Goal: Task Accomplishment & Management: Use online tool/utility

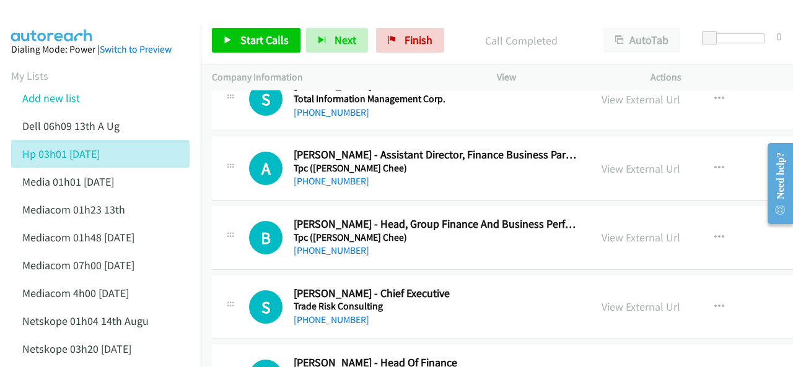
scroll to position [21859, 0]
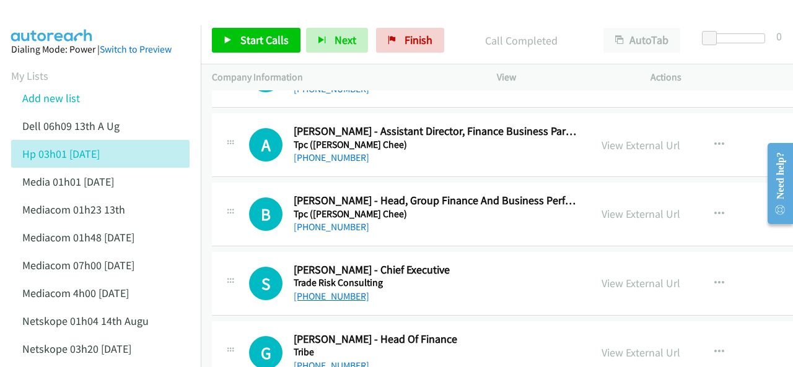
click at [323, 290] on link "+65 9624 6760" at bounding box center [332, 296] width 76 height 12
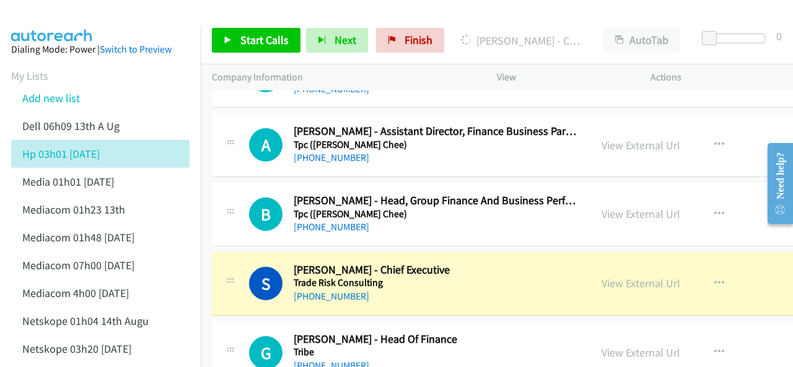
click at [55, 20] on img at bounding box center [52, 21] width 93 height 43
drag, startPoint x: 81, startPoint y: 18, endPoint x: 112, endPoint y: 37, distance: 36.6
click at [82, 18] on img at bounding box center [52, 21] width 93 height 43
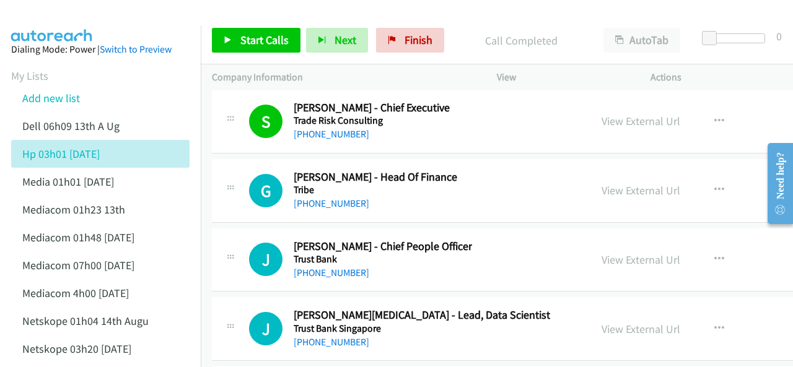
scroll to position [22045, 0]
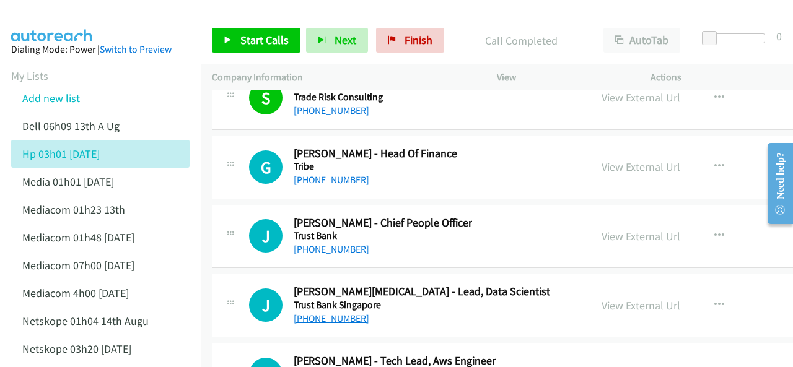
click at [334, 313] on link "+65 9816 2495" at bounding box center [332, 319] width 76 height 12
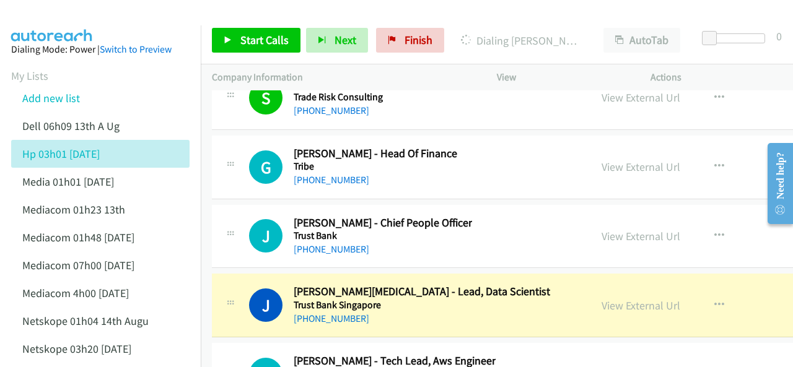
click at [75, 21] on img at bounding box center [52, 21] width 93 height 43
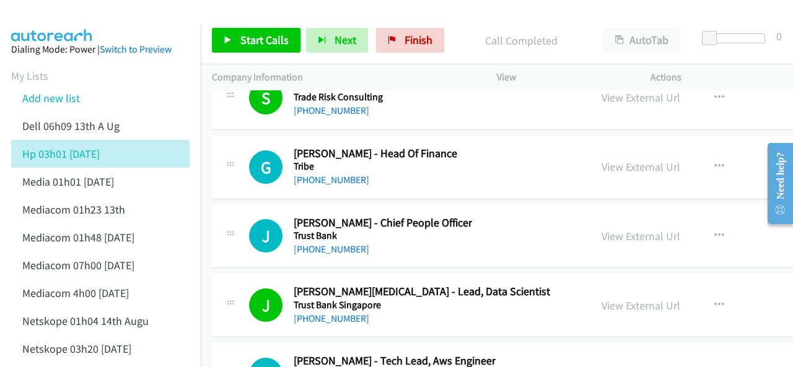
click at [58, 9] on img at bounding box center [52, 21] width 93 height 43
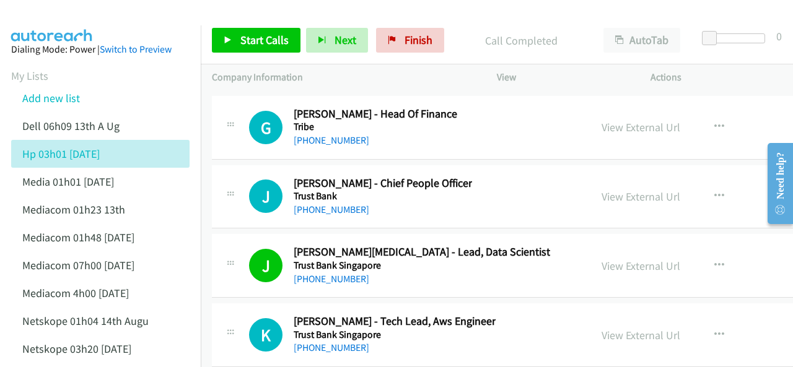
scroll to position [22107, 0]
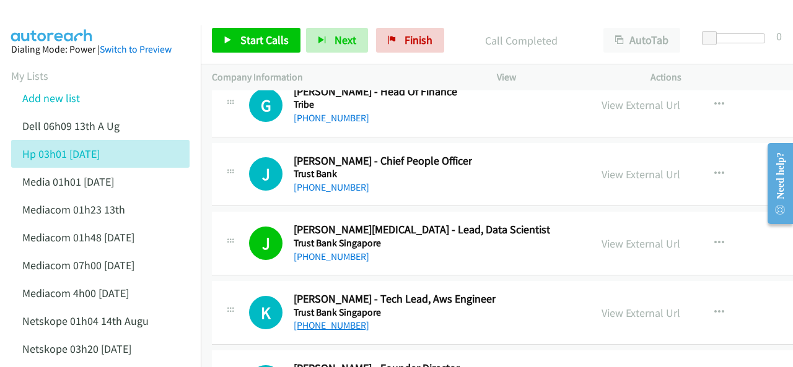
click at [328, 320] on link "+65 8201 6462" at bounding box center [332, 326] width 76 height 12
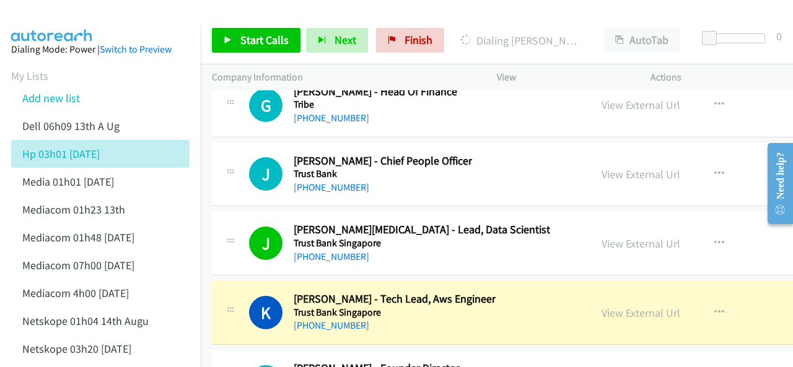
click at [100, 18] on div at bounding box center [390, 24] width 781 height 48
click at [607, 306] on link "View External Url" at bounding box center [640, 313] width 79 height 14
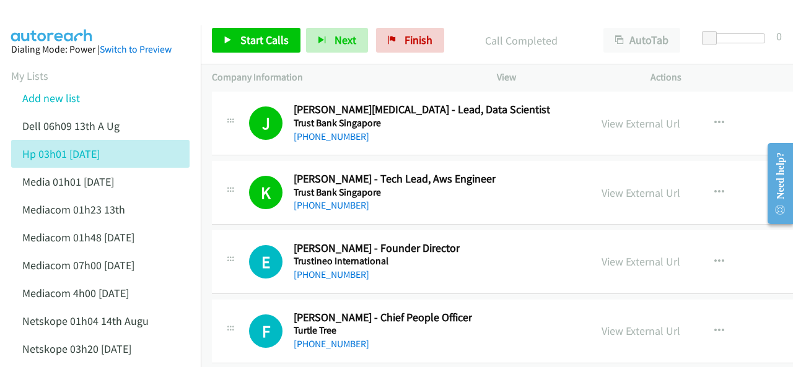
scroll to position [22231, 0]
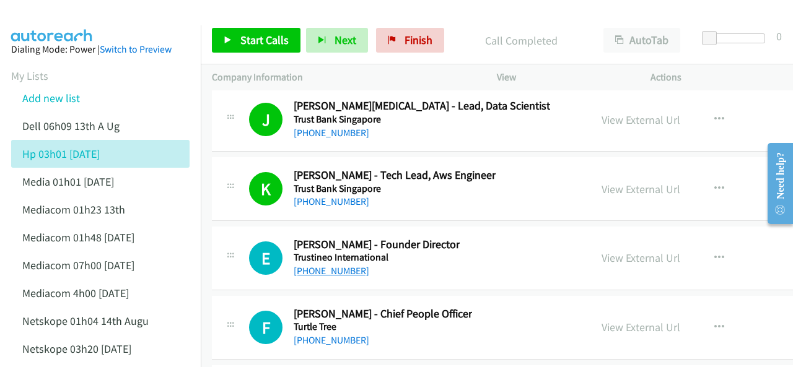
click at [334, 265] on link "+65 9067 4781" at bounding box center [332, 271] width 76 height 12
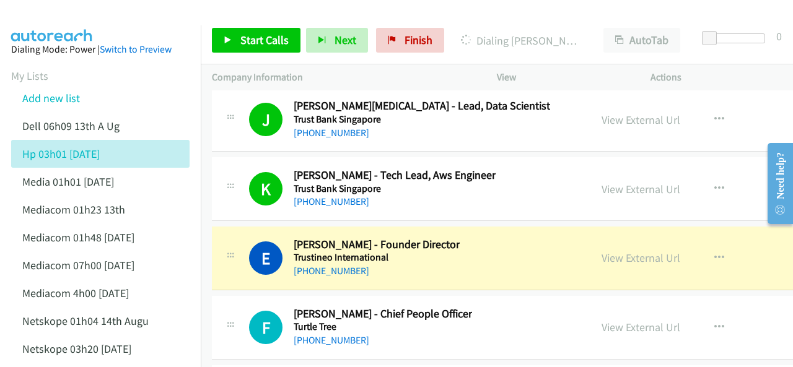
click at [76, 14] on img at bounding box center [52, 21] width 93 height 43
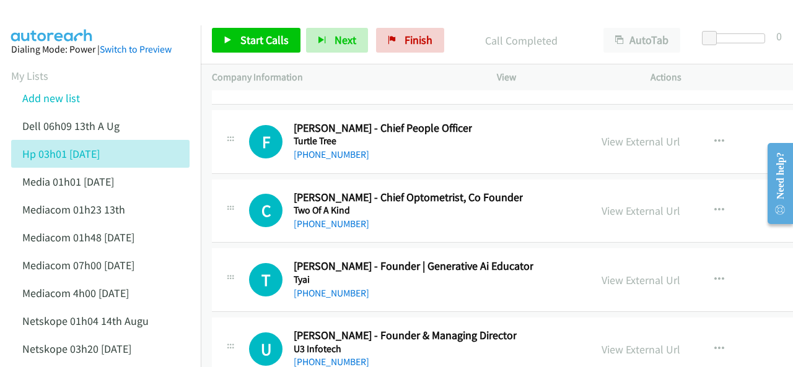
scroll to position [22478, 0]
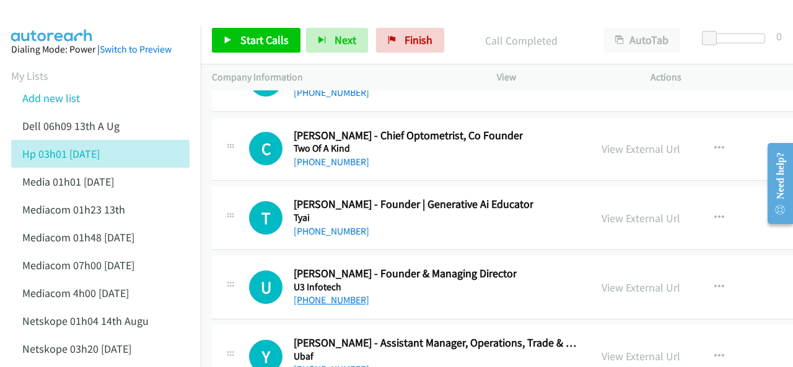
click at [319, 294] on link "+65 9832 7418" at bounding box center [332, 300] width 76 height 12
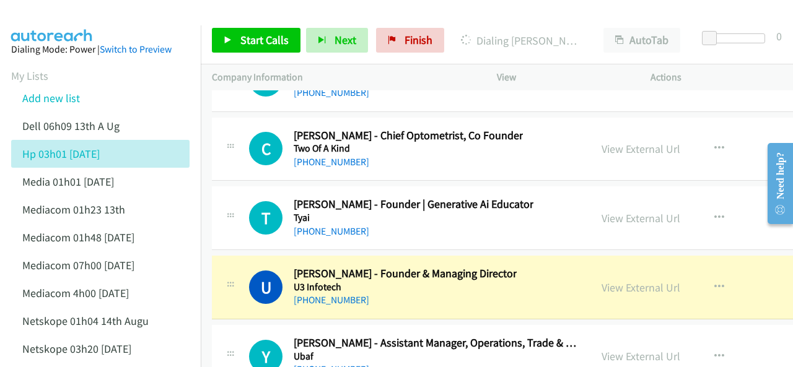
click at [82, 23] on img at bounding box center [52, 21] width 93 height 43
click at [601, 281] on link "View External Url" at bounding box center [640, 288] width 79 height 14
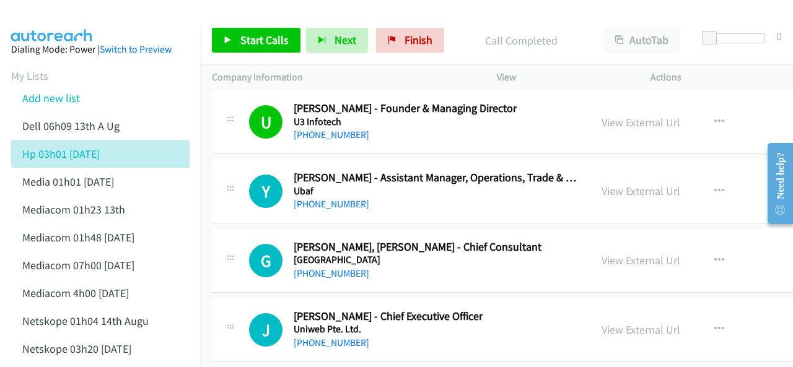
scroll to position [22664, 0]
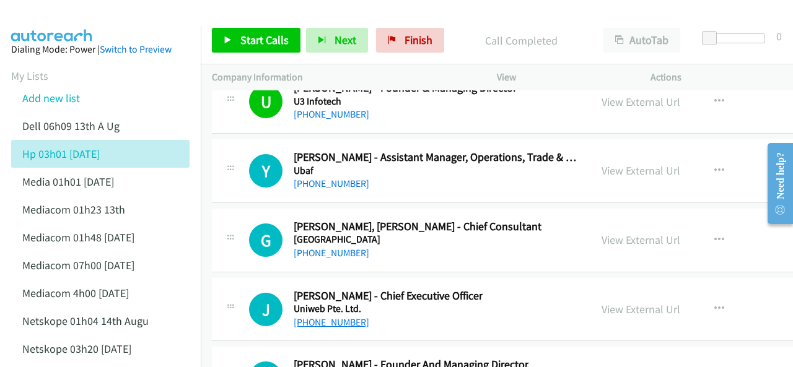
click at [308, 316] on link "+65 9120 8270" at bounding box center [332, 322] width 76 height 12
click at [79, 20] on img at bounding box center [52, 21] width 93 height 43
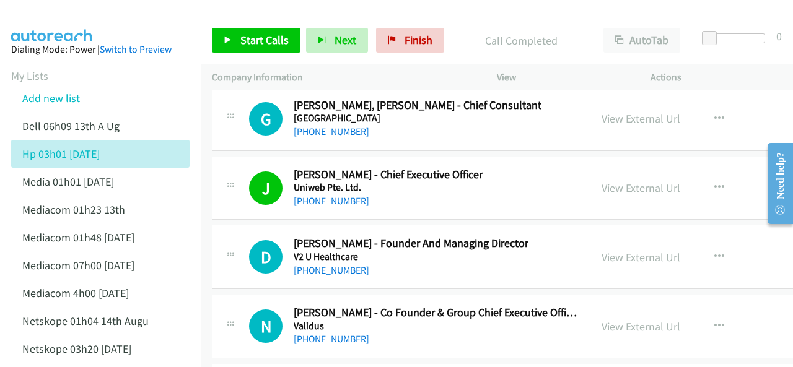
scroll to position [22788, 0]
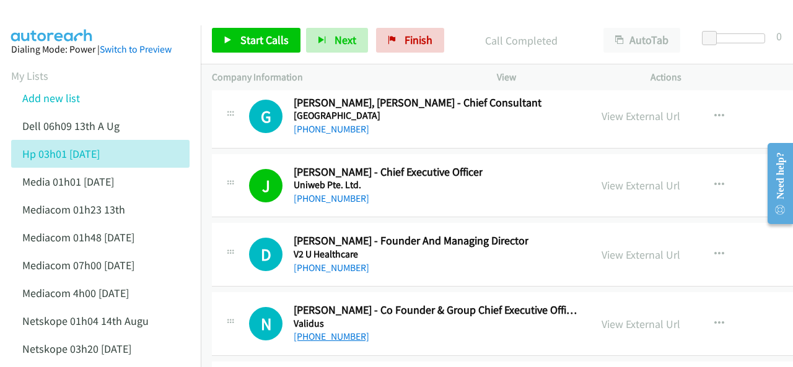
click at [319, 331] on link "+65 9116 8347" at bounding box center [332, 337] width 76 height 12
click at [97, 22] on img at bounding box center [52, 21] width 93 height 43
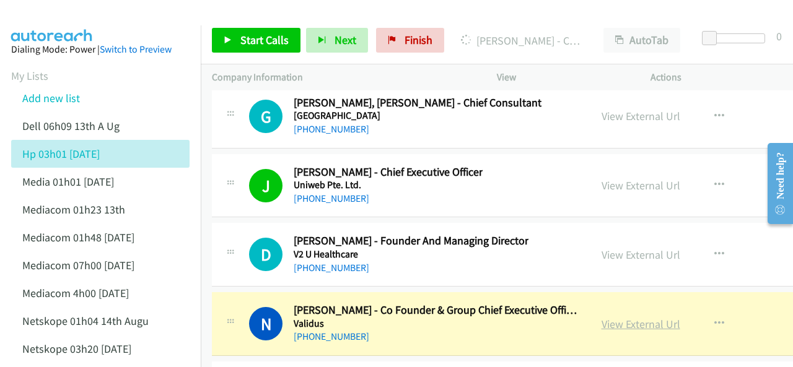
click at [605, 317] on link "View External Url" at bounding box center [640, 324] width 79 height 14
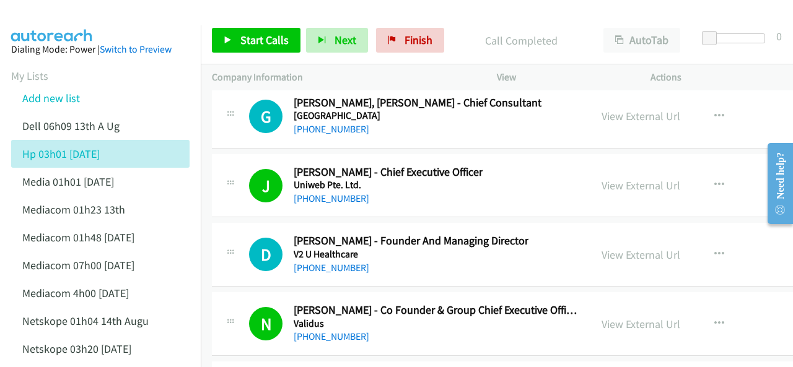
click at [90, 14] on img at bounding box center [52, 21] width 93 height 43
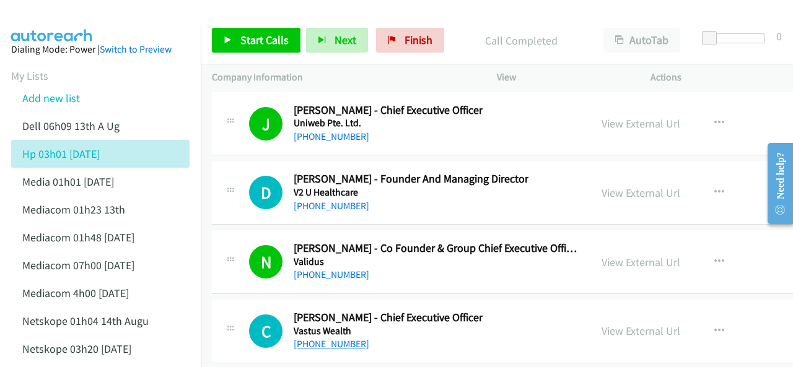
click at [318, 338] on link "+65 9841 1164" at bounding box center [332, 344] width 76 height 12
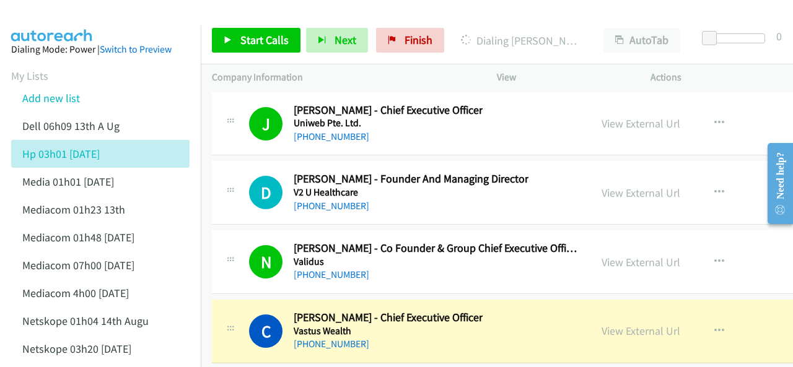
click at [84, 15] on img at bounding box center [52, 21] width 93 height 43
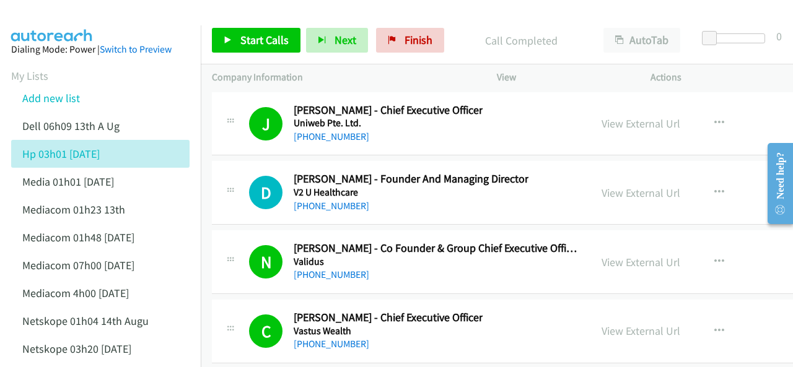
click at [82, 20] on img at bounding box center [52, 21] width 93 height 43
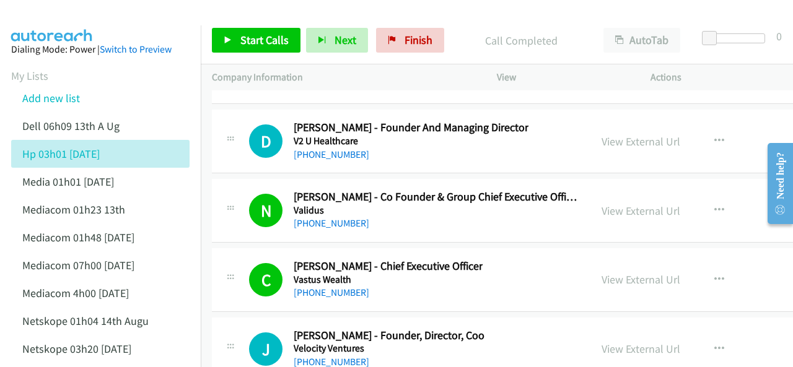
scroll to position [22974, 0]
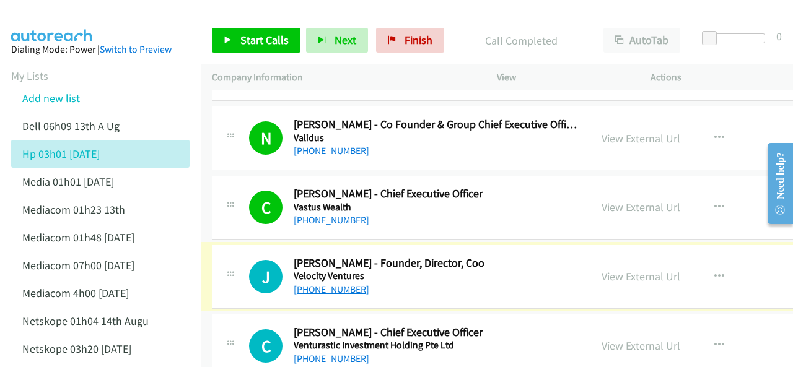
click at [323, 284] on link "+65 9670 6368" at bounding box center [332, 290] width 76 height 12
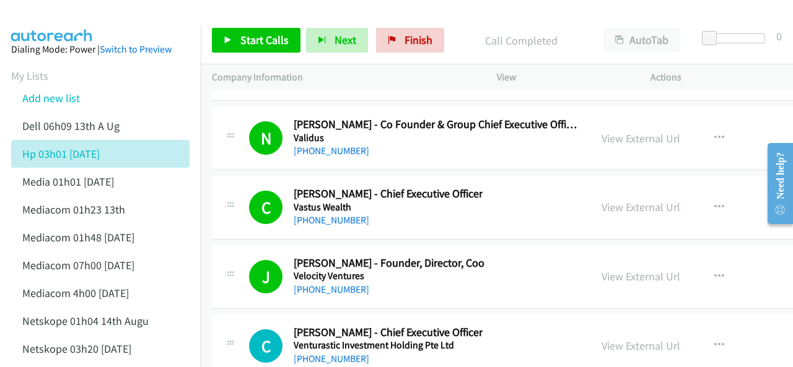
click at [81, 16] on img at bounding box center [52, 21] width 93 height 43
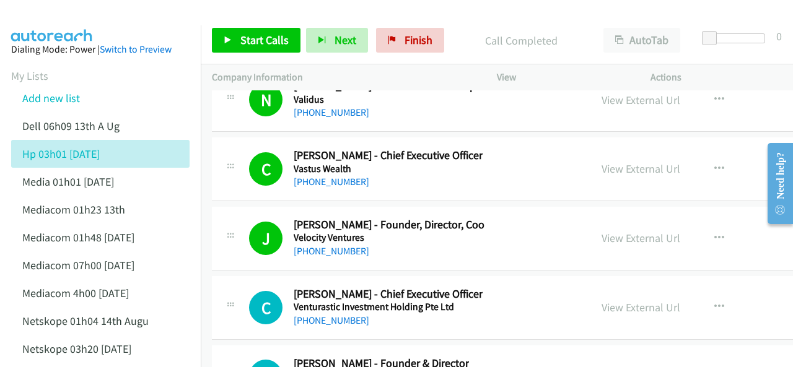
scroll to position [23036, 0]
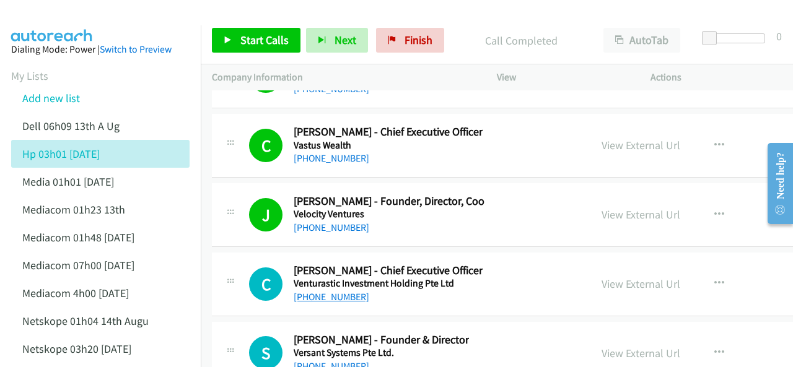
click at [328, 291] on link "+65 9068 0571" at bounding box center [332, 297] width 76 height 12
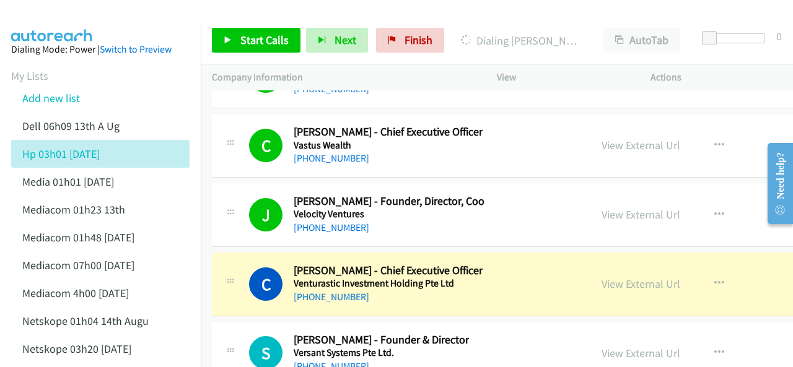
click at [82, 22] on img at bounding box center [52, 21] width 93 height 43
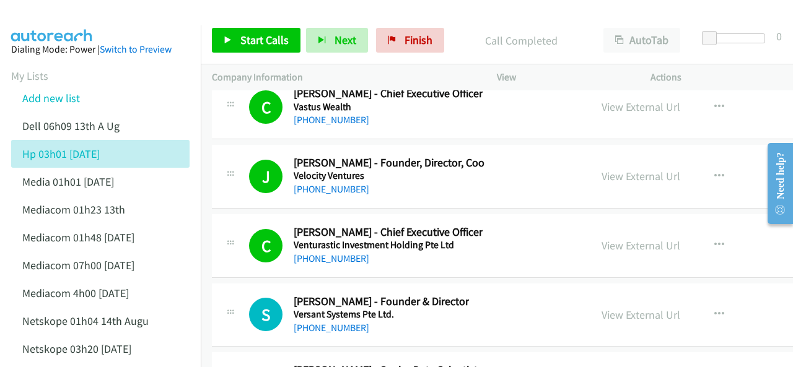
scroll to position [23098, 0]
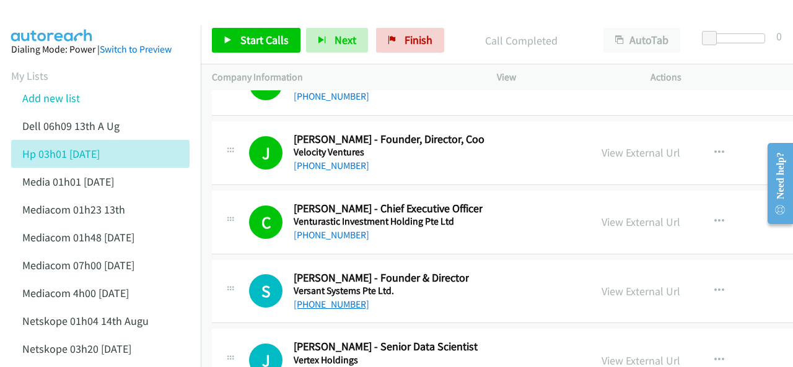
click at [315, 298] on link "+65 9384 1789" at bounding box center [332, 304] width 76 height 12
click at [66, 20] on img at bounding box center [52, 21] width 93 height 43
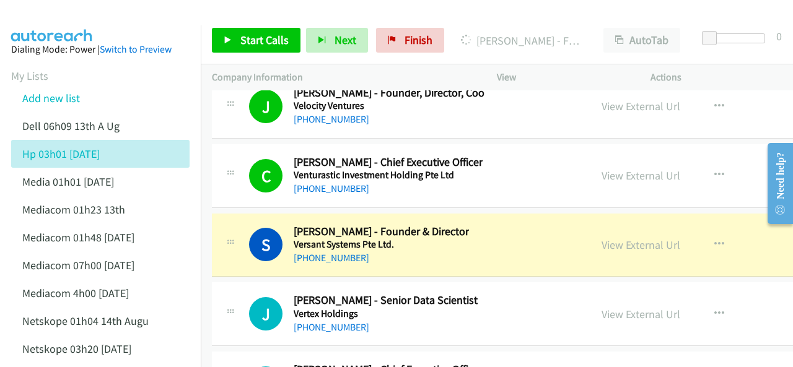
scroll to position [23160, 0]
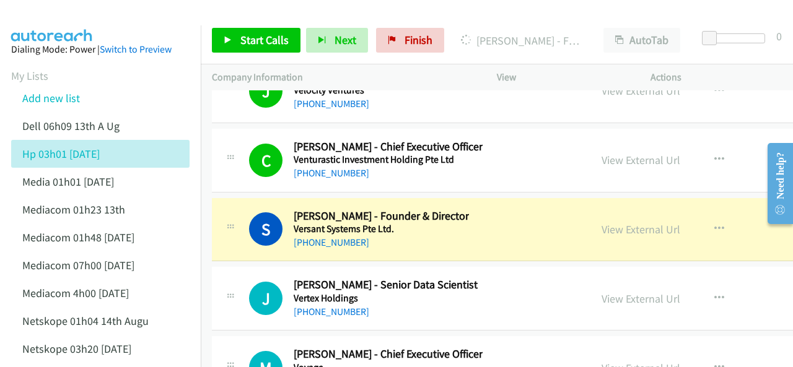
click at [284, 13] on div at bounding box center [390, 24] width 781 height 48
click at [612, 222] on link "View External Url" at bounding box center [640, 229] width 79 height 14
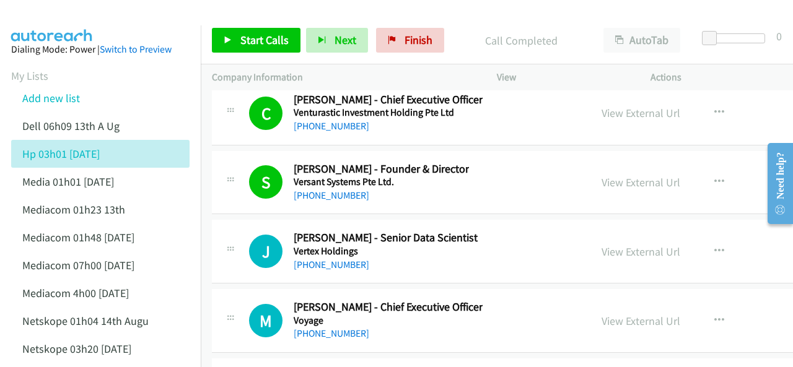
scroll to position [23222, 0]
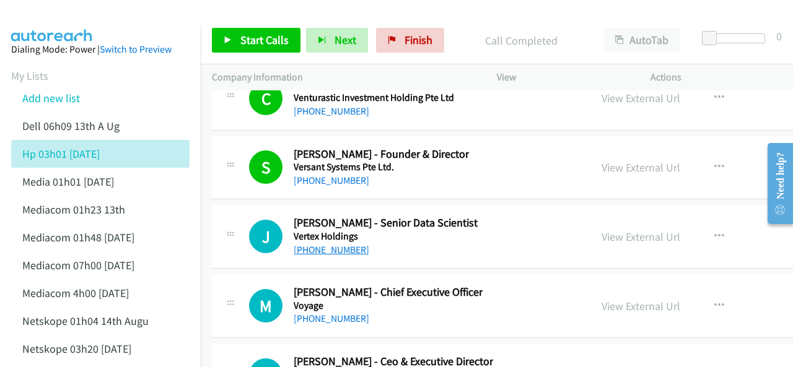
click at [321, 244] on link "+65 8366 6603" at bounding box center [332, 250] width 76 height 12
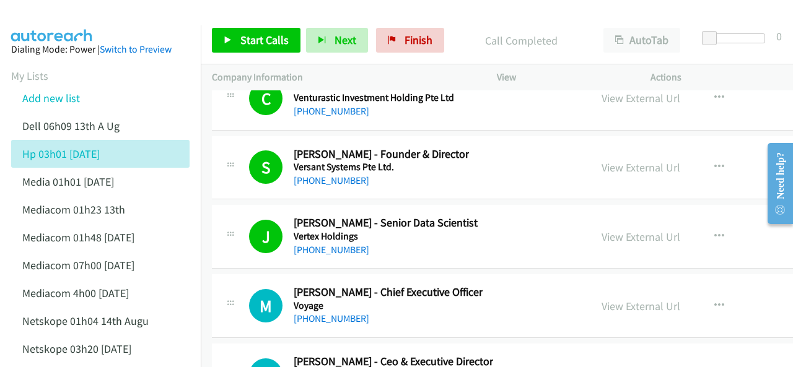
click at [84, 18] on img at bounding box center [52, 21] width 93 height 43
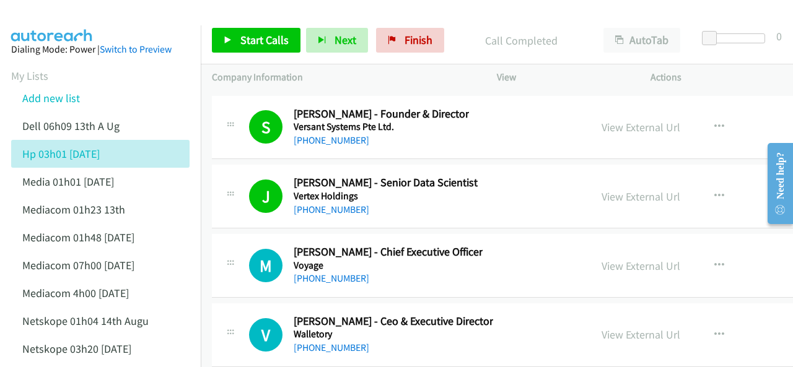
scroll to position [23283, 0]
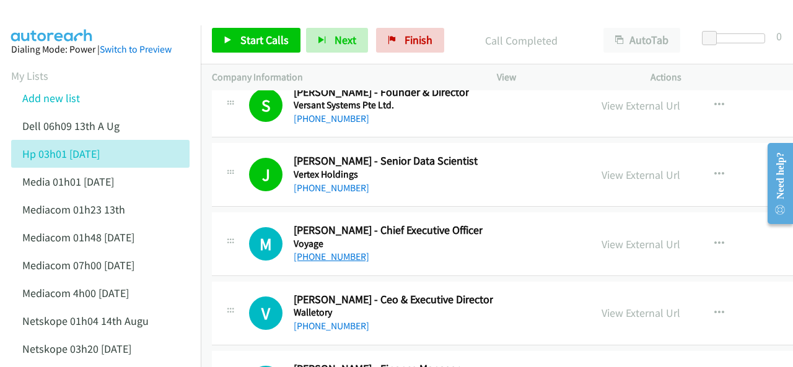
click at [328, 251] on link "+65 9895 2710" at bounding box center [332, 257] width 76 height 12
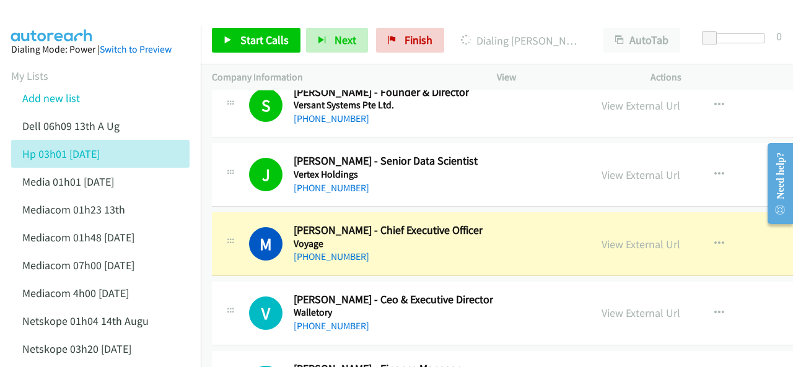
drag, startPoint x: 99, startPoint y: 12, endPoint x: 101, endPoint y: 2, distance: 10.1
click at [100, 12] on div at bounding box center [390, 24] width 781 height 48
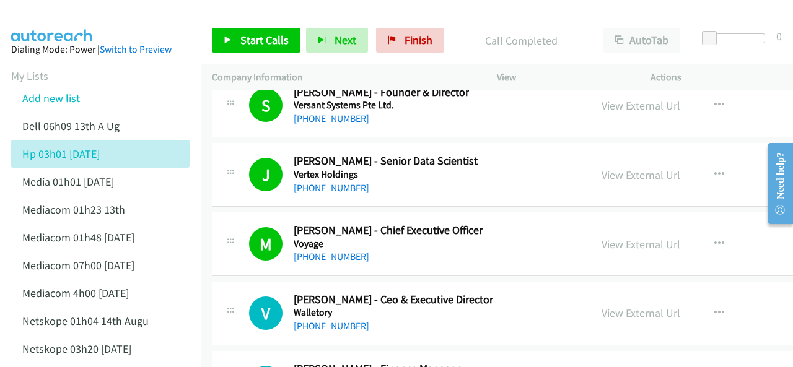
click at [322, 320] on link "+65 9223 4662" at bounding box center [332, 326] width 76 height 12
click at [97, 24] on img at bounding box center [52, 21] width 93 height 43
click at [122, 11] on div at bounding box center [390, 24] width 781 height 48
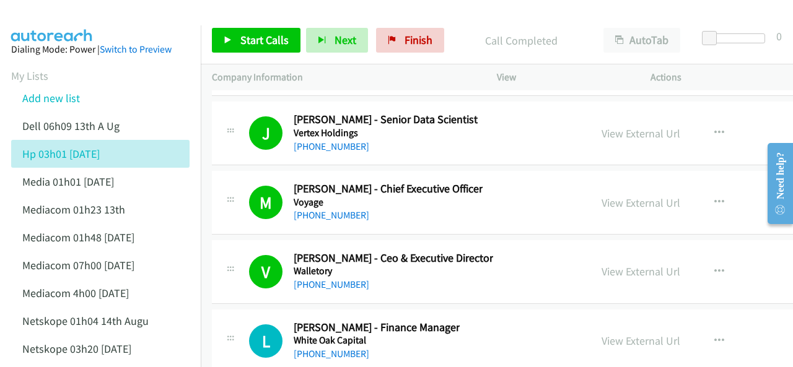
scroll to position [23345, 0]
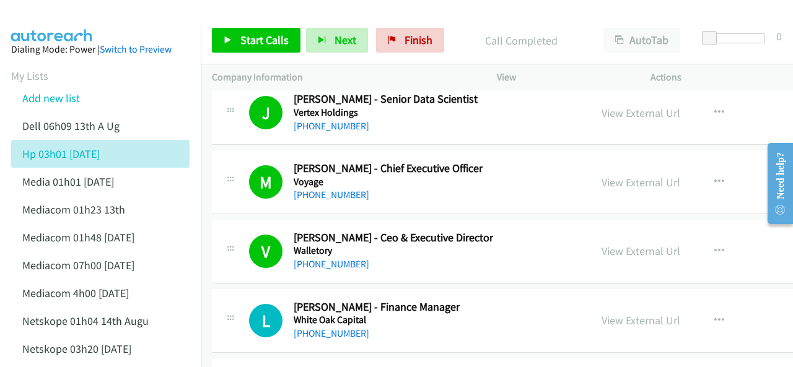
click at [312, 326] on div "+65 9877 5311" at bounding box center [377, 333] width 166 height 15
click at [333, 328] on link "+65 9877 5311" at bounding box center [332, 334] width 76 height 12
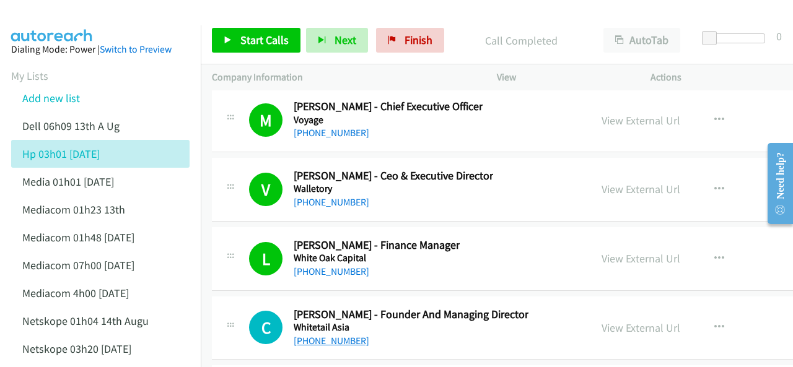
click at [315, 335] on link "+65 8493 1811" at bounding box center [332, 341] width 76 height 12
click at [57, 22] on img at bounding box center [52, 21] width 93 height 43
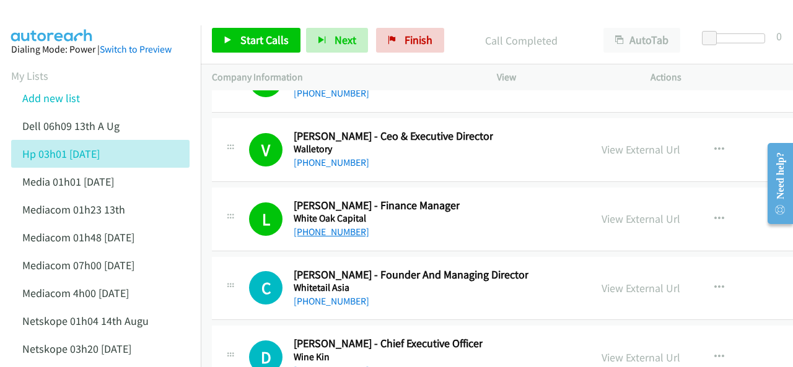
scroll to position [23469, 0]
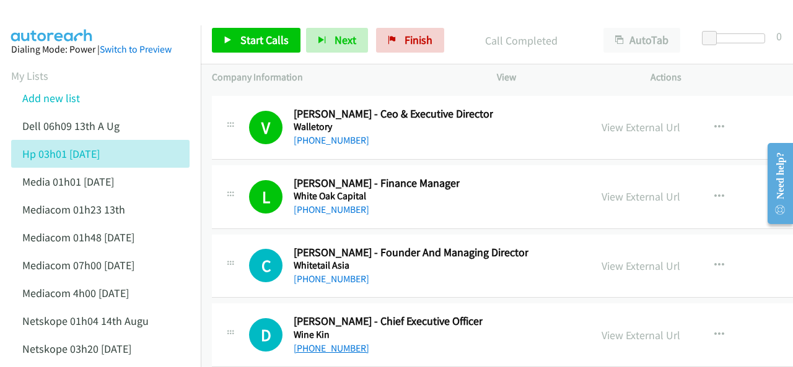
click at [316, 342] on link "+65 8614 3879" at bounding box center [332, 348] width 76 height 12
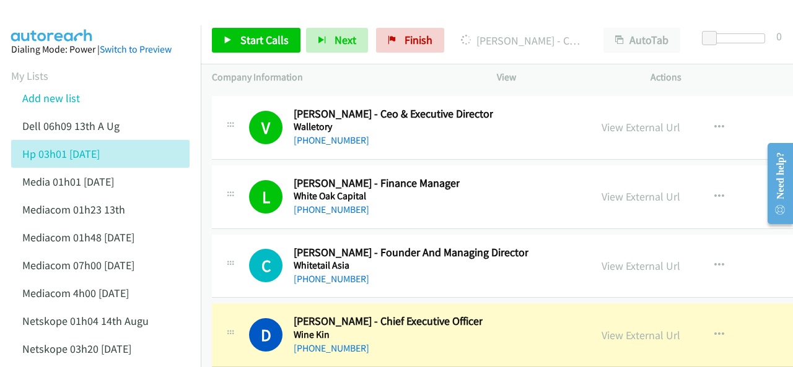
click at [74, 18] on img at bounding box center [52, 21] width 93 height 43
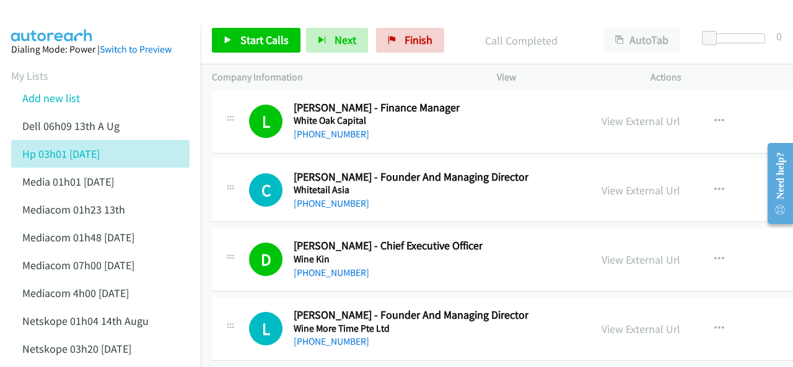
scroll to position [23593, 0]
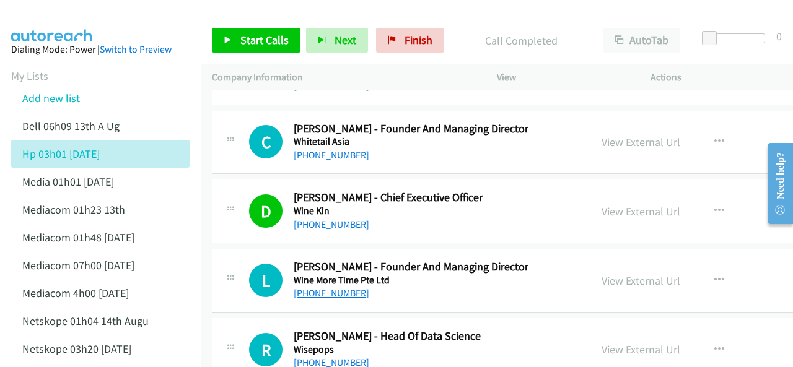
click at [318, 287] on link "+65 8342 8469" at bounding box center [332, 293] width 76 height 12
click at [92, 24] on img at bounding box center [52, 21] width 93 height 43
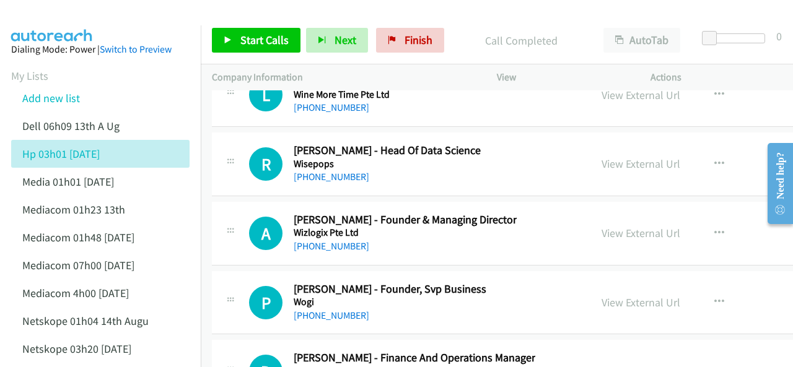
scroll to position [23831, 0]
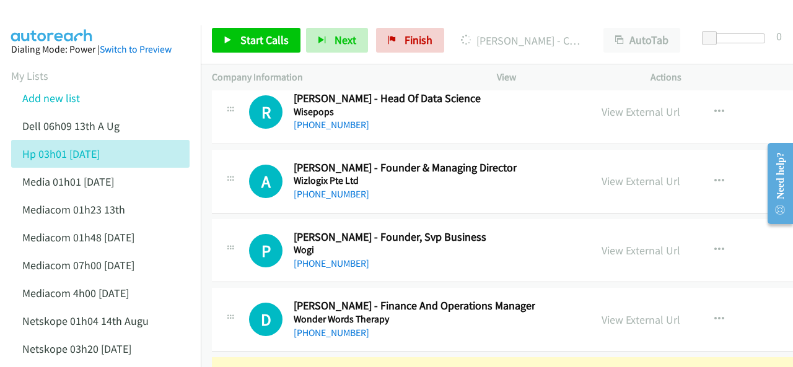
click at [46, 24] on img at bounding box center [52, 21] width 93 height 43
click at [72, 13] on img at bounding box center [52, 21] width 93 height 43
click at [141, 17] on div at bounding box center [390, 24] width 781 height 48
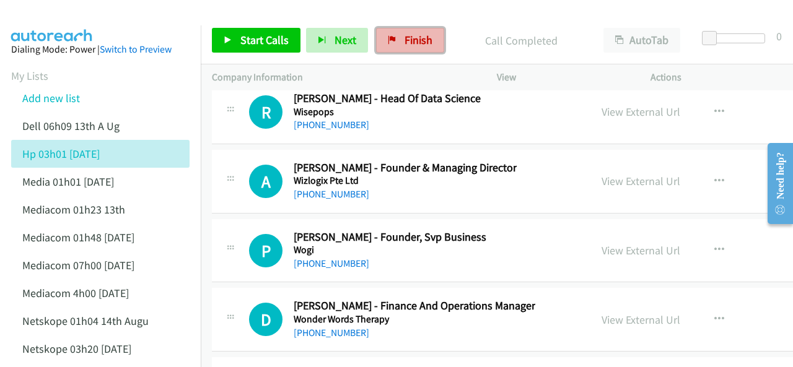
click at [411, 40] on span "Finish" at bounding box center [418, 40] width 28 height 14
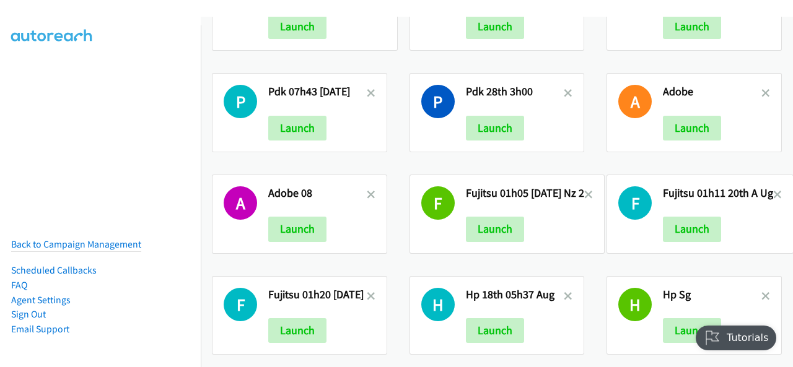
scroll to position [519, 0]
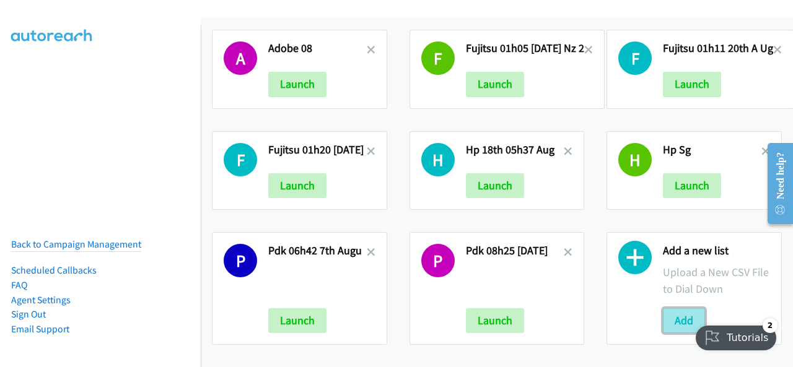
click at [674, 315] on button "Add" at bounding box center [684, 320] width 42 height 25
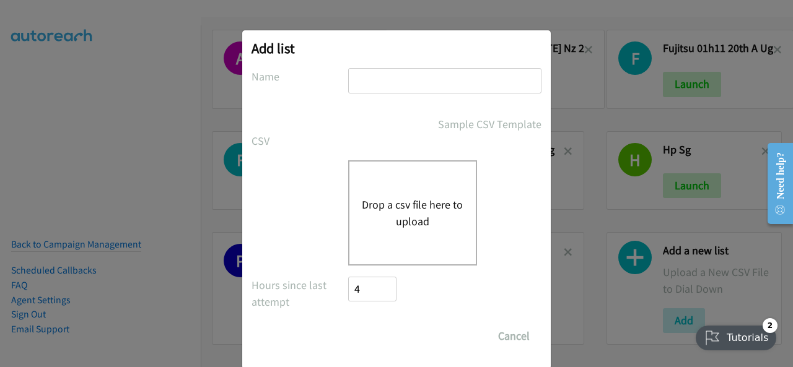
paste input "hp 06h10 20th aug"
type input "hp 06h10 20th aug"
click at [395, 211] on button "Drop a csv file here to upload" at bounding box center [413, 212] width 102 height 33
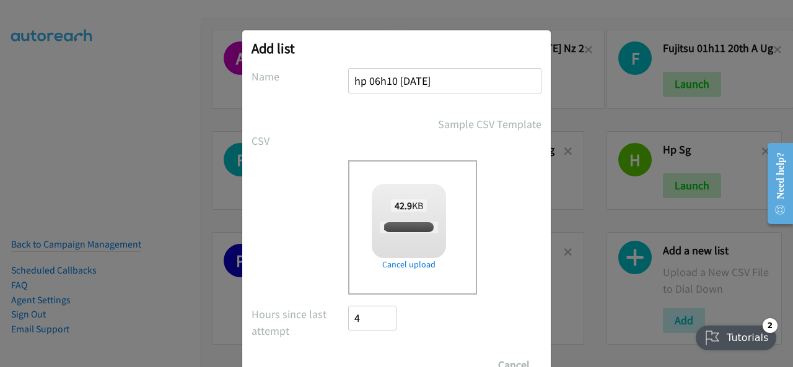
checkbox input "true"
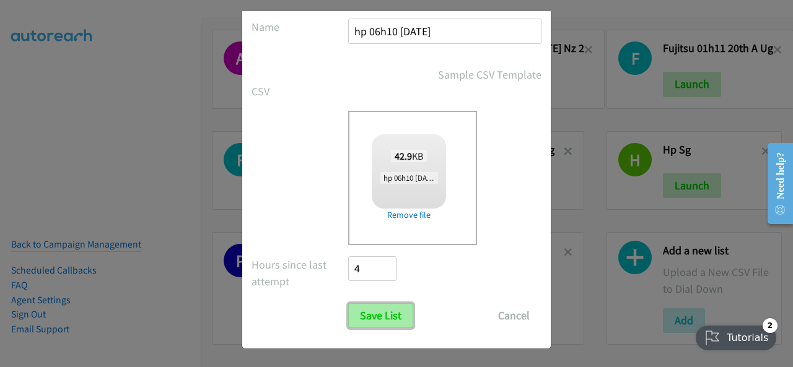
click at [379, 312] on input "Save List" at bounding box center [380, 315] width 65 height 25
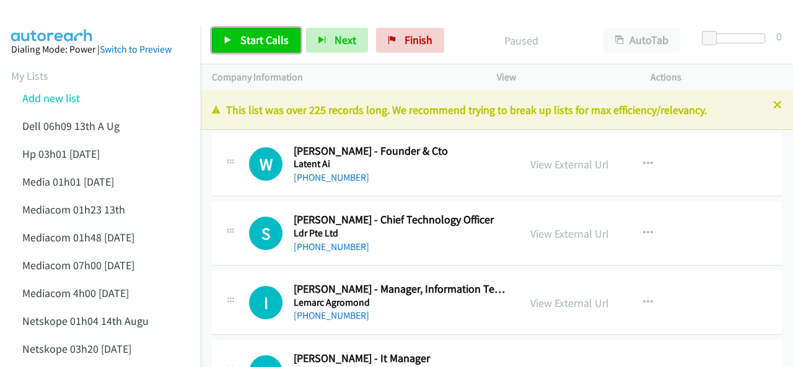
click at [252, 40] on span "Start Calls" at bounding box center [264, 40] width 48 height 14
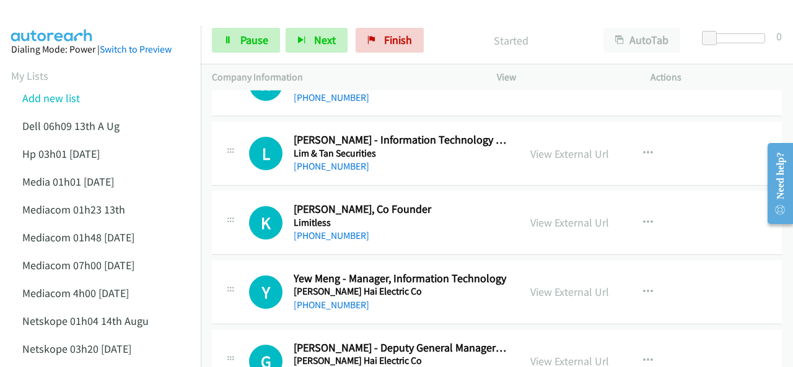
scroll to position [619, 0]
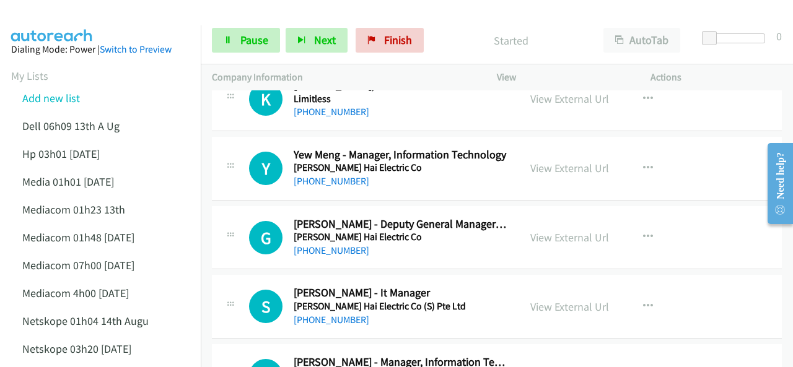
click at [92, 19] on img at bounding box center [52, 21] width 93 height 43
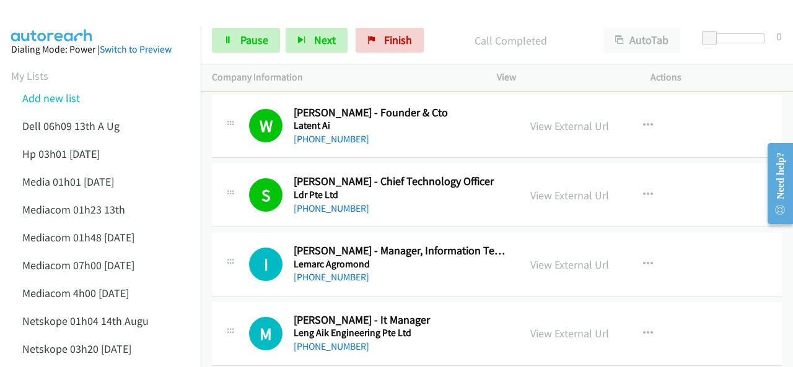
scroll to position [62, 0]
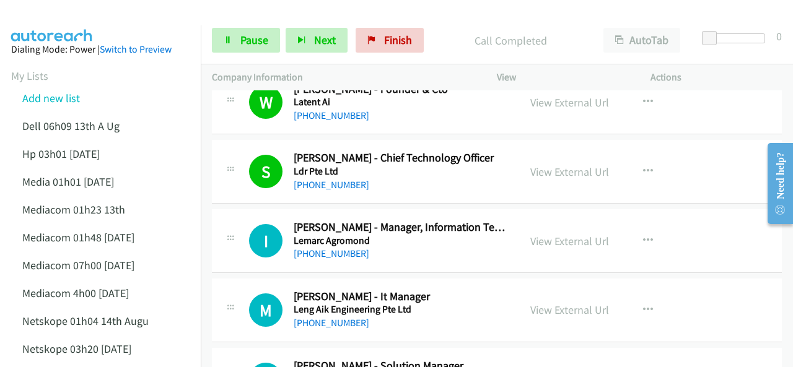
click at [92, 22] on img at bounding box center [52, 21] width 93 height 43
click at [89, 17] on img at bounding box center [52, 21] width 93 height 43
click at [90, 18] on img at bounding box center [52, 21] width 93 height 43
click at [235, 38] on link "Pause" at bounding box center [246, 40] width 68 height 25
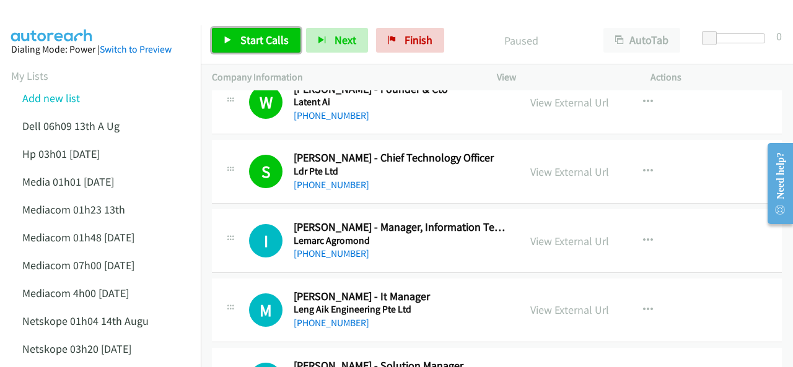
click at [233, 37] on link "Start Calls" at bounding box center [256, 40] width 89 height 25
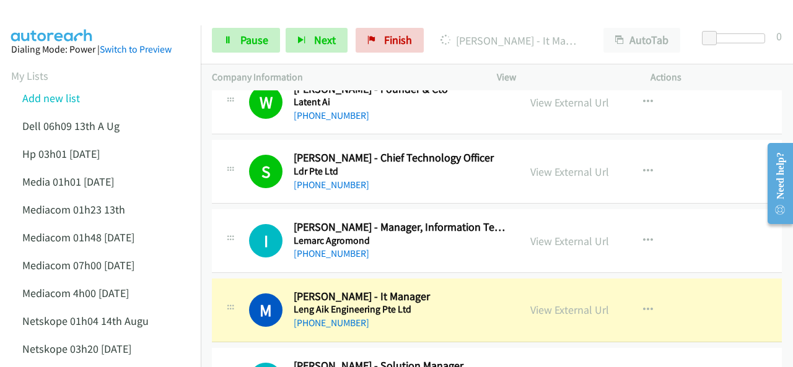
click at [82, 22] on img at bounding box center [52, 21] width 93 height 43
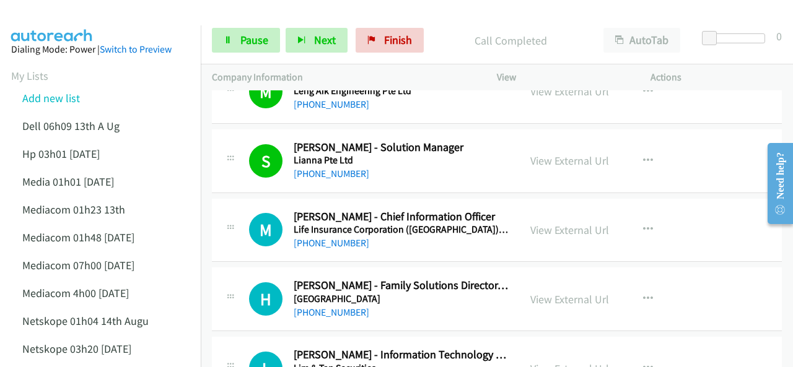
scroll to position [310, 0]
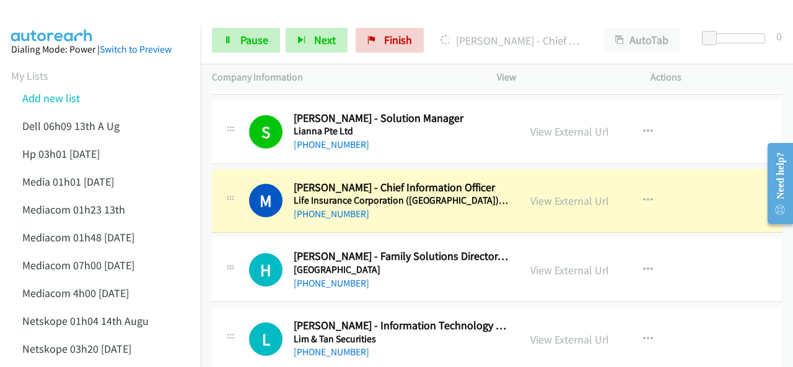
click at [42, 13] on img at bounding box center [52, 21] width 93 height 43
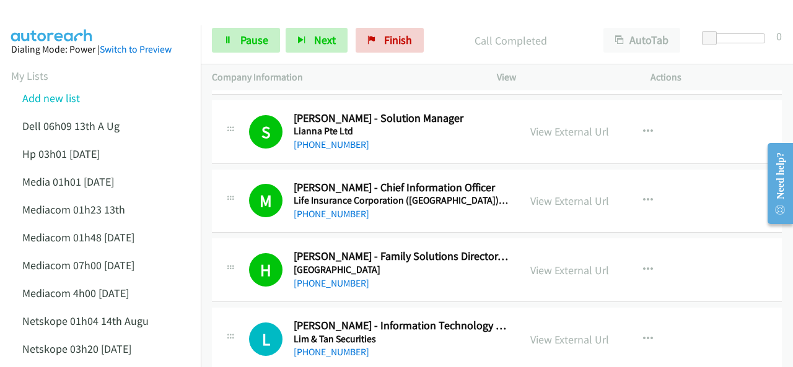
click at [71, 24] on img at bounding box center [52, 21] width 93 height 43
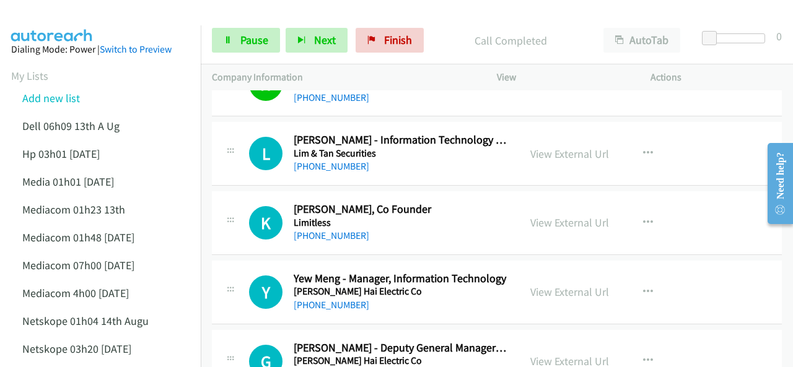
scroll to position [433, 0]
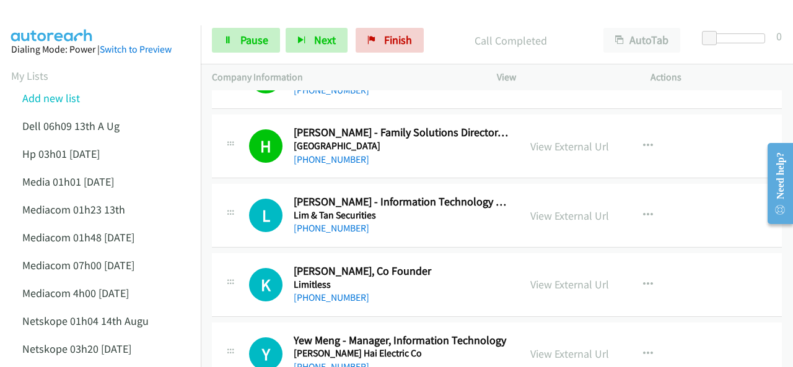
click at [43, 18] on img at bounding box center [52, 21] width 93 height 43
click at [245, 44] on span "Pause" at bounding box center [254, 40] width 28 height 14
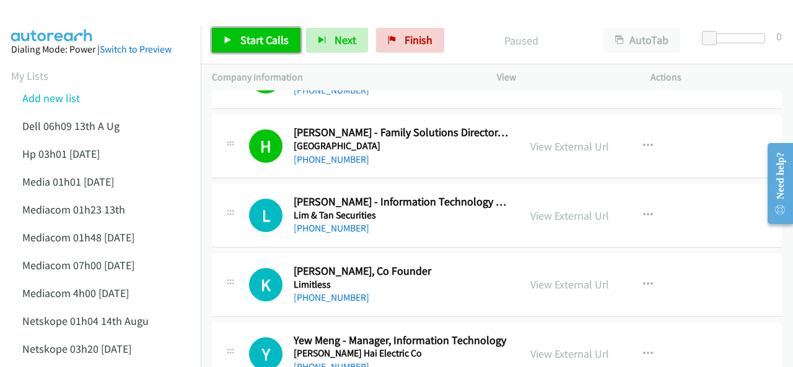
click at [244, 40] on span "Start Calls" at bounding box center [264, 40] width 48 height 14
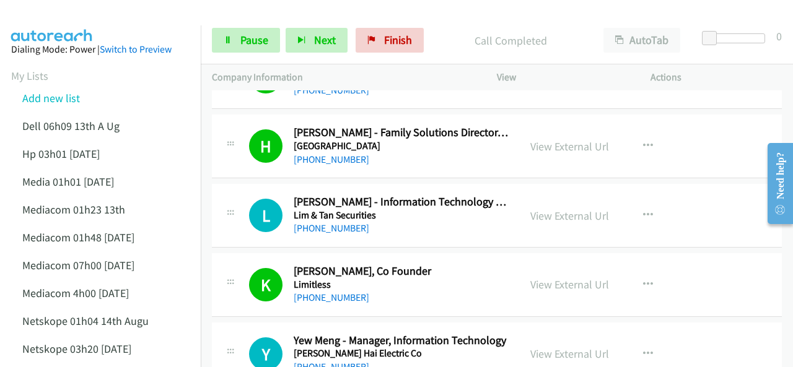
click at [53, 15] on img at bounding box center [52, 21] width 93 height 43
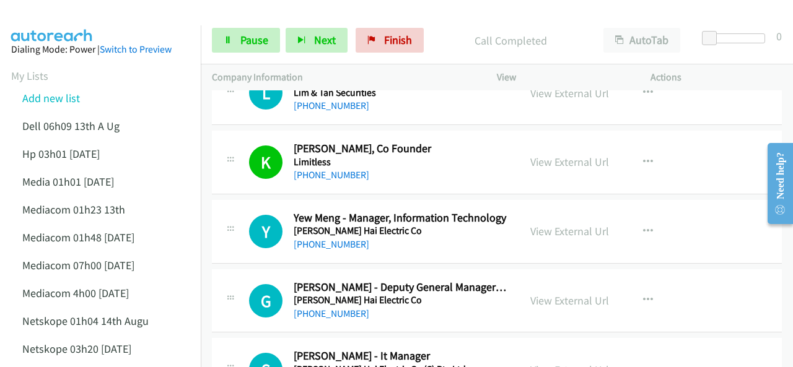
scroll to position [557, 0]
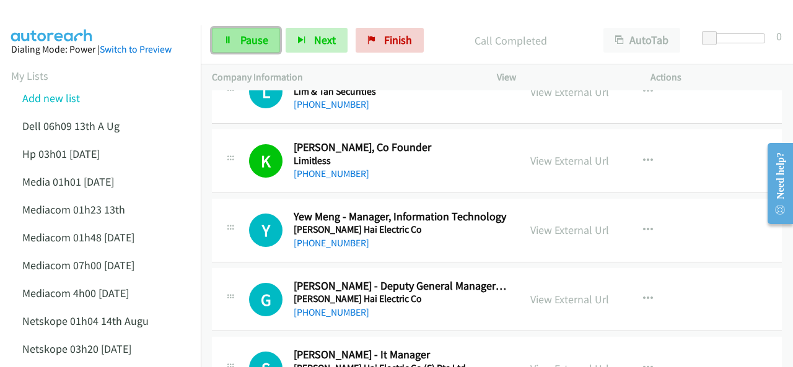
click at [263, 37] on span "Pause" at bounding box center [254, 40] width 28 height 14
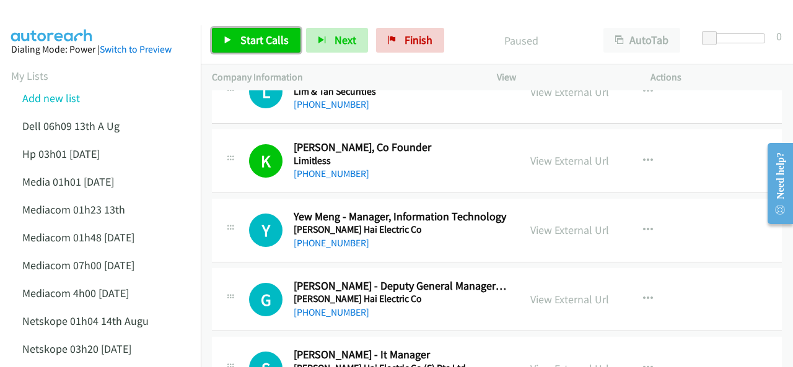
click at [240, 39] on span "Start Calls" at bounding box center [264, 40] width 48 height 14
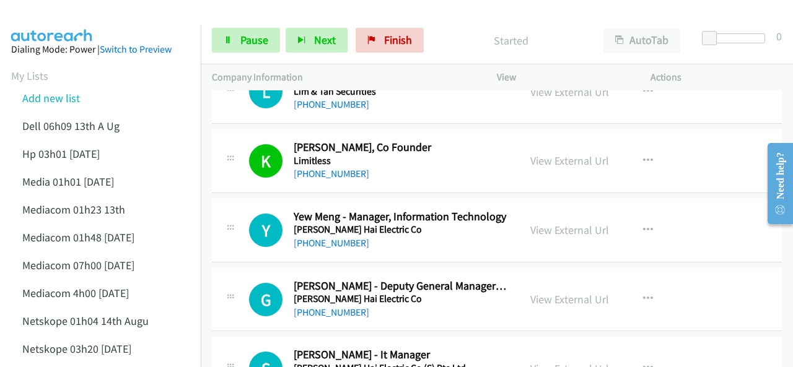
click at [76, 14] on img at bounding box center [52, 21] width 93 height 43
drag, startPoint x: 56, startPoint y: 14, endPoint x: 53, endPoint y: 23, distance: 9.6
click at [56, 13] on img at bounding box center [52, 21] width 93 height 43
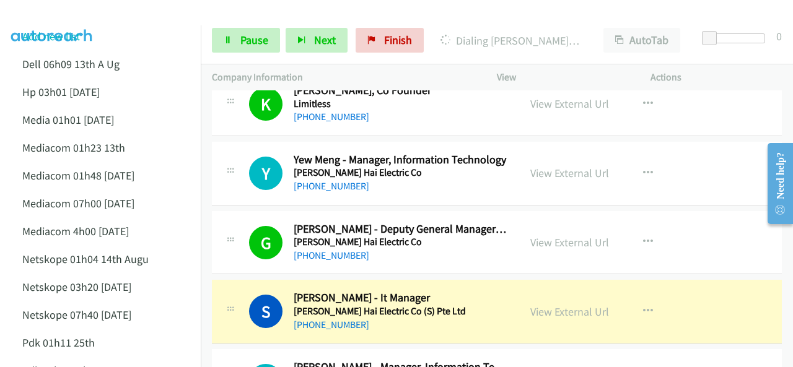
scroll to position [681, 0]
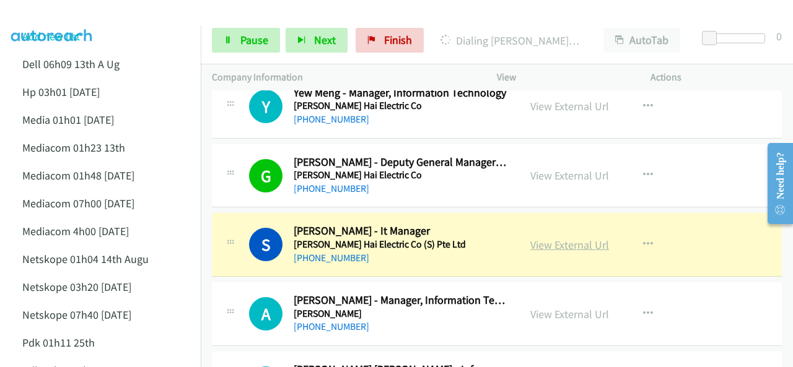
click at [542, 242] on link "View External Url" at bounding box center [569, 245] width 79 height 14
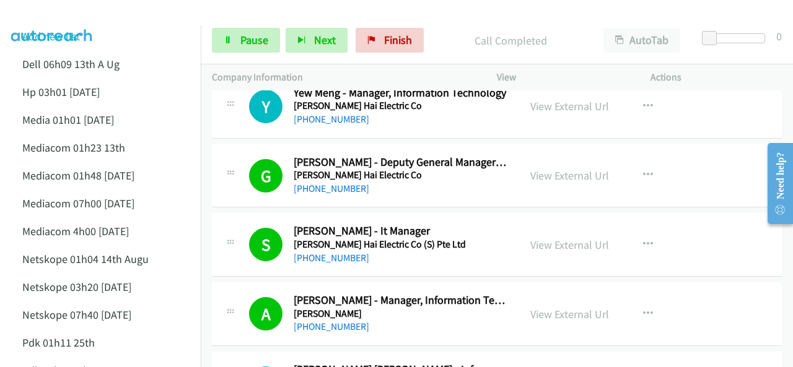
click at [99, 24] on div at bounding box center [390, 24] width 781 height 48
click at [93, 12] on img at bounding box center [52, 21] width 93 height 43
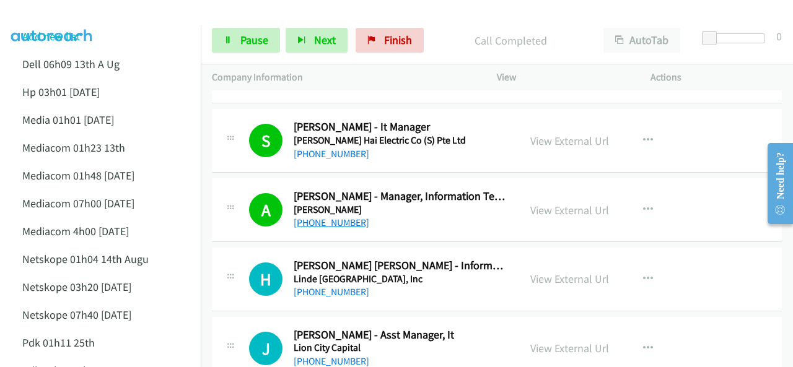
scroll to position [805, 0]
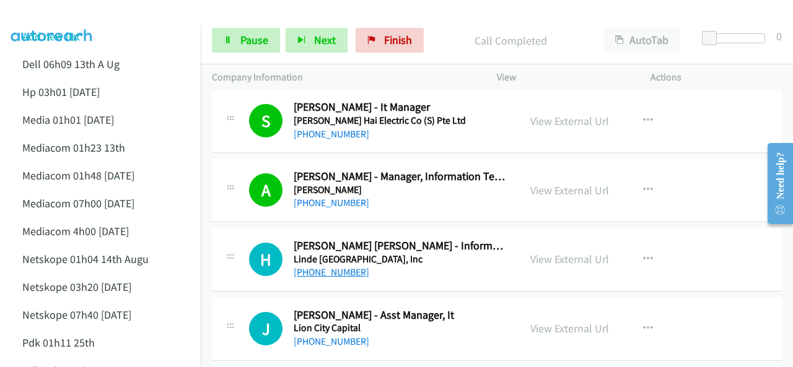
click at [328, 269] on link "[PHONE_NUMBER]" at bounding box center [332, 272] width 76 height 12
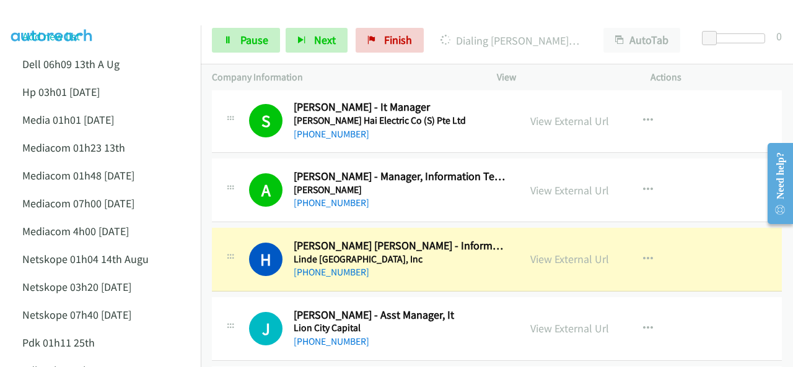
click at [50, 20] on img at bounding box center [52, 21] width 93 height 43
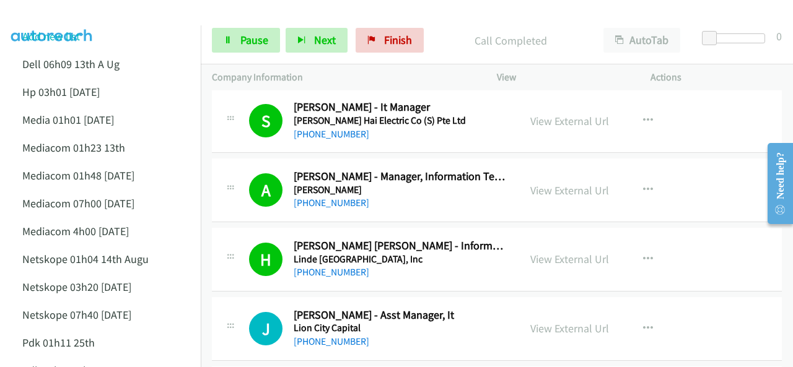
click at [59, 11] on img at bounding box center [52, 21] width 93 height 43
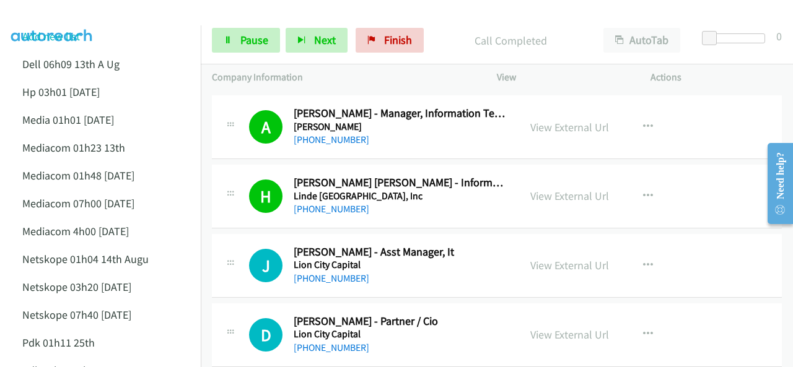
scroll to position [929, 0]
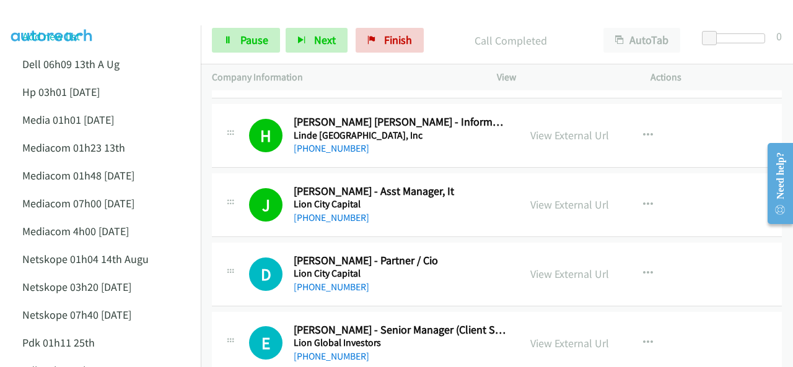
drag, startPoint x: 72, startPoint y: 18, endPoint x: 79, endPoint y: 19, distance: 6.8
click at [72, 18] on img at bounding box center [52, 21] width 93 height 43
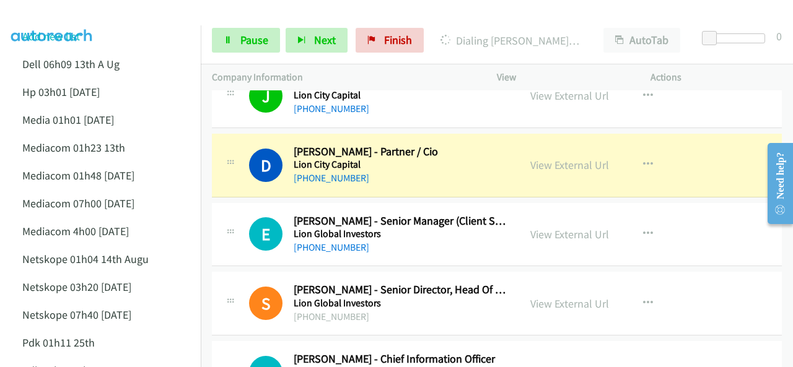
scroll to position [1053, 0]
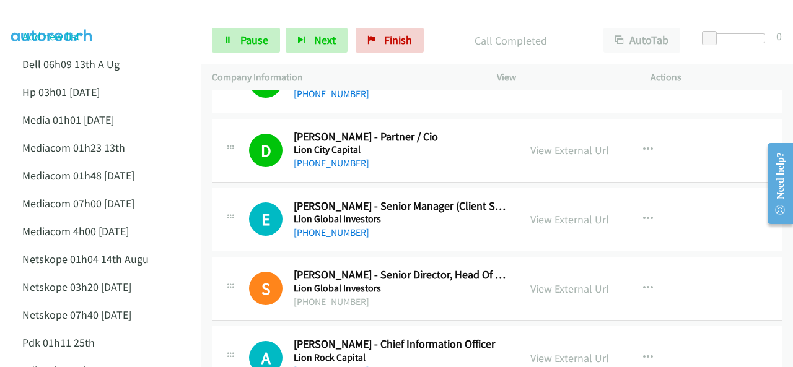
click at [105, 11] on div at bounding box center [390, 24] width 781 height 48
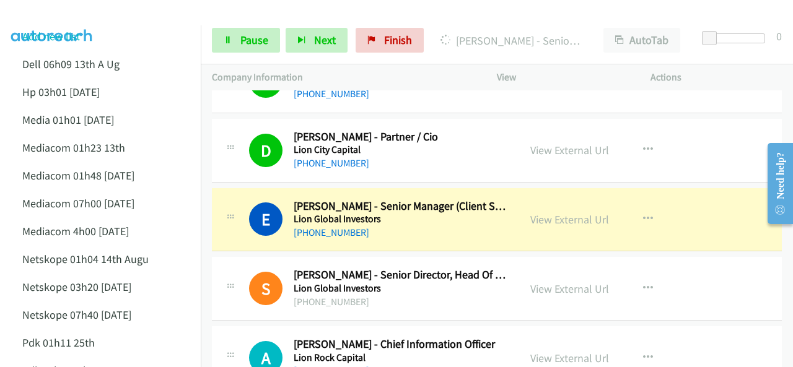
click at [101, 19] on div at bounding box center [390, 24] width 781 height 48
click at [249, 41] on span "Pause" at bounding box center [254, 40] width 28 height 14
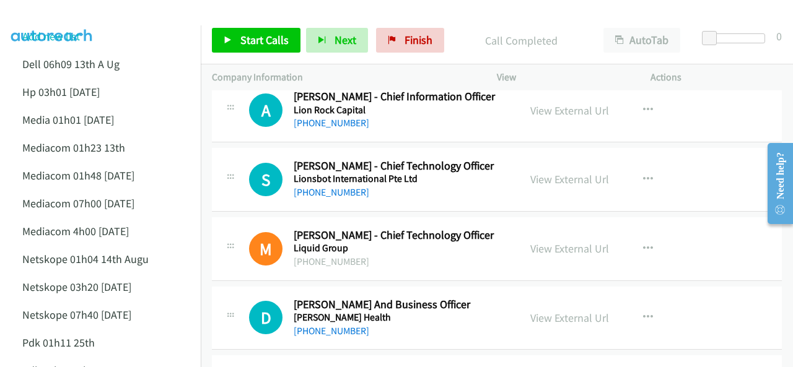
scroll to position [1424, 0]
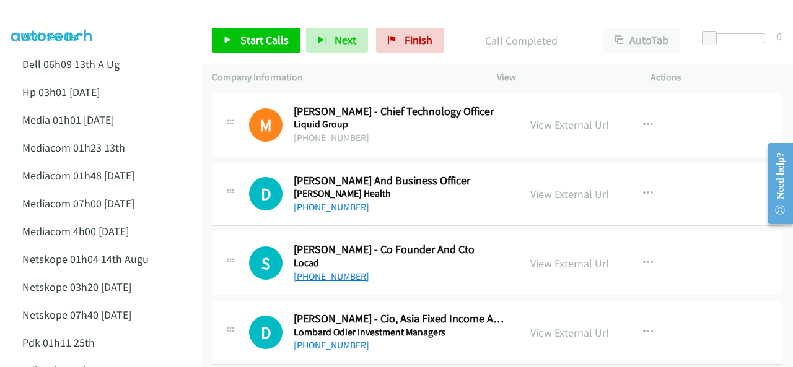
click at [331, 272] on link "[PHONE_NUMBER]" at bounding box center [332, 277] width 76 height 12
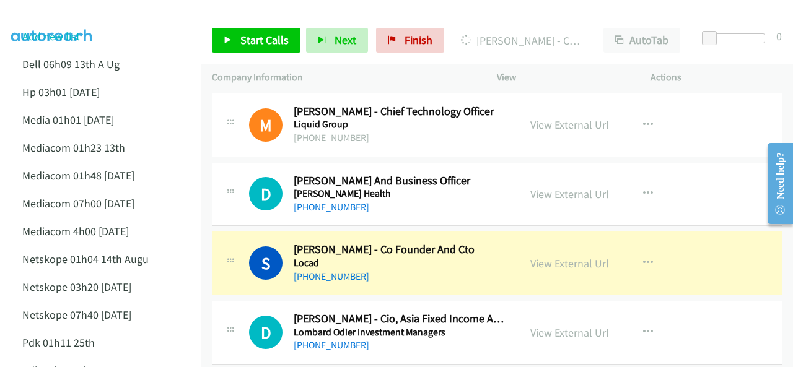
click at [92, 25] on li "Add new list" at bounding box center [111, 36] width 201 height 28
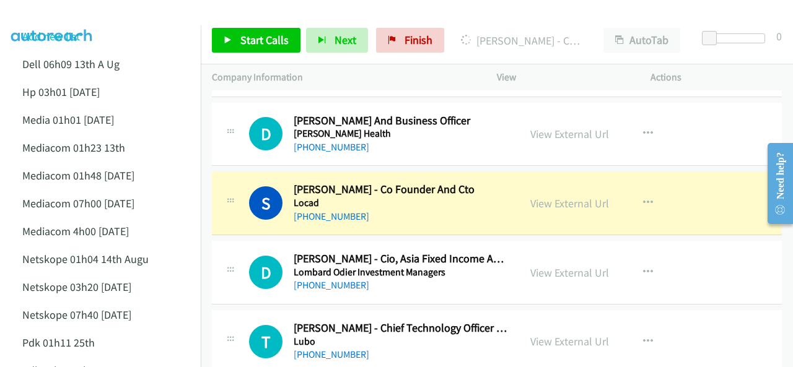
scroll to position [1486, 0]
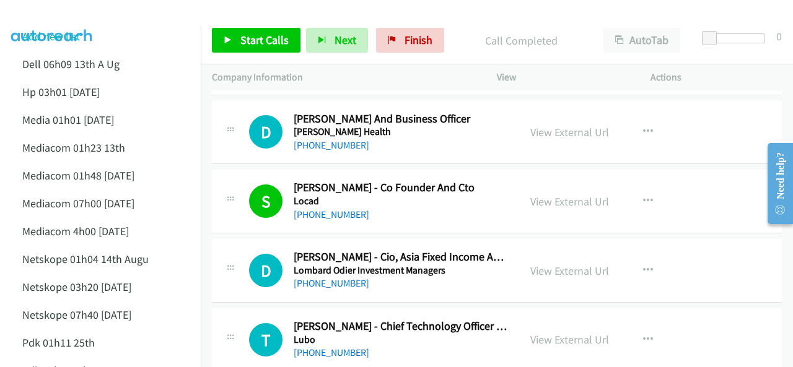
click at [64, 20] on img at bounding box center [52, 21] width 93 height 43
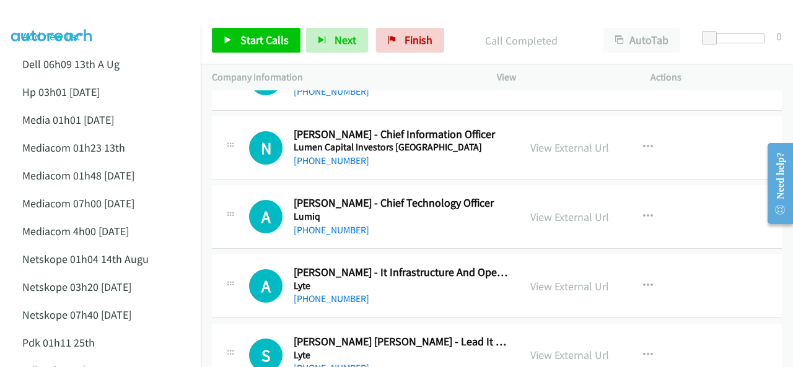
scroll to position [1796, 0]
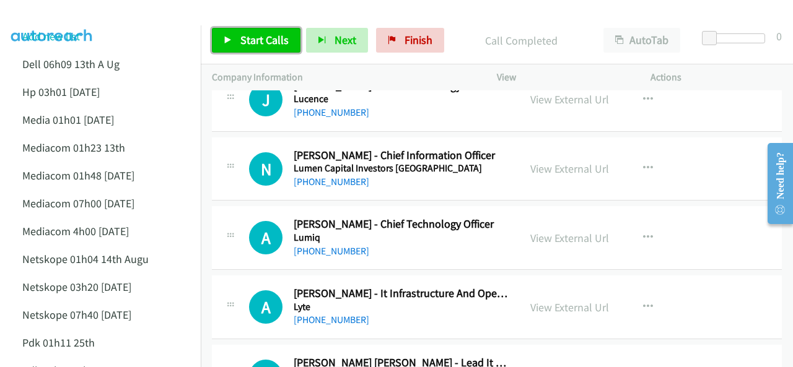
click at [258, 33] on span "Start Calls" at bounding box center [264, 40] width 48 height 14
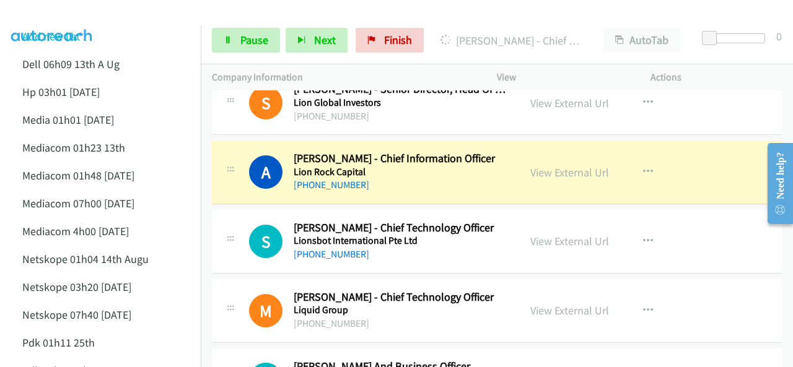
scroll to position [1177, 0]
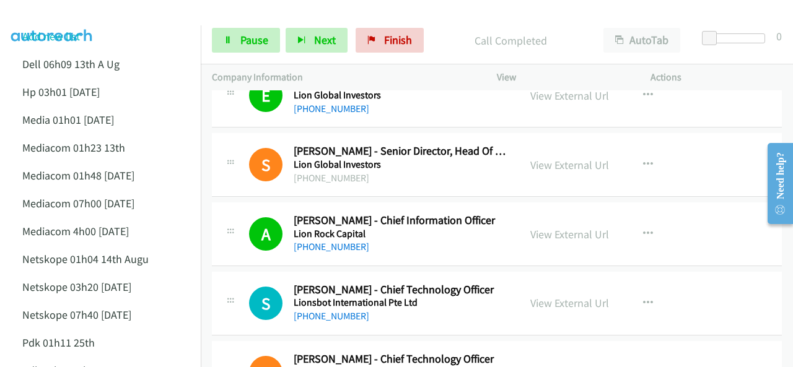
click at [82, 15] on img at bounding box center [52, 21] width 93 height 43
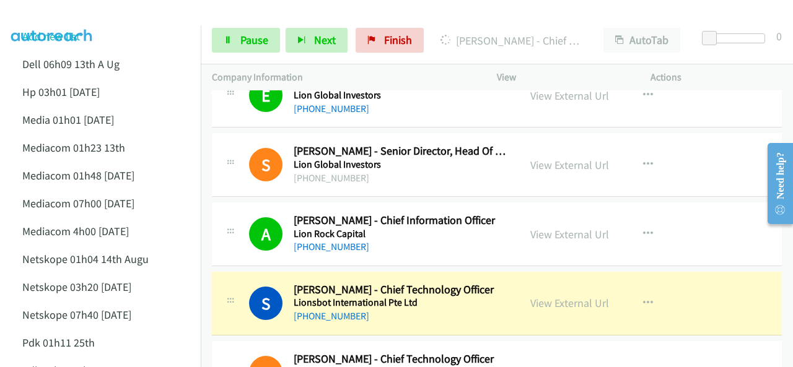
click at [87, 18] on img at bounding box center [52, 21] width 93 height 43
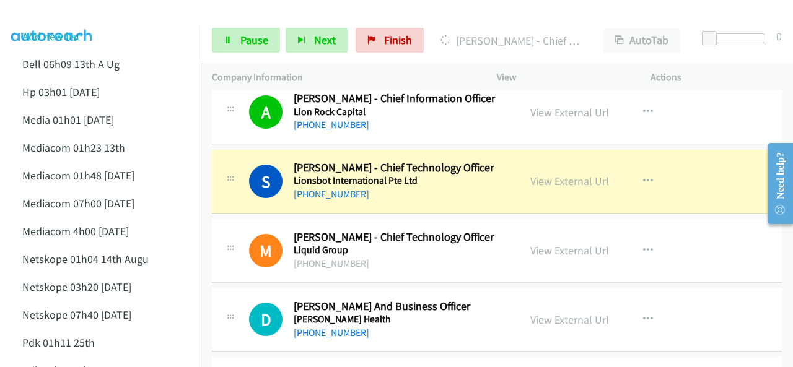
scroll to position [1300, 0]
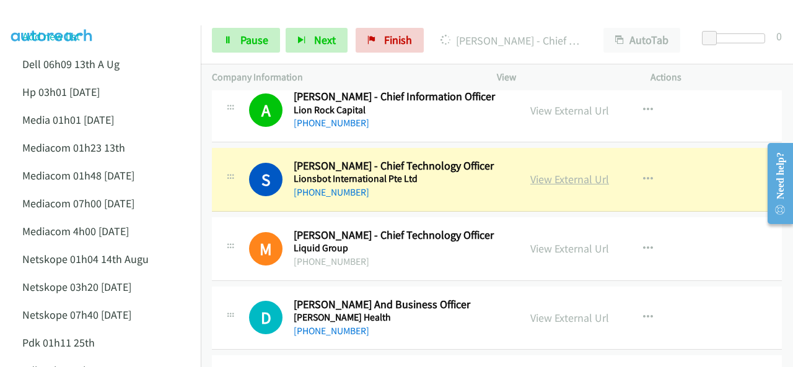
click at [541, 176] on link "View External Url" at bounding box center [569, 179] width 79 height 14
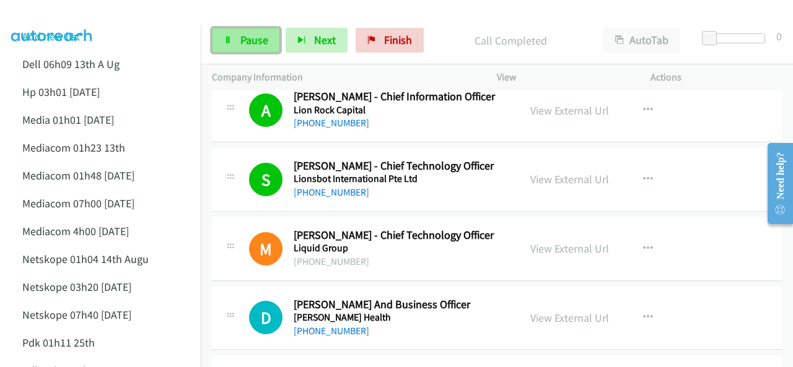
click at [256, 40] on span "Pause" at bounding box center [254, 40] width 28 height 14
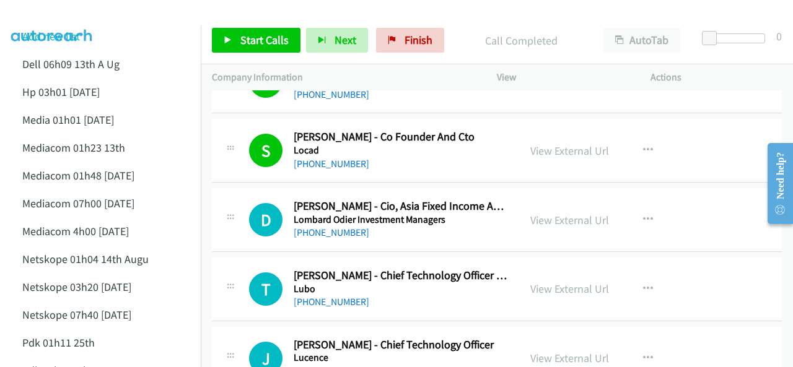
scroll to position [1548, 0]
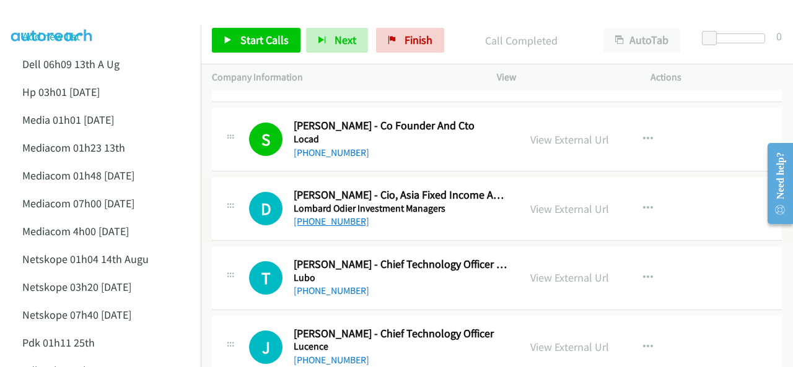
click at [337, 215] on link "[PHONE_NUMBER]" at bounding box center [332, 221] width 76 height 12
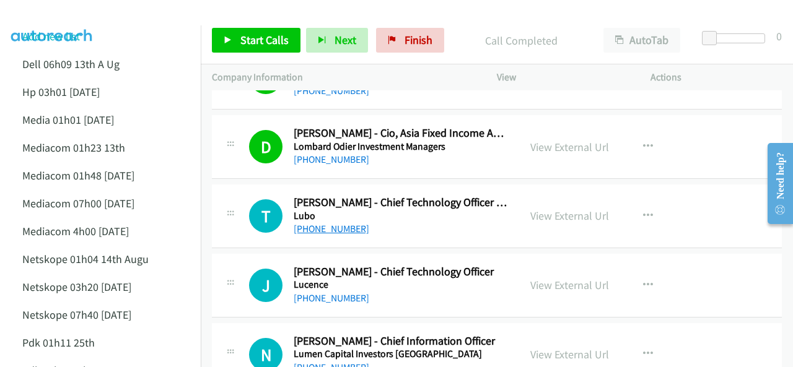
click at [323, 224] on link "[PHONE_NUMBER]" at bounding box center [332, 229] width 76 height 12
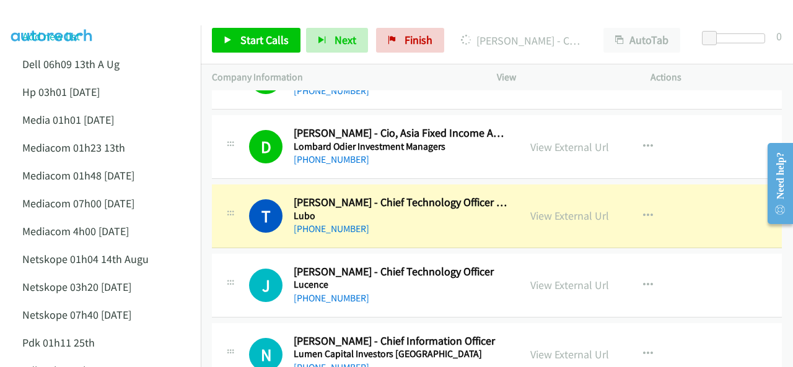
click at [60, 28] on li "Add new list" at bounding box center [111, 36] width 201 height 28
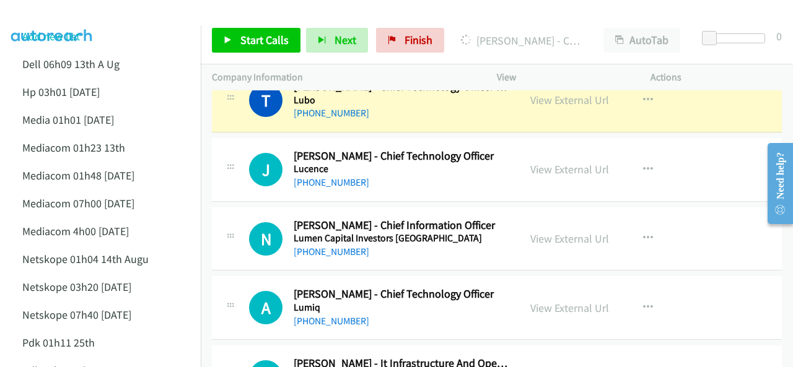
scroll to position [1734, 0]
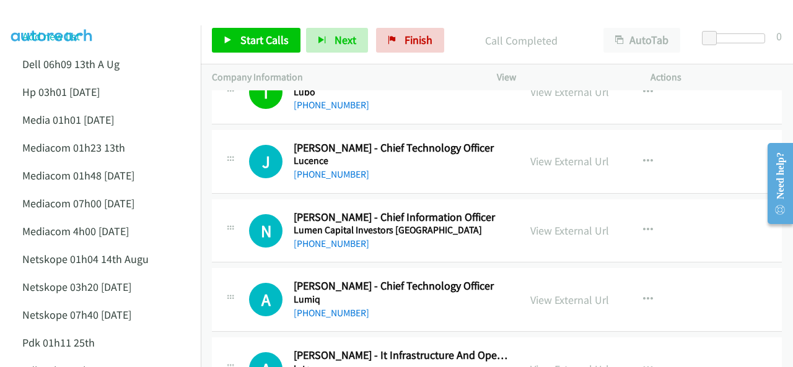
click at [39, 11] on img at bounding box center [52, 21] width 93 height 43
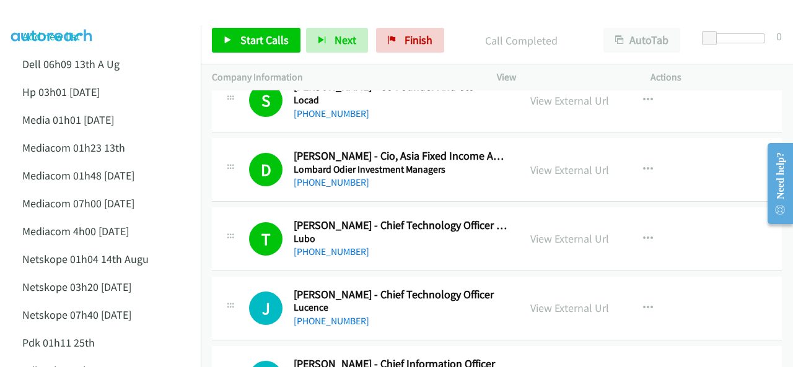
scroll to position [1610, 0]
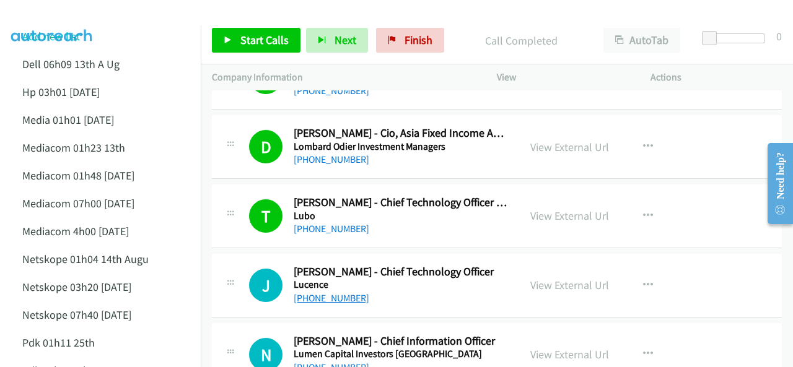
click at [326, 292] on link "[PHONE_NUMBER]" at bounding box center [332, 298] width 76 height 12
click at [46, 11] on img at bounding box center [52, 21] width 93 height 43
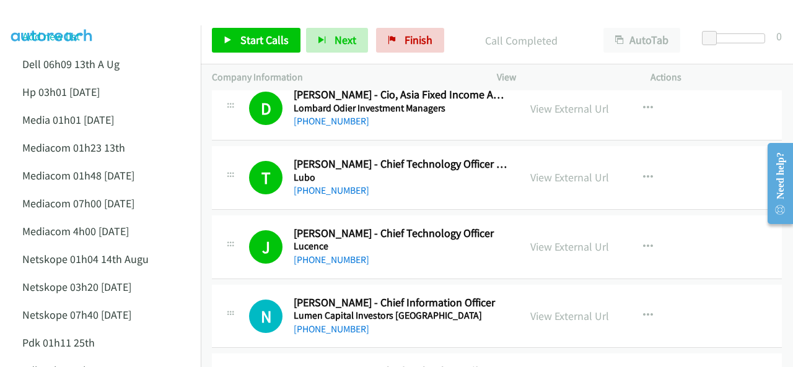
scroll to position [1672, 0]
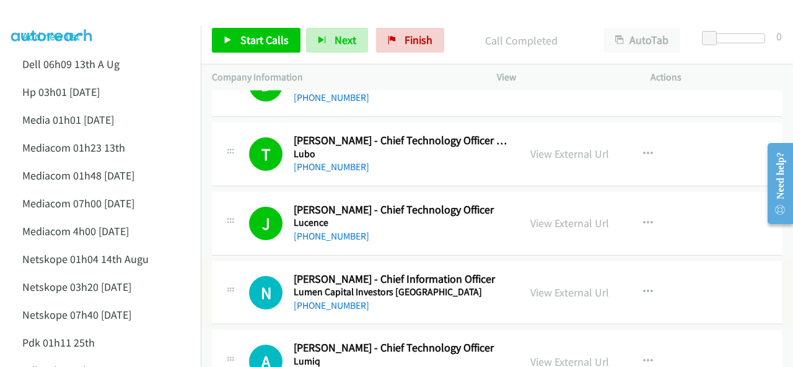
click at [328, 300] on link "[PHONE_NUMBER]" at bounding box center [332, 306] width 76 height 12
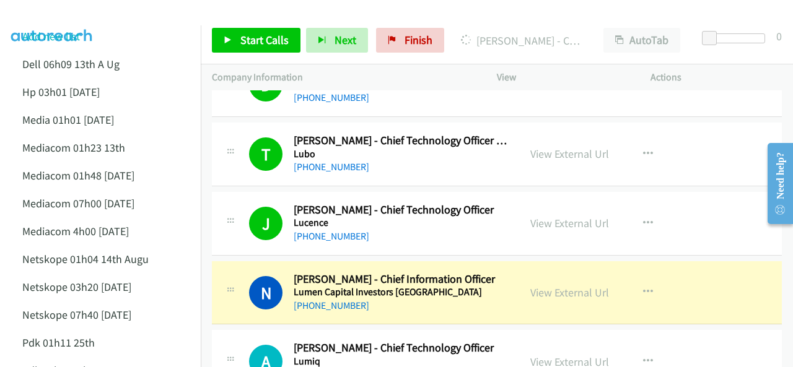
click at [82, 10] on img at bounding box center [52, 21] width 93 height 43
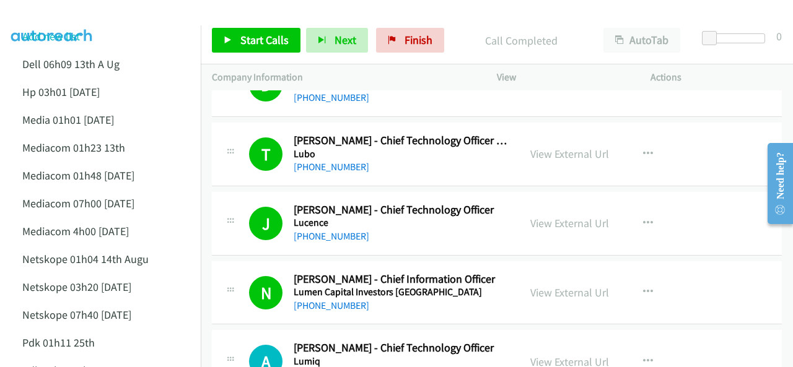
click at [74, 16] on img at bounding box center [52, 21] width 93 height 43
click at [54, 19] on img at bounding box center [52, 21] width 93 height 43
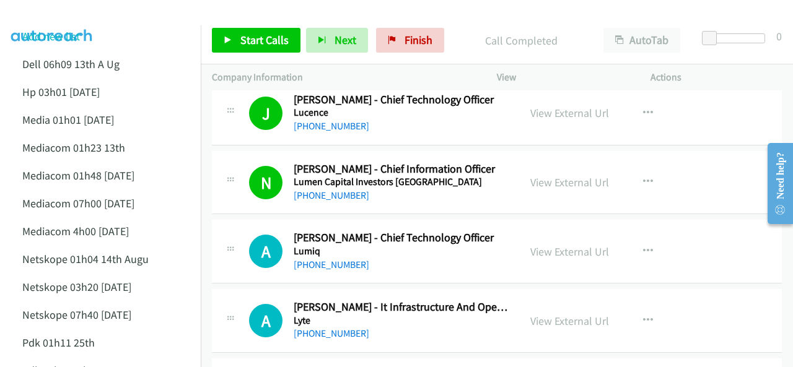
scroll to position [1796, 0]
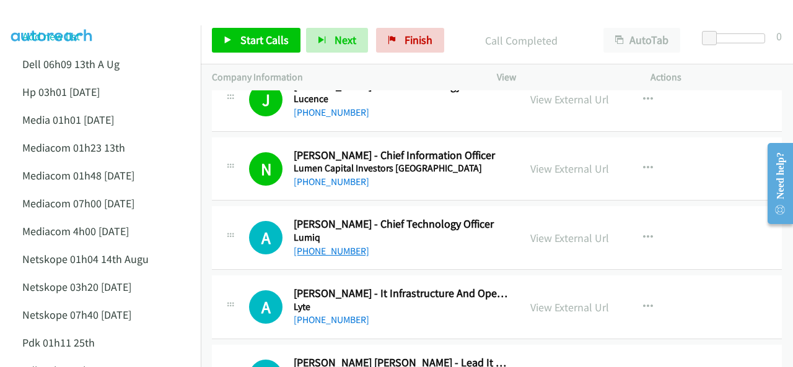
click at [311, 245] on link "[PHONE_NUMBER]" at bounding box center [332, 251] width 76 height 12
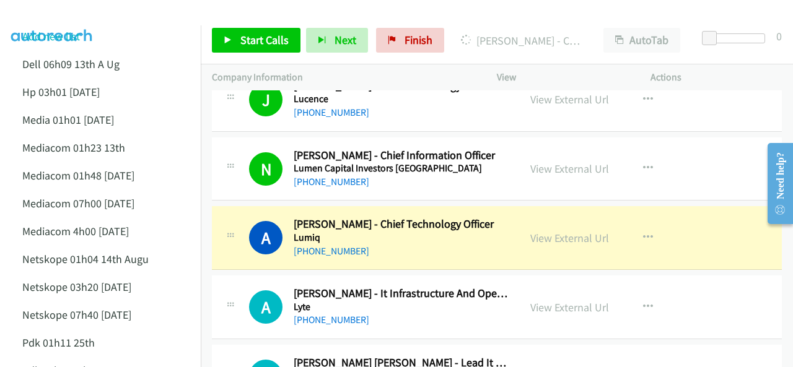
click at [60, 17] on img at bounding box center [52, 21] width 93 height 43
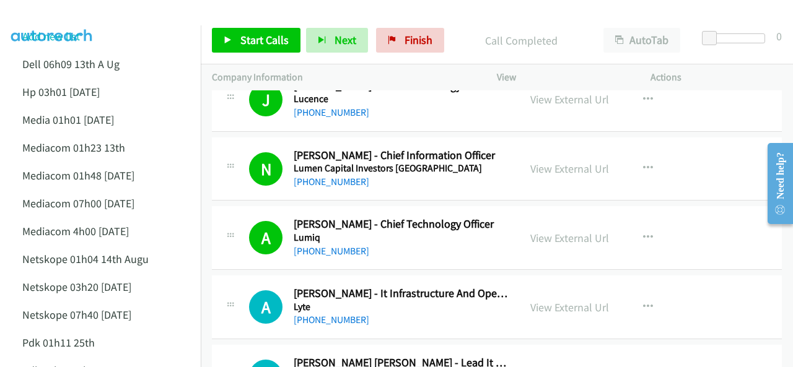
click at [31, 15] on img at bounding box center [52, 21] width 93 height 43
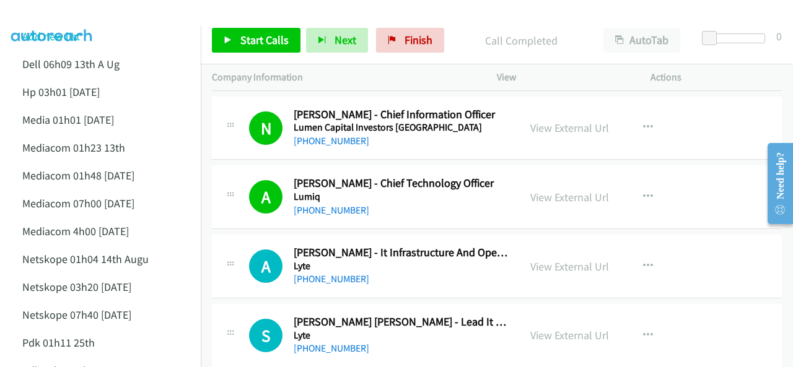
scroll to position [1858, 0]
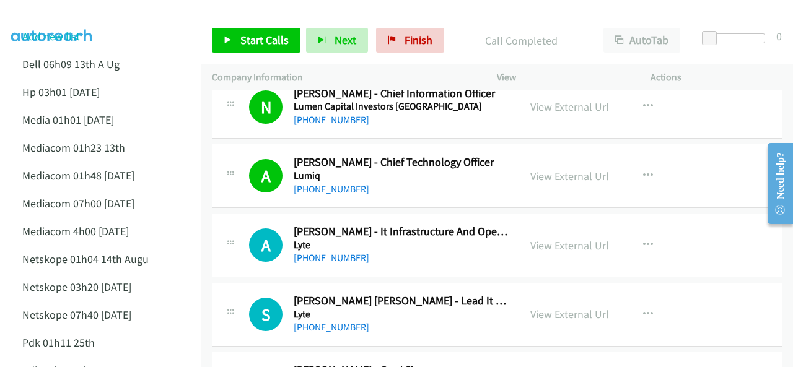
click at [307, 252] on link "[PHONE_NUMBER]" at bounding box center [332, 258] width 76 height 12
click at [50, 12] on img at bounding box center [52, 21] width 93 height 43
click at [314, 253] on link "[PHONE_NUMBER]" at bounding box center [332, 258] width 76 height 12
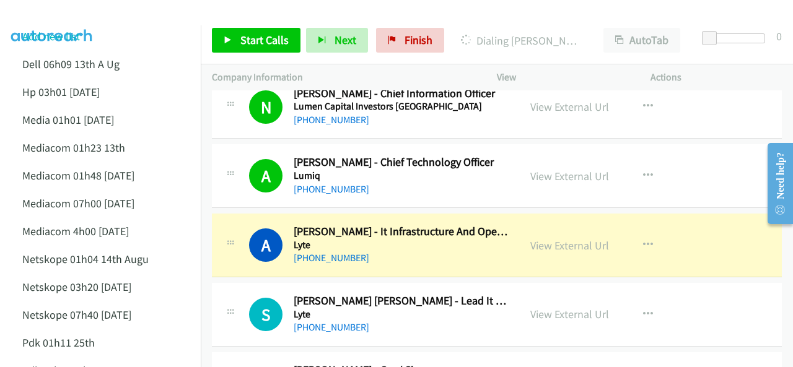
click at [61, 19] on img at bounding box center [52, 21] width 93 height 43
click at [54, 19] on img at bounding box center [52, 21] width 93 height 43
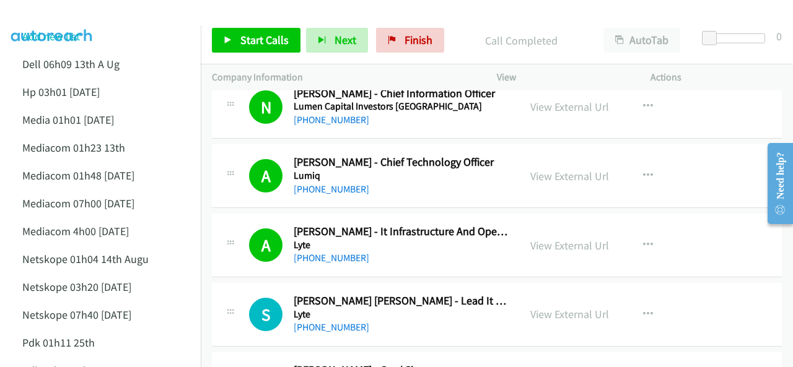
click at [114, 14] on div at bounding box center [390, 24] width 781 height 48
click at [65, 14] on img at bounding box center [52, 21] width 93 height 43
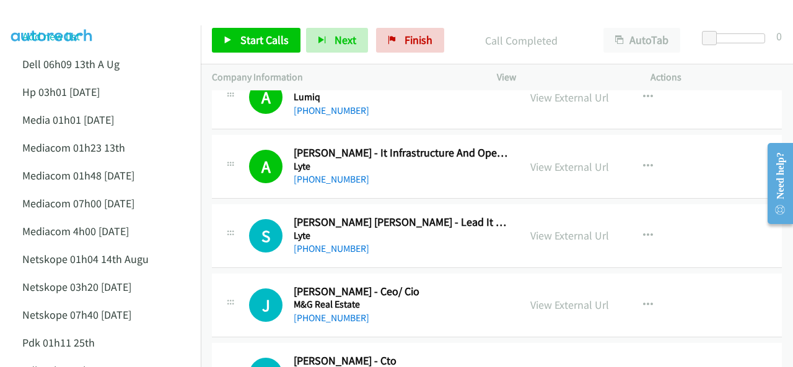
scroll to position [1982, 0]
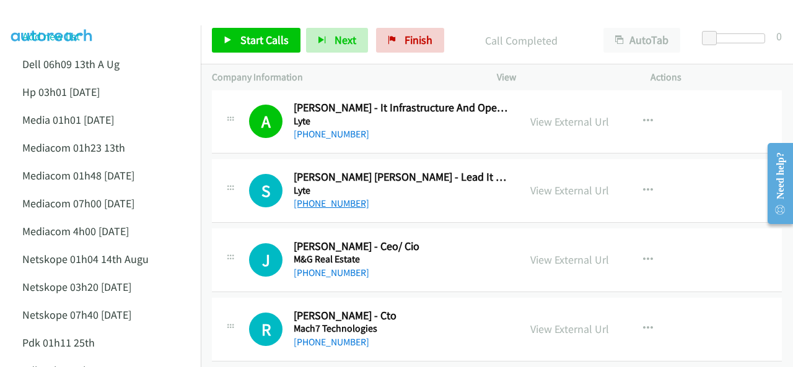
click at [325, 198] on link "[PHONE_NUMBER]" at bounding box center [332, 204] width 76 height 12
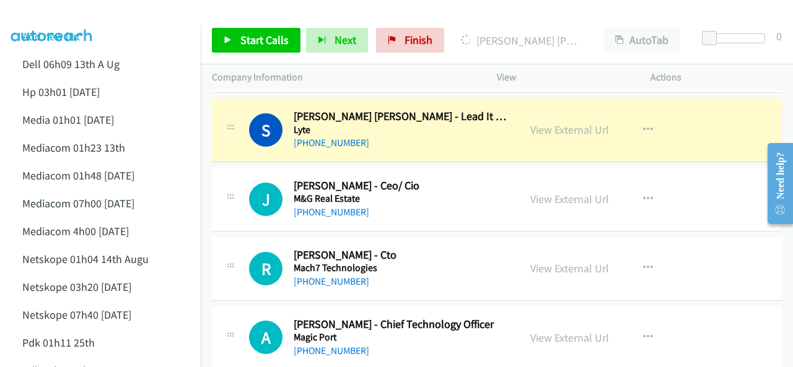
scroll to position [2043, 0]
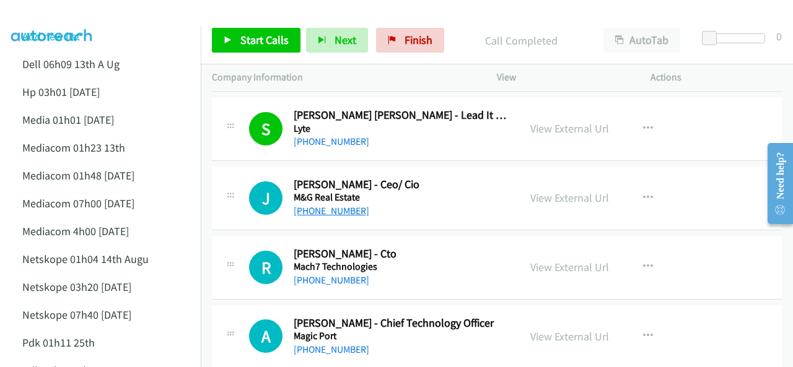
click at [327, 208] on link "[PHONE_NUMBER]" at bounding box center [332, 211] width 76 height 12
click at [59, 15] on img at bounding box center [52, 21] width 93 height 43
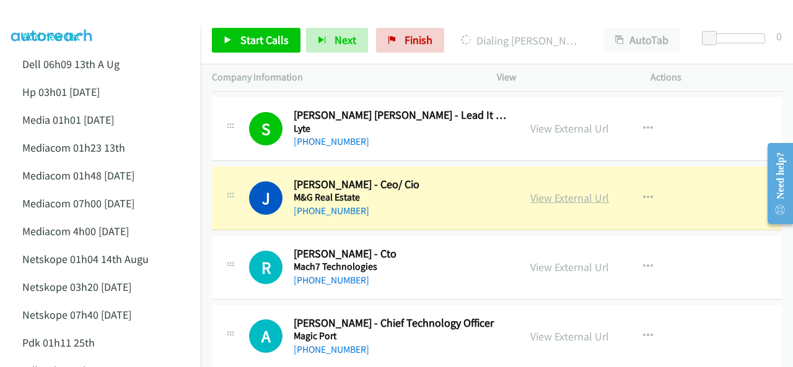
click at [573, 191] on link "View External Url" at bounding box center [569, 198] width 79 height 14
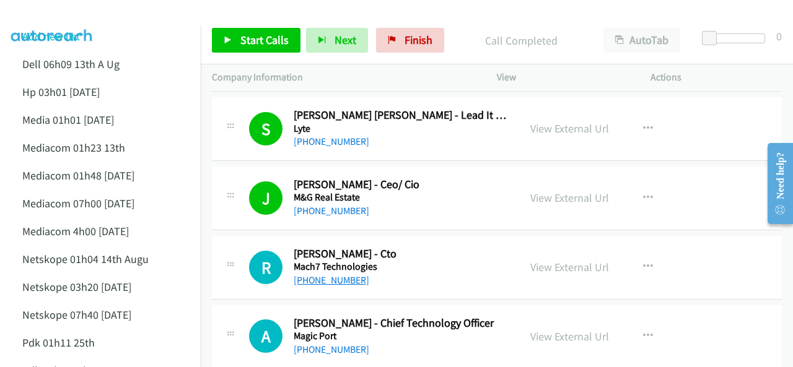
click at [321, 274] on link "[PHONE_NUMBER]" at bounding box center [332, 280] width 76 height 12
click at [79, 25] on li "Add new list" at bounding box center [111, 36] width 201 height 28
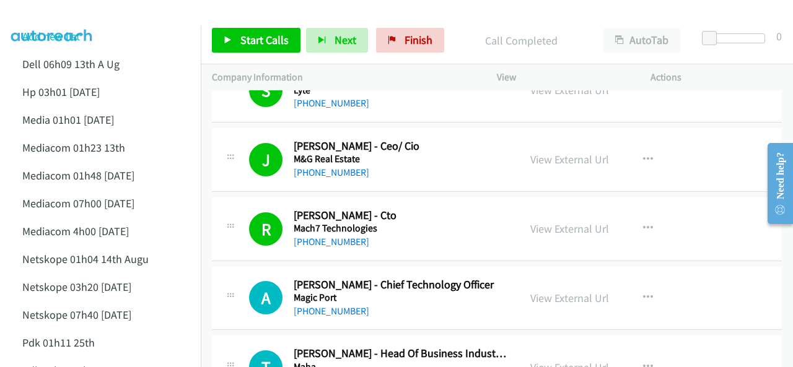
scroll to position [2105, 0]
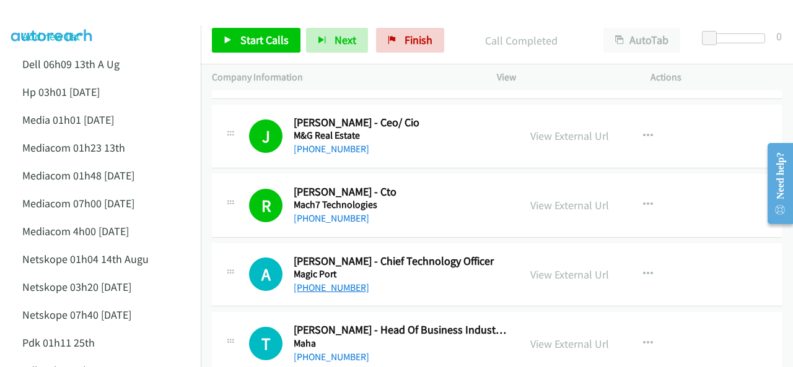
click at [326, 282] on link "[PHONE_NUMBER]" at bounding box center [332, 288] width 76 height 12
click at [77, 14] on img at bounding box center [52, 21] width 93 height 43
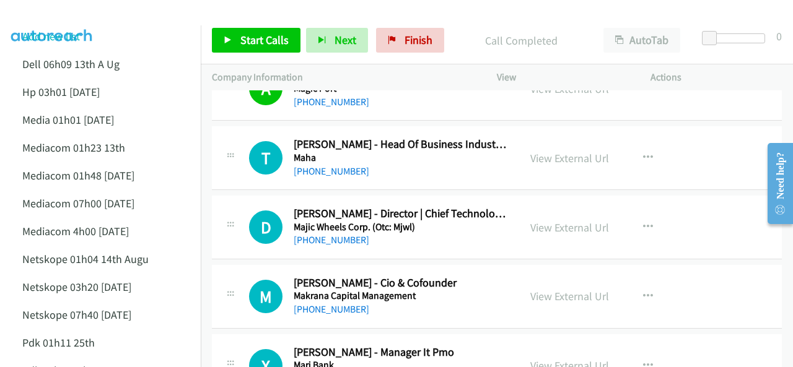
scroll to position [2229, 0]
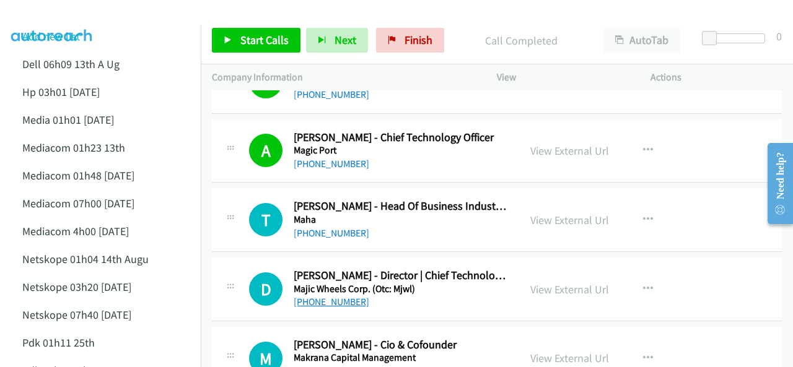
click at [311, 296] on link "[PHONE_NUMBER]" at bounding box center [332, 302] width 76 height 12
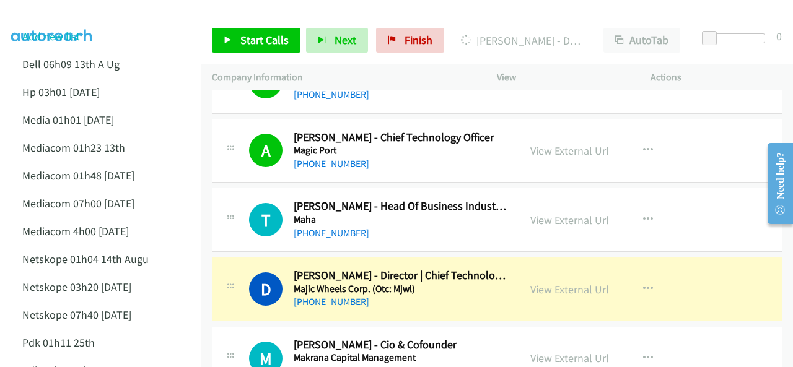
click at [89, 24] on img at bounding box center [52, 21] width 93 height 43
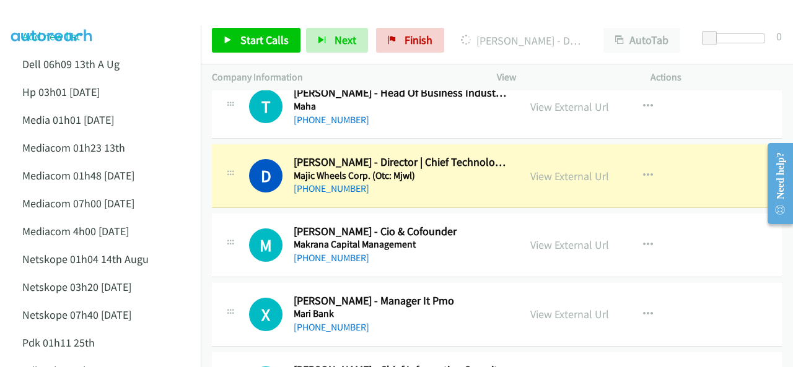
scroll to position [2353, 0]
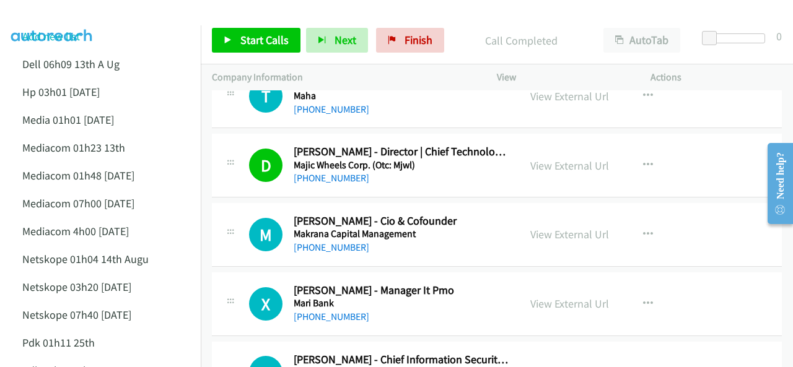
click at [84, 15] on img at bounding box center [52, 21] width 93 height 43
click at [321, 242] on link "[PHONE_NUMBER]" at bounding box center [332, 248] width 76 height 12
click at [65, 23] on img at bounding box center [52, 21] width 93 height 43
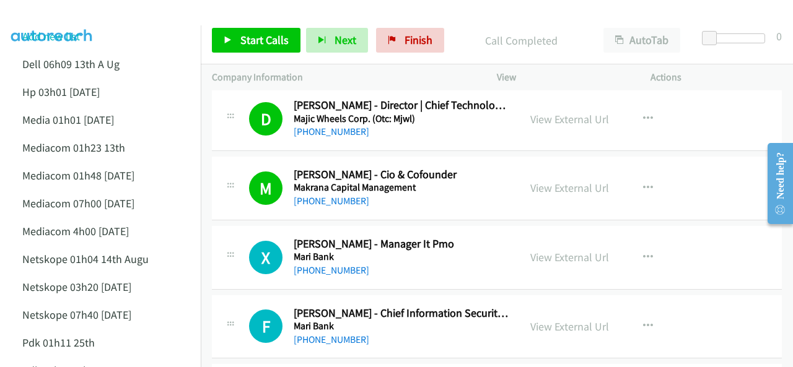
scroll to position [2415, 0]
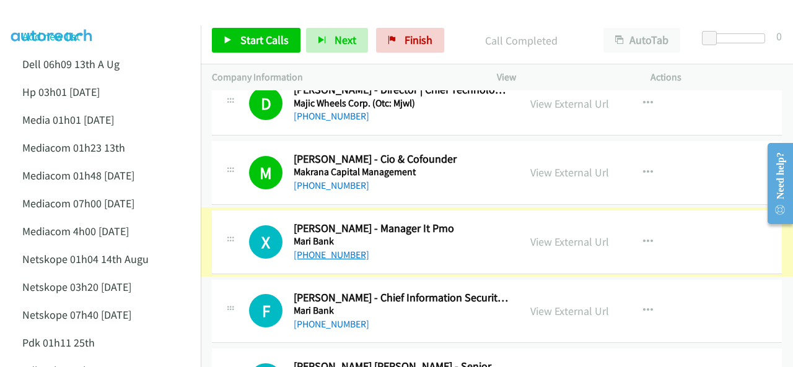
click at [329, 249] on link "[PHONE_NUMBER]" at bounding box center [332, 255] width 76 height 12
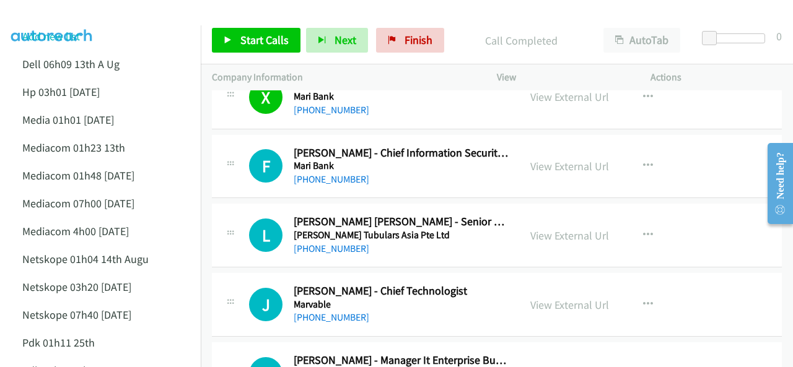
scroll to position [2539, 0]
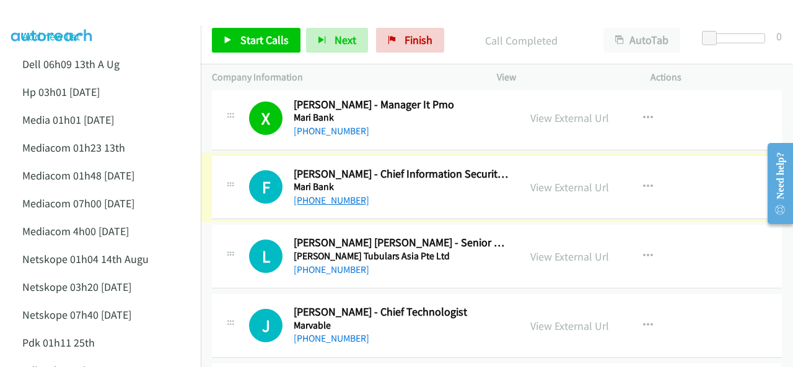
click at [324, 196] on link "[PHONE_NUMBER]" at bounding box center [332, 200] width 76 height 12
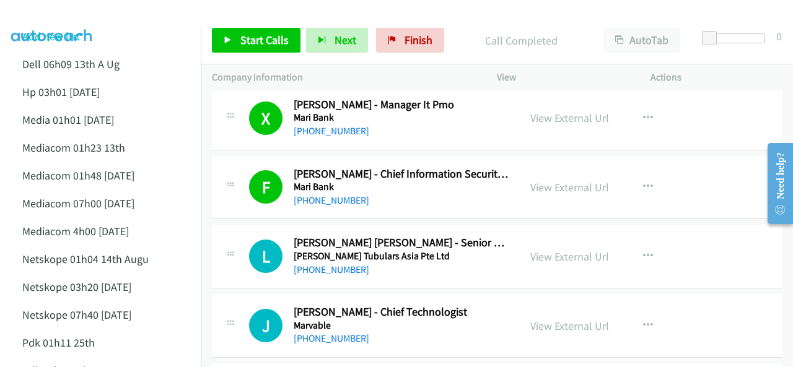
click at [90, 23] on img at bounding box center [52, 21] width 93 height 43
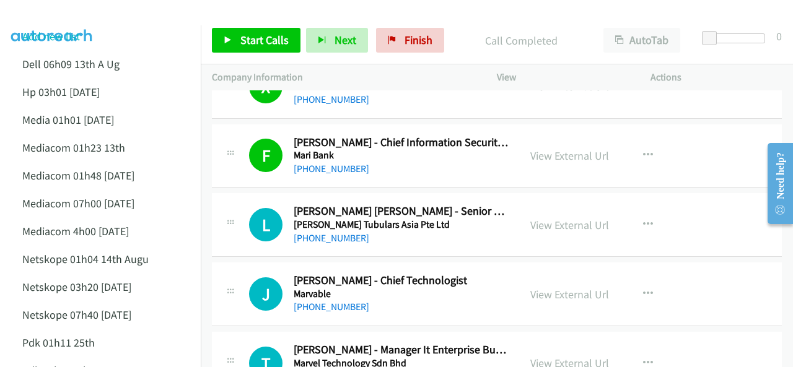
scroll to position [2601, 0]
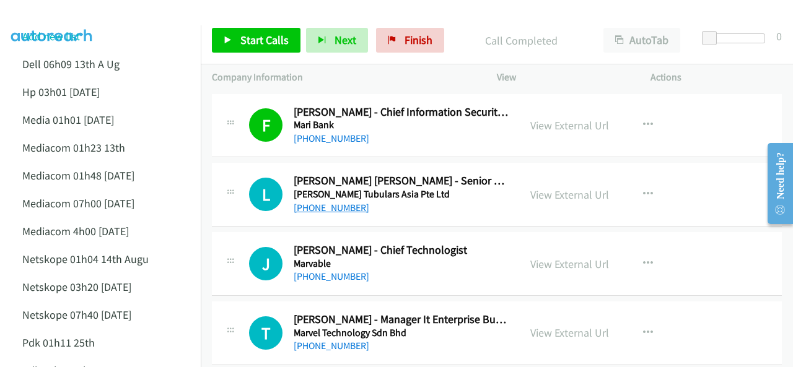
click at [329, 202] on link "[PHONE_NUMBER]" at bounding box center [332, 208] width 76 height 12
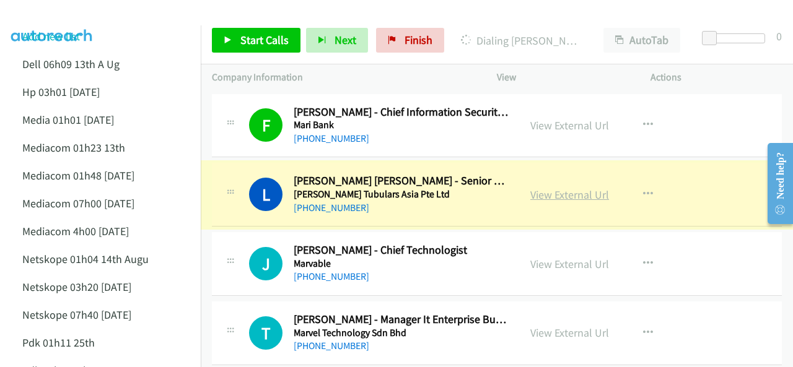
click at [543, 189] on link "View External Url" at bounding box center [569, 195] width 79 height 14
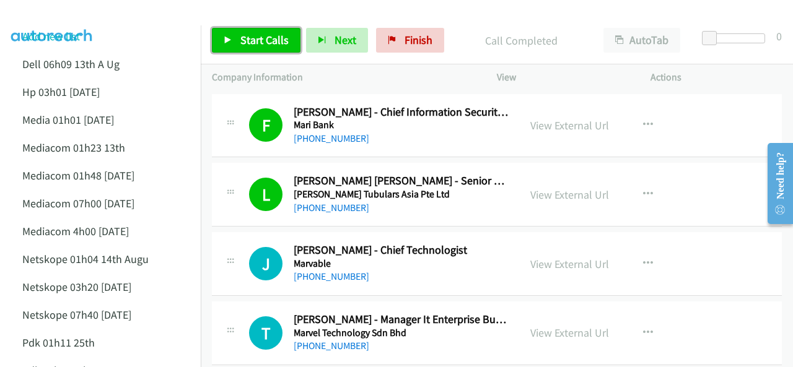
click at [272, 41] on span "Start Calls" at bounding box center [264, 40] width 48 height 14
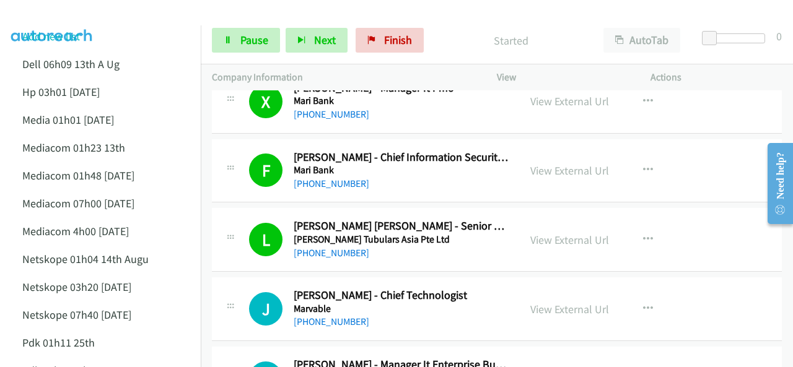
scroll to position [2353, 0]
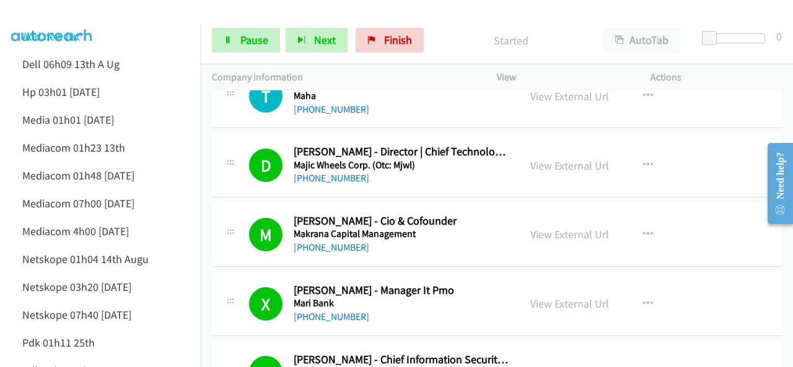
click at [48, 20] on img at bounding box center [52, 21] width 93 height 43
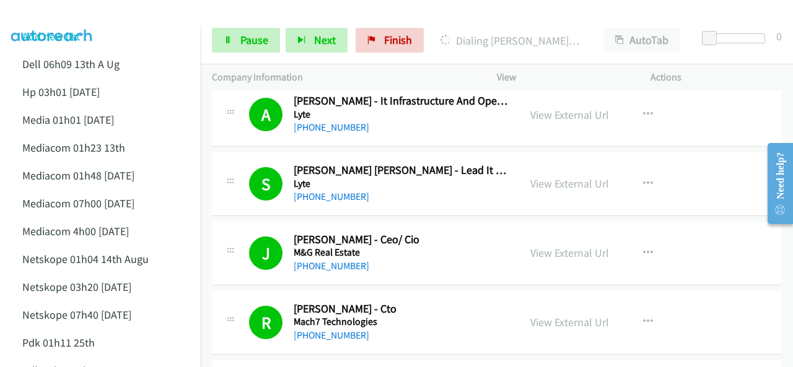
scroll to position [2167, 0]
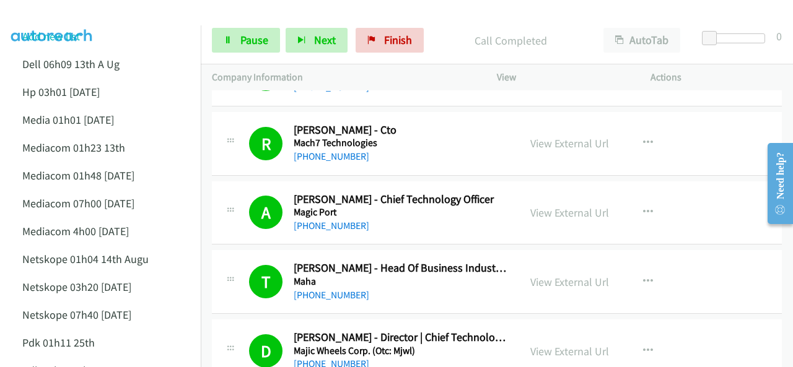
click at [99, 20] on div at bounding box center [390, 24] width 781 height 48
click at [81, 25] on li "Add new list" at bounding box center [111, 36] width 201 height 28
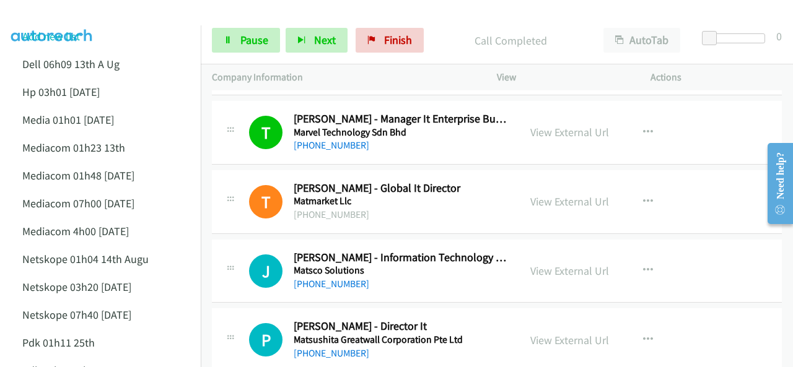
scroll to position [2910, 0]
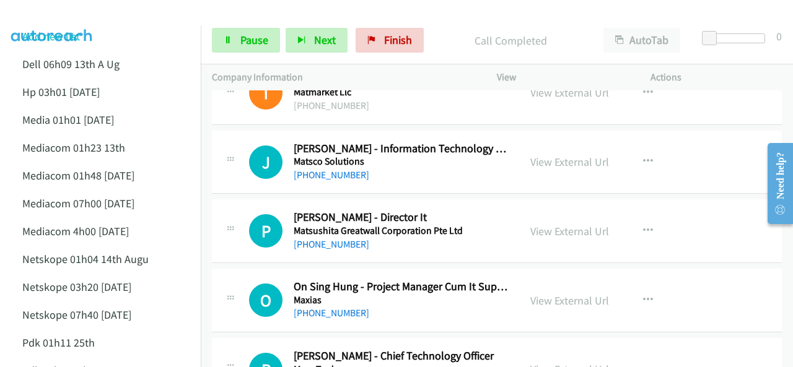
click at [67, 17] on img at bounding box center [52, 21] width 93 height 43
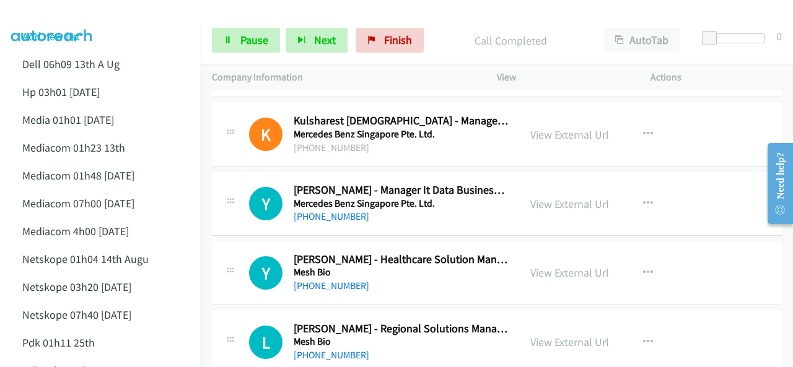
scroll to position [4520, 0]
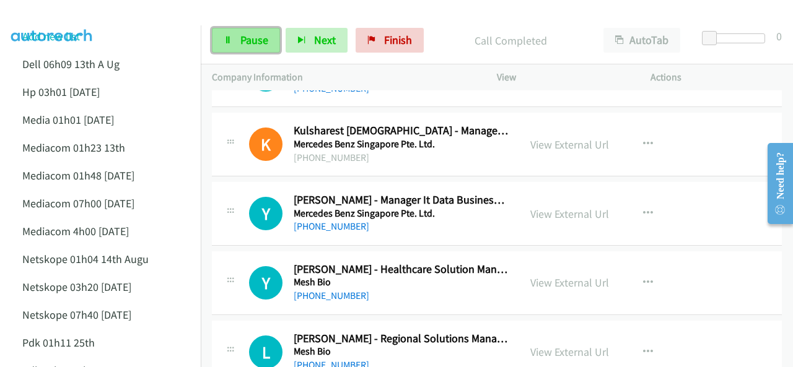
click at [243, 42] on span "Pause" at bounding box center [254, 40] width 28 height 14
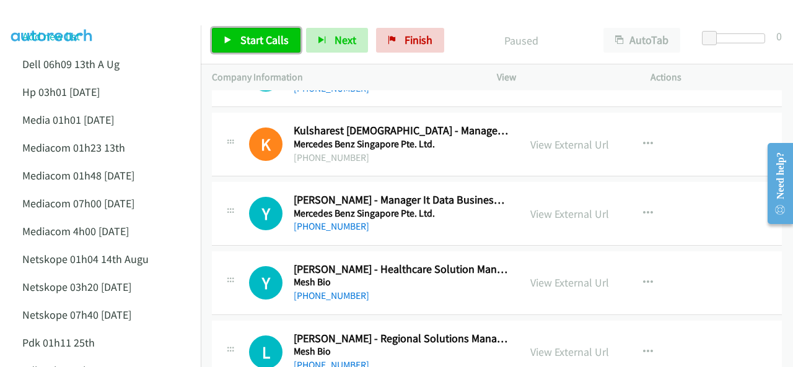
click at [248, 40] on span "Start Calls" at bounding box center [264, 40] width 48 height 14
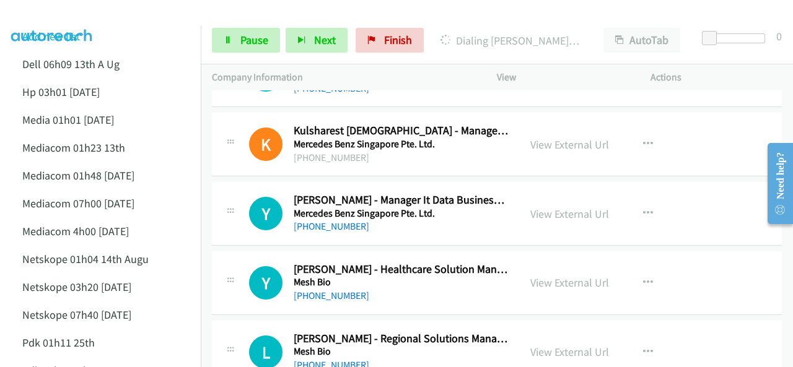
click at [102, 18] on div at bounding box center [390, 24] width 781 height 48
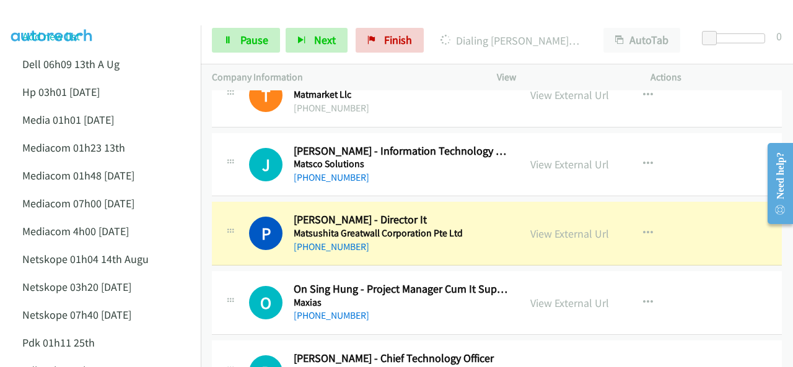
scroll to position [2910, 0]
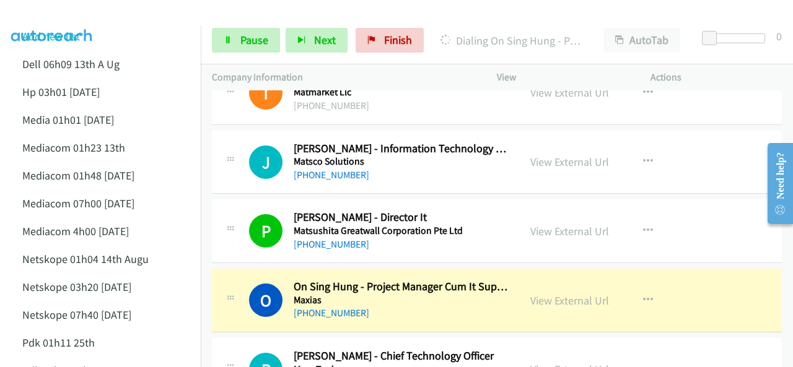
click at [56, 17] on img at bounding box center [52, 21] width 93 height 43
click at [542, 294] on link "View External Url" at bounding box center [569, 301] width 79 height 14
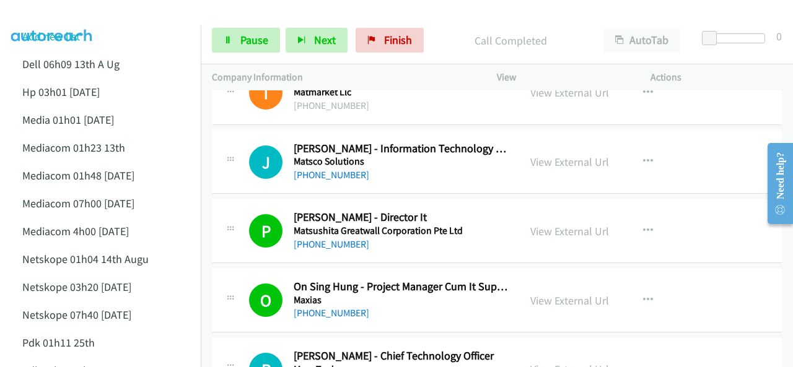
click at [78, 20] on img at bounding box center [52, 21] width 93 height 43
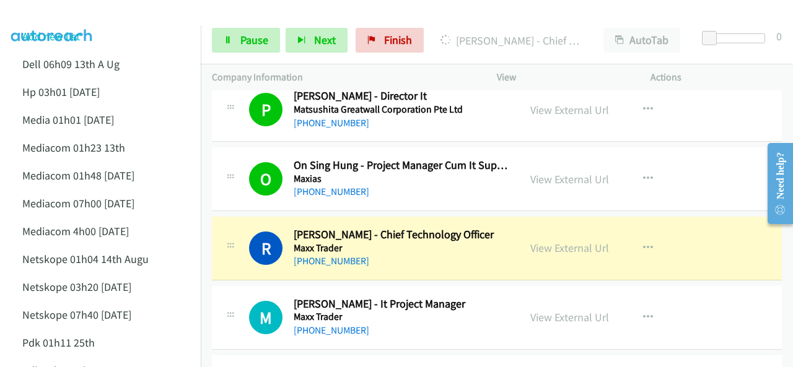
scroll to position [3034, 0]
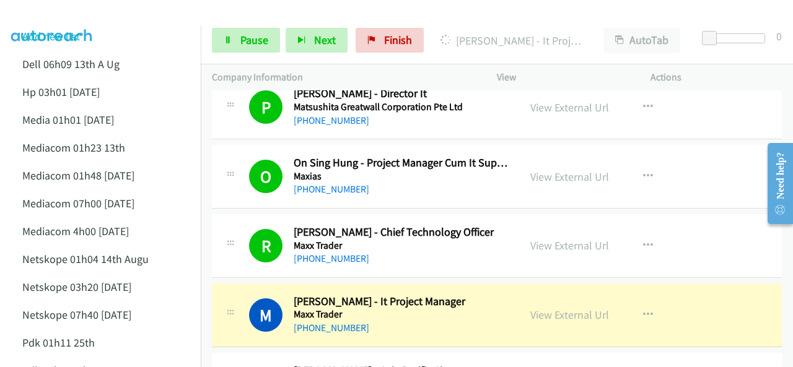
click at [126, 19] on div at bounding box center [390, 24] width 781 height 48
click at [555, 308] on link "View External Url" at bounding box center [569, 315] width 79 height 14
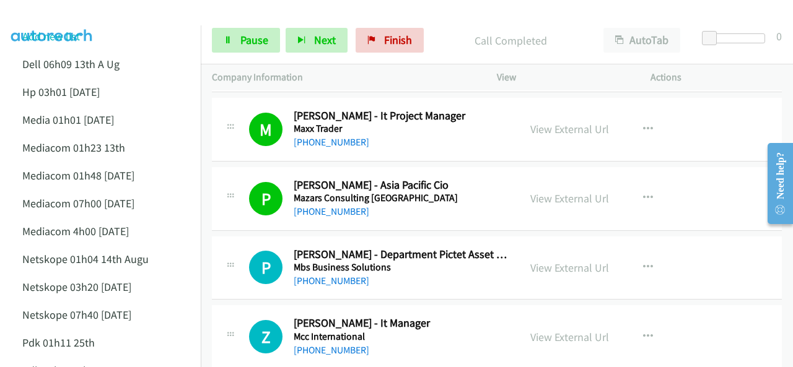
scroll to position [3282, 0]
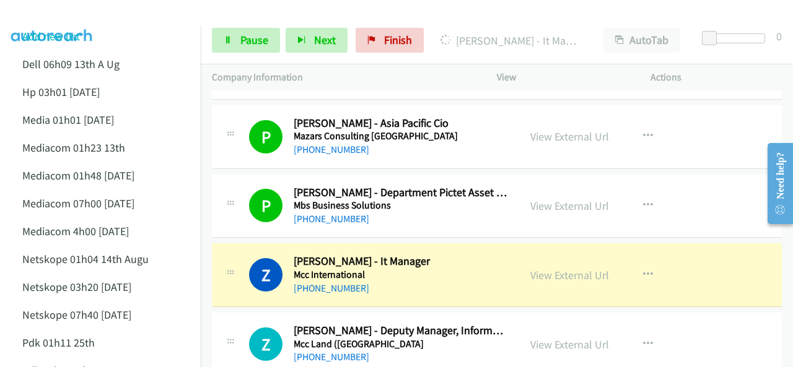
click at [79, 19] on img at bounding box center [52, 21] width 93 height 43
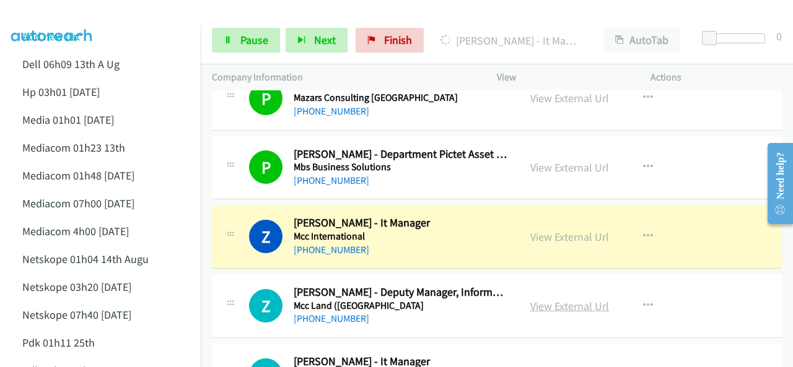
scroll to position [3344, 0]
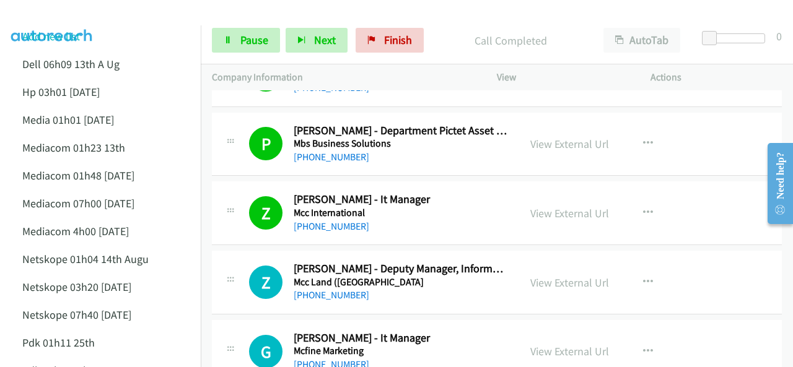
click at [66, 17] on img at bounding box center [52, 21] width 93 height 43
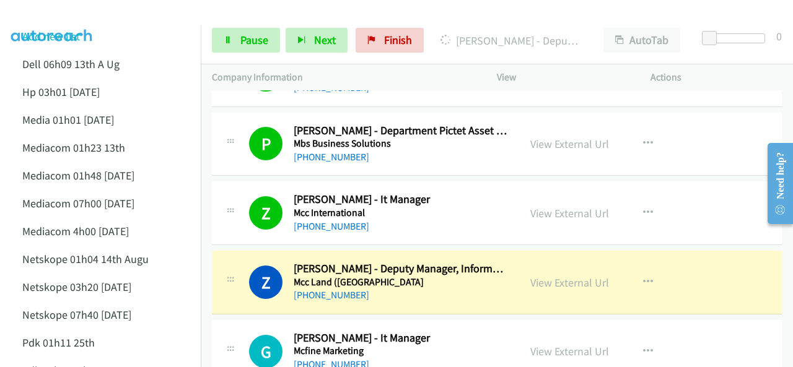
scroll to position [3468, 0]
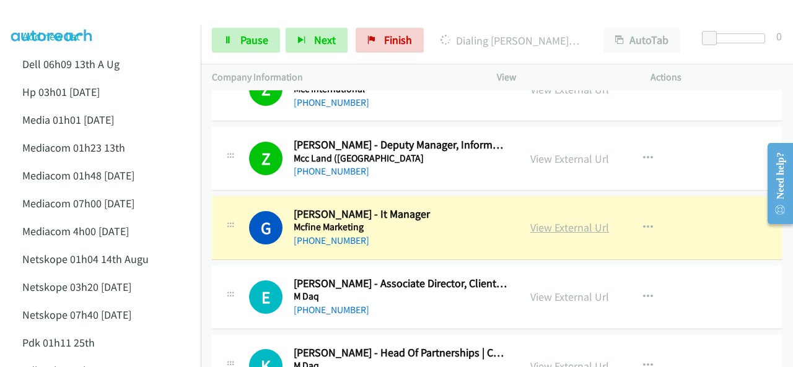
click at [551, 220] on link "View External Url" at bounding box center [569, 227] width 79 height 14
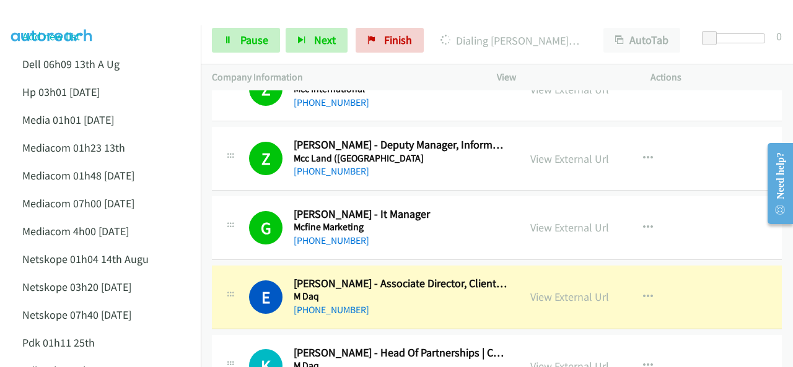
click at [80, 12] on img at bounding box center [52, 21] width 93 height 43
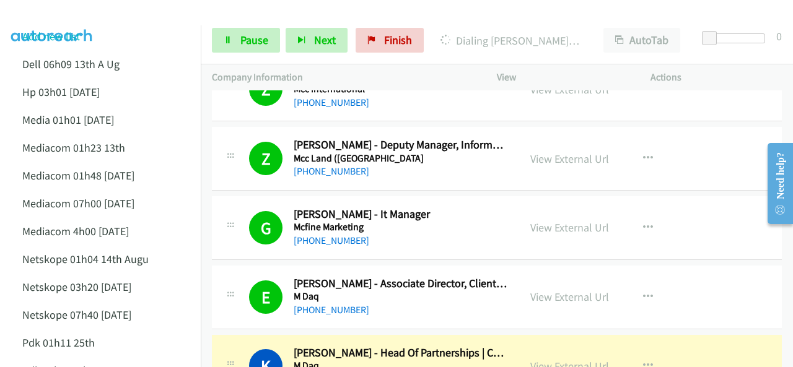
click at [85, 25] on li "Add new list" at bounding box center [111, 36] width 201 height 28
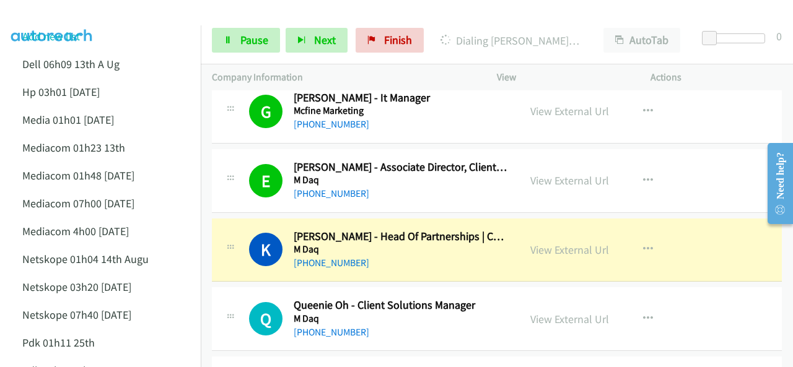
scroll to position [3592, 0]
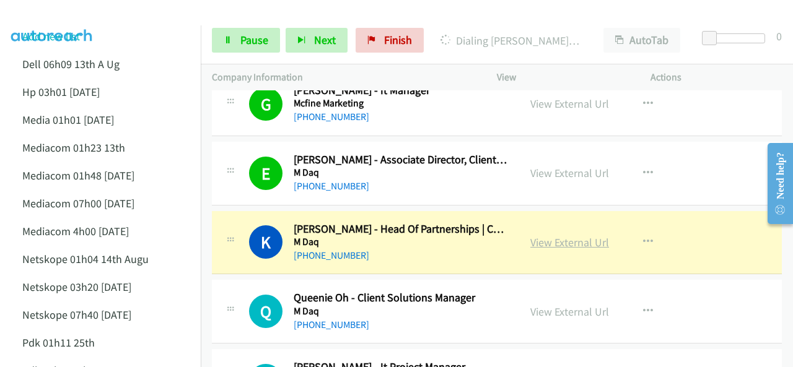
click at [554, 235] on link "View External Url" at bounding box center [569, 242] width 79 height 14
click at [250, 42] on span "Pause" at bounding box center [254, 40] width 28 height 14
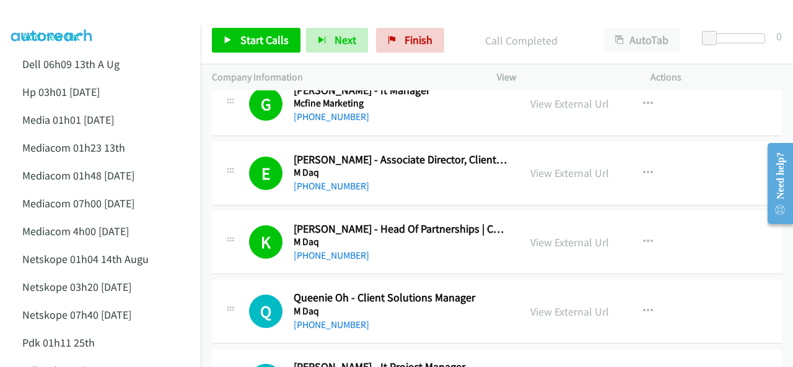
click at [67, 18] on img at bounding box center [52, 21] width 93 height 43
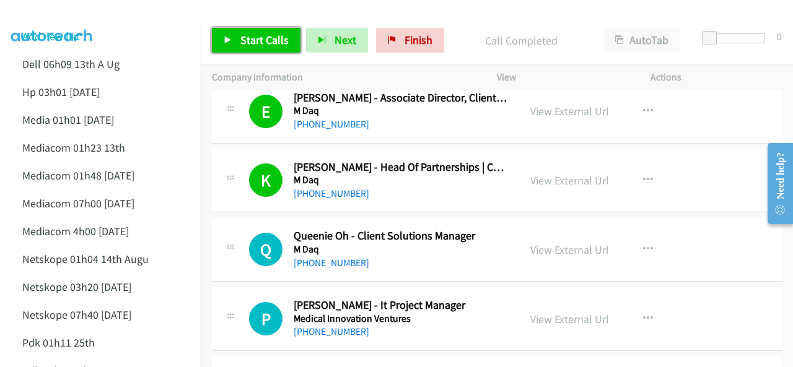
click at [243, 36] on span "Start Calls" at bounding box center [264, 40] width 48 height 14
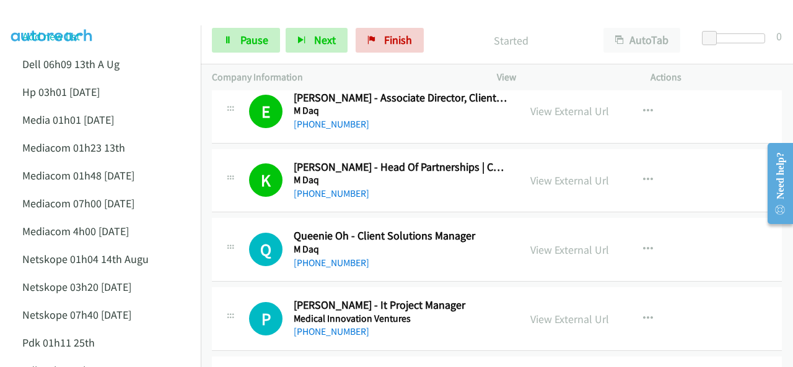
click at [83, 17] on img at bounding box center [52, 21] width 93 height 43
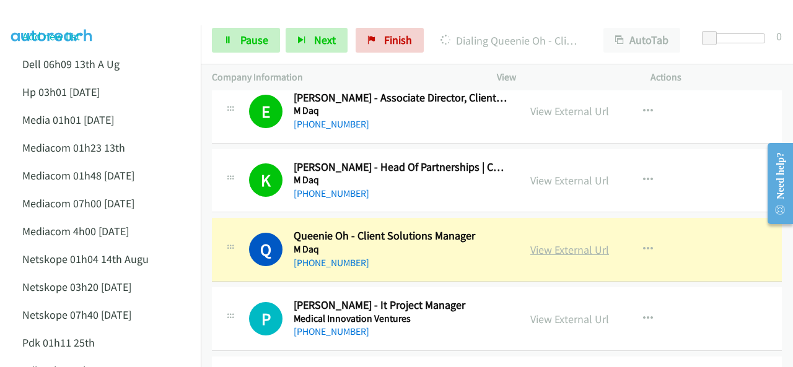
click at [546, 243] on link "View External Url" at bounding box center [569, 250] width 79 height 14
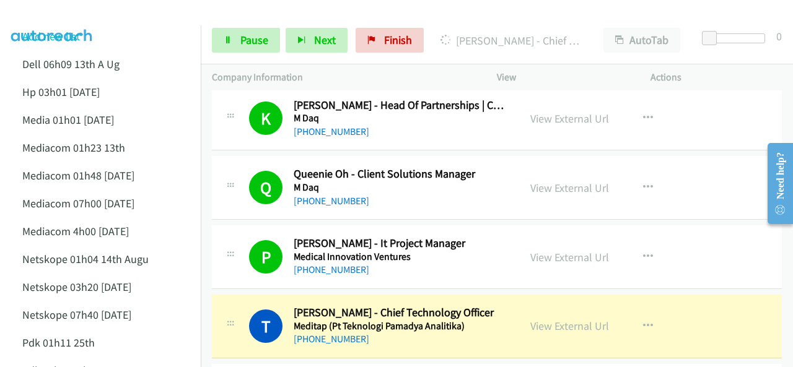
scroll to position [3777, 0]
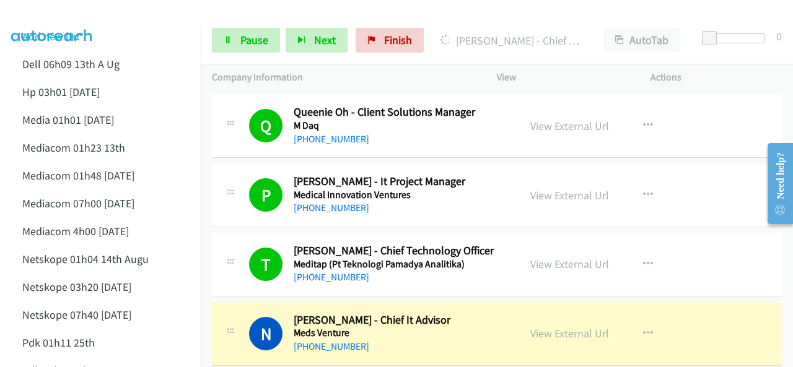
click at [70, 15] on img at bounding box center [52, 21] width 93 height 43
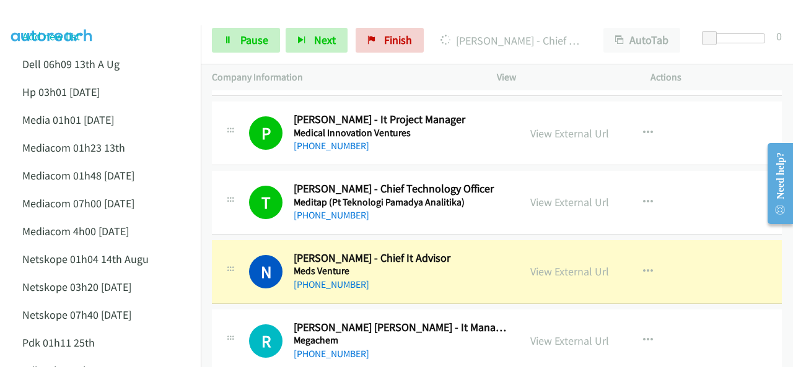
click at [133, 11] on div at bounding box center [390, 24] width 781 height 48
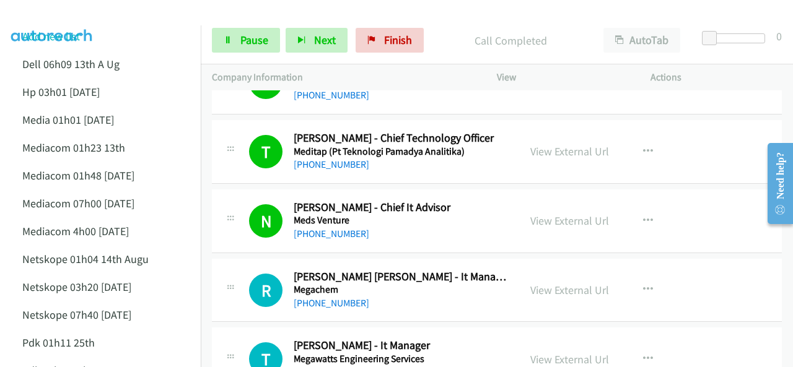
scroll to position [3963, 0]
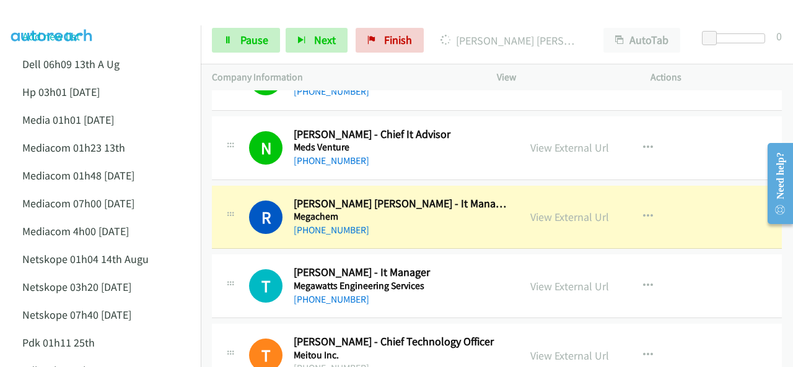
click at [45, 11] on img at bounding box center [52, 21] width 93 height 43
click at [166, 28] on li "Add new list" at bounding box center [111, 36] width 201 height 28
click at [158, 15] on div at bounding box center [390, 24] width 781 height 48
click at [90, 18] on img at bounding box center [52, 21] width 93 height 43
click at [63, 17] on img at bounding box center [52, 21] width 93 height 43
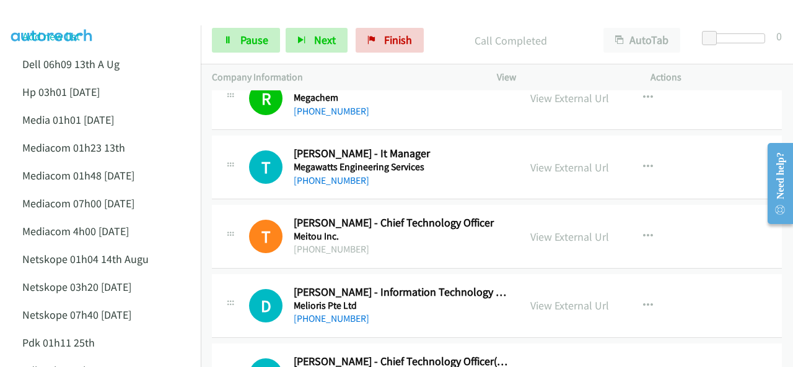
scroll to position [4087, 0]
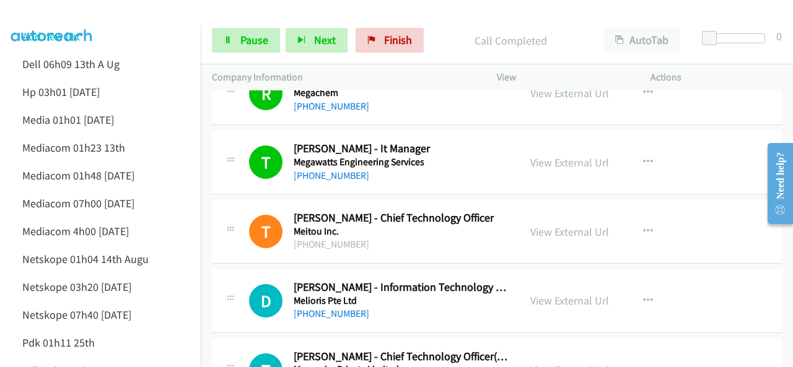
click at [98, 22] on div at bounding box center [390, 24] width 781 height 48
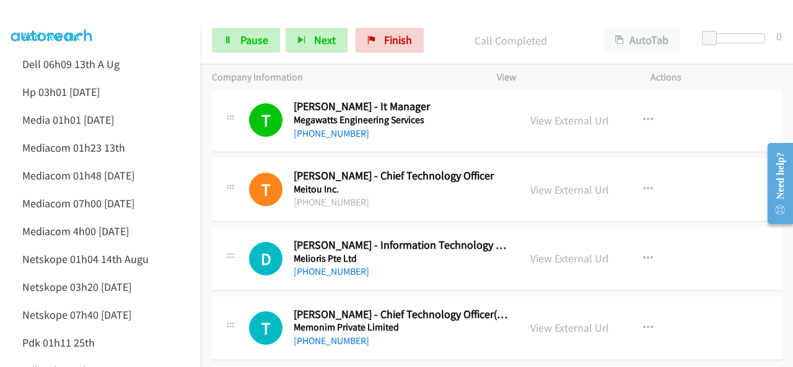
scroll to position [4149, 0]
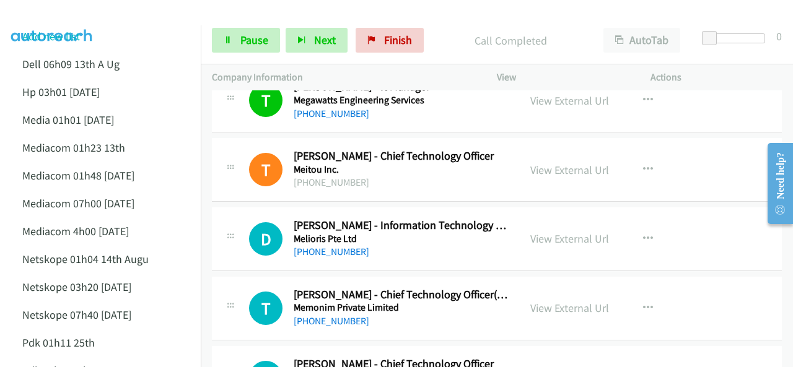
click at [107, 13] on div at bounding box center [390, 24] width 781 height 48
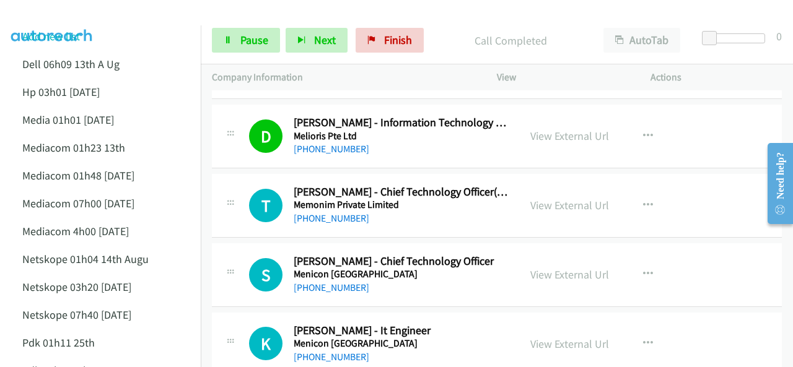
scroll to position [4273, 0]
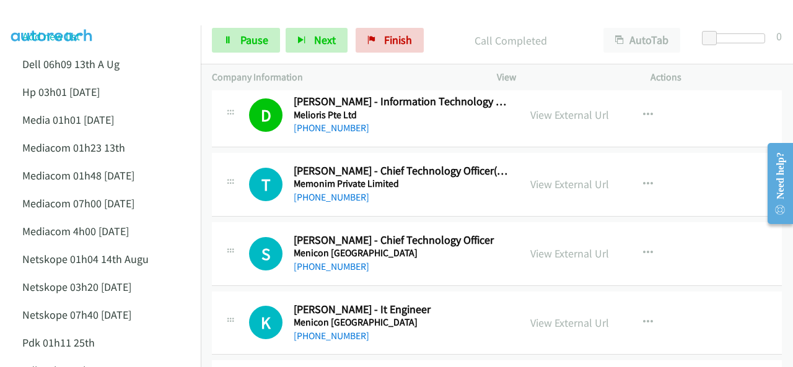
click at [57, 12] on img at bounding box center [52, 21] width 93 height 43
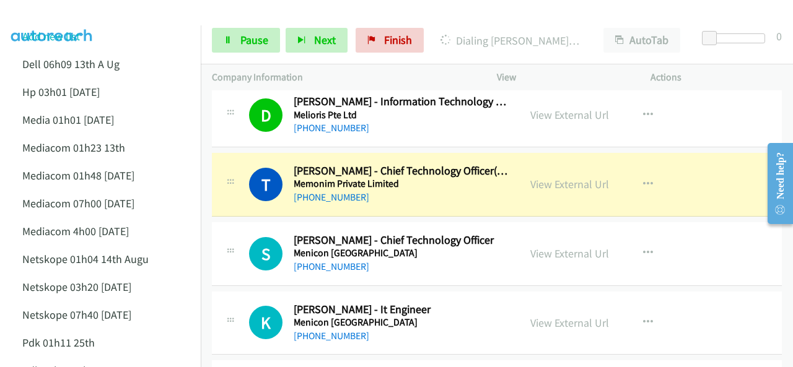
click at [100, 20] on div at bounding box center [390, 24] width 781 height 48
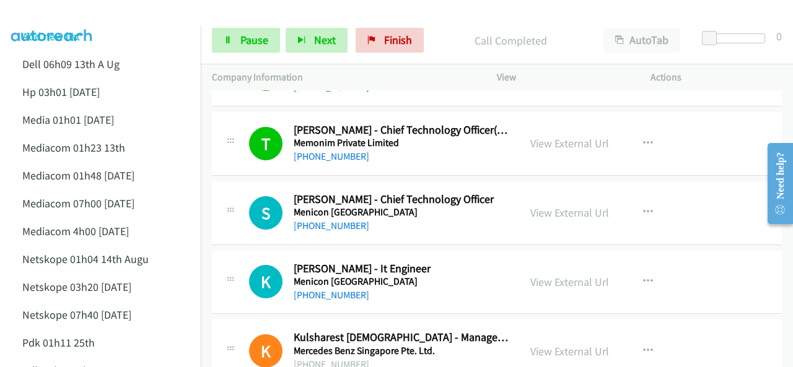
scroll to position [4335, 0]
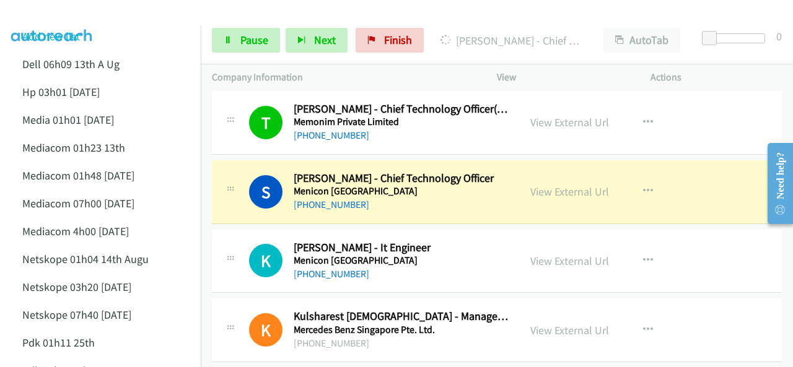
click at [58, 20] on img at bounding box center [52, 21] width 93 height 43
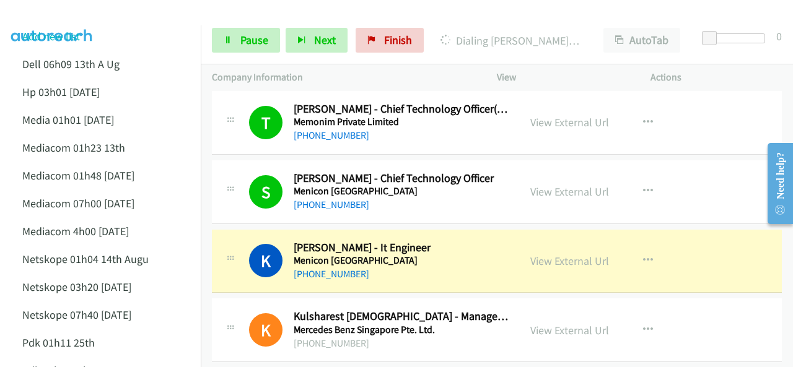
scroll to position [4459, 0]
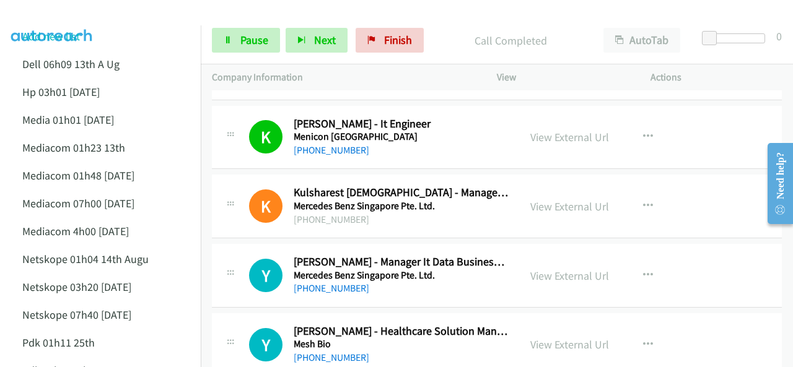
click at [83, 9] on img at bounding box center [52, 21] width 93 height 43
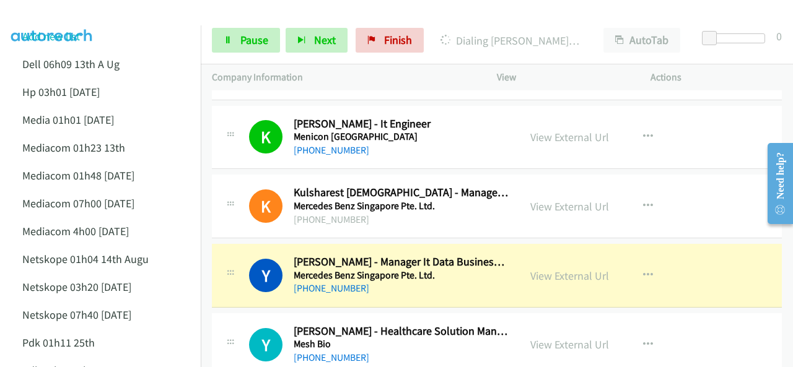
click at [110, 18] on div at bounding box center [390, 24] width 781 height 48
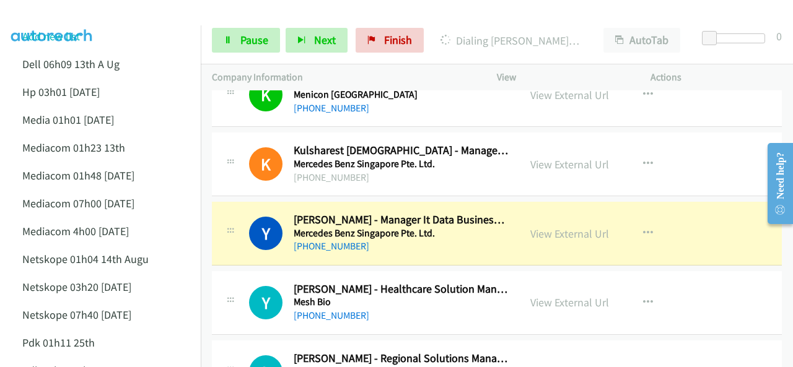
scroll to position [4520, 0]
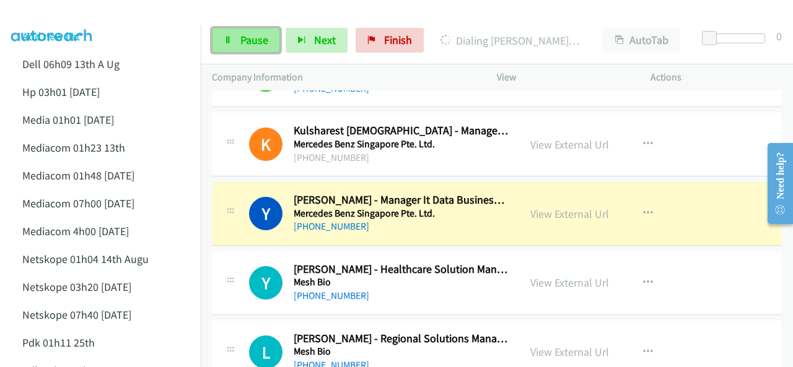
click at [237, 38] on link "Pause" at bounding box center [246, 40] width 68 height 25
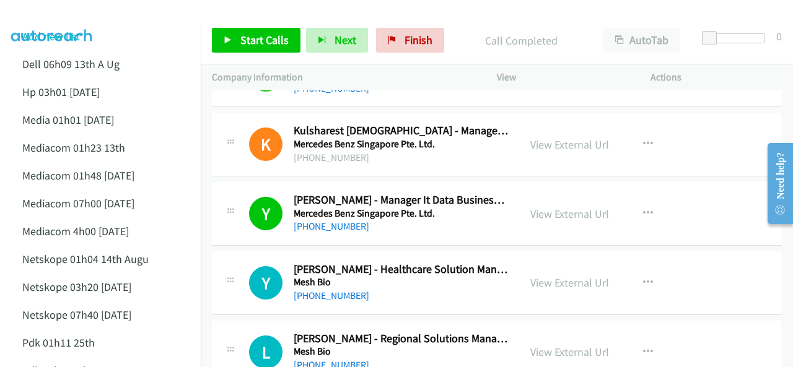
click at [65, 9] on img at bounding box center [52, 21] width 93 height 43
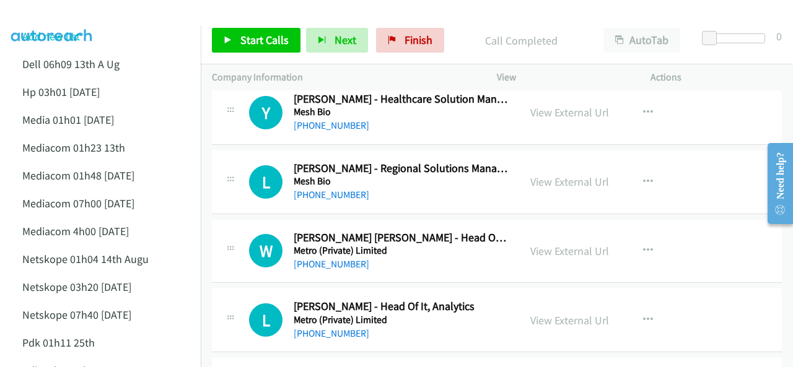
scroll to position [4706, 0]
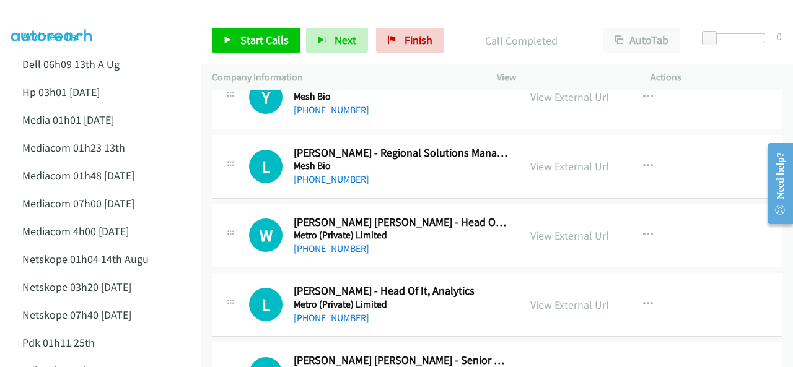
click at [324, 243] on link "[PHONE_NUMBER]" at bounding box center [332, 249] width 76 height 12
click at [74, 9] on img at bounding box center [52, 21] width 93 height 43
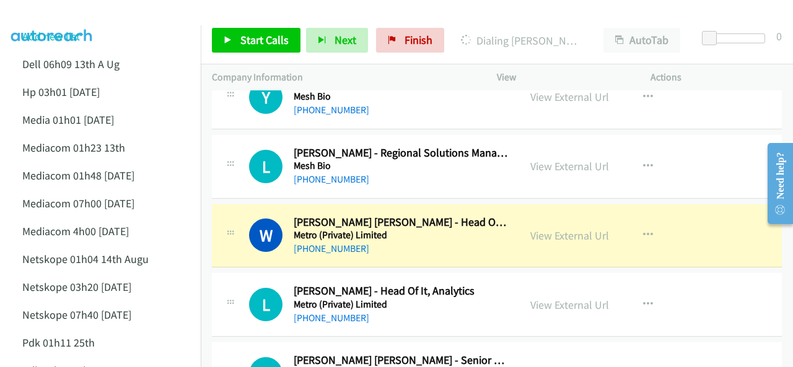
click at [69, 14] on img at bounding box center [52, 21] width 93 height 43
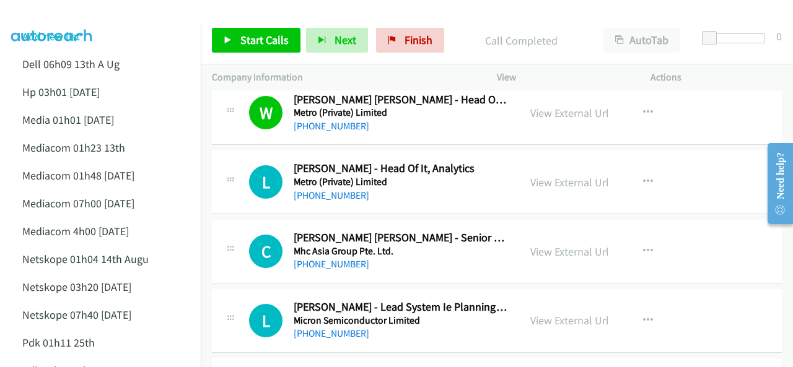
scroll to position [4830, 0]
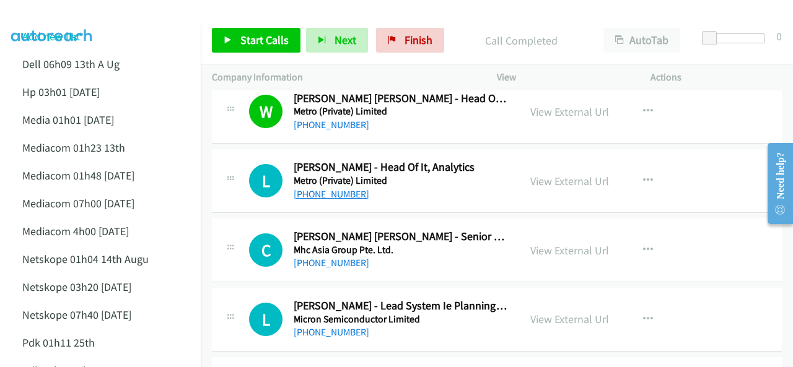
click at [315, 188] on link "[PHONE_NUMBER]" at bounding box center [332, 194] width 76 height 12
click at [54, 20] on img at bounding box center [52, 21] width 93 height 43
click at [64, 15] on img at bounding box center [52, 21] width 93 height 43
click at [308, 257] on link "[PHONE_NUMBER]" at bounding box center [332, 263] width 76 height 12
click at [60, 13] on img at bounding box center [52, 21] width 93 height 43
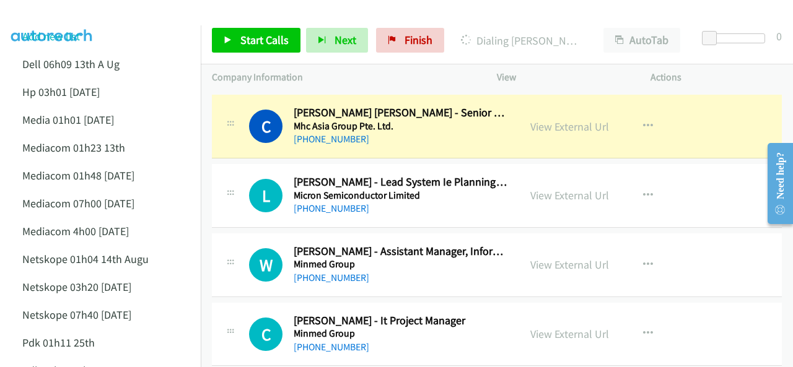
scroll to position [4892, 0]
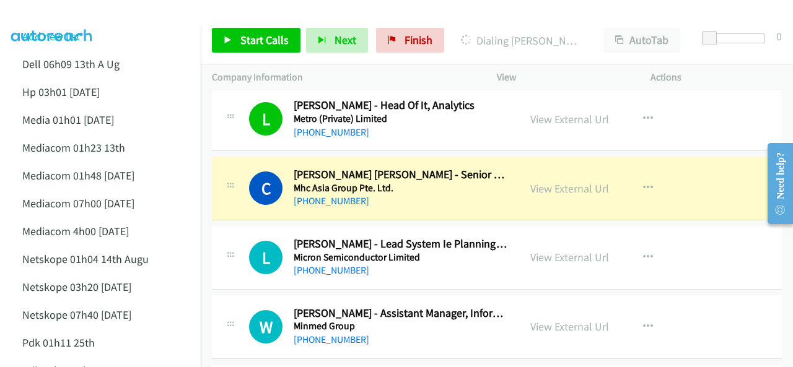
drag, startPoint x: 52, startPoint y: 20, endPoint x: 62, endPoint y: 18, distance: 10.1
click at [53, 20] on img at bounding box center [52, 21] width 93 height 43
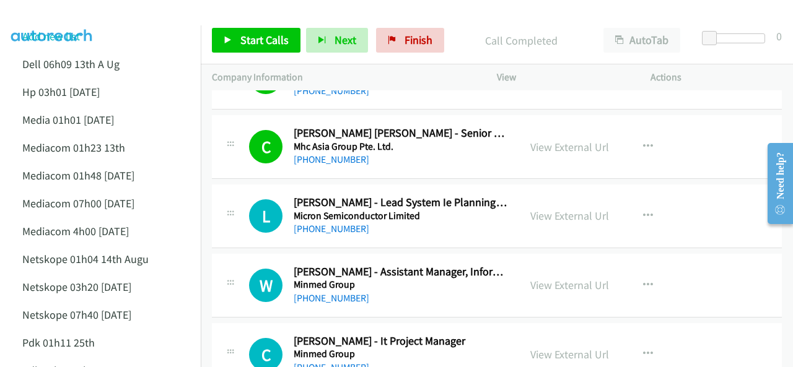
scroll to position [4954, 0]
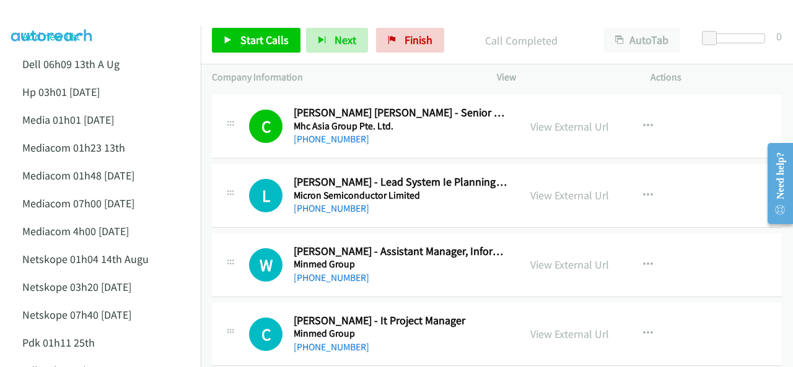
click at [52, 12] on img at bounding box center [52, 21] width 93 height 43
click at [324, 202] on link "[PHONE_NUMBER]" at bounding box center [332, 208] width 76 height 12
click at [72, 23] on img at bounding box center [52, 21] width 93 height 43
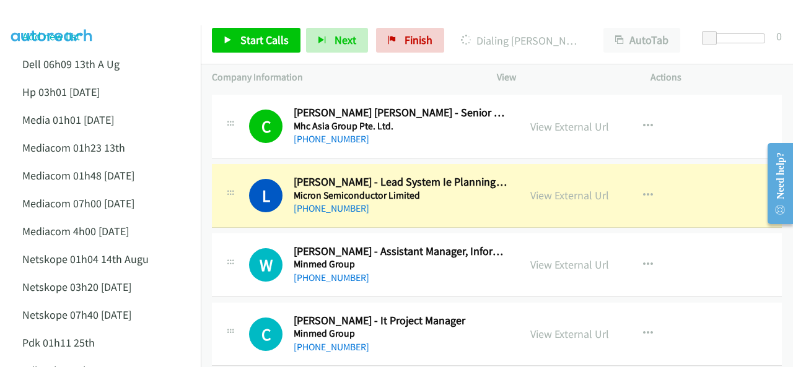
click at [141, 28] on li "Add new list" at bounding box center [111, 36] width 201 height 28
click at [160, 26] on li "Add new list" at bounding box center [111, 36] width 201 height 28
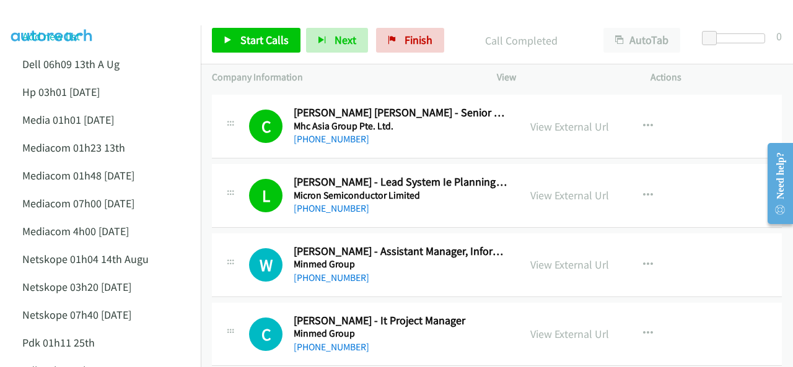
click at [69, 23] on img at bounding box center [52, 21] width 93 height 43
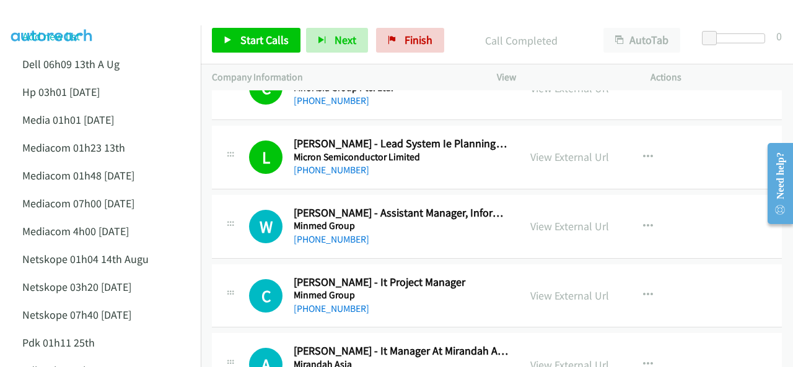
scroll to position [5016, 0]
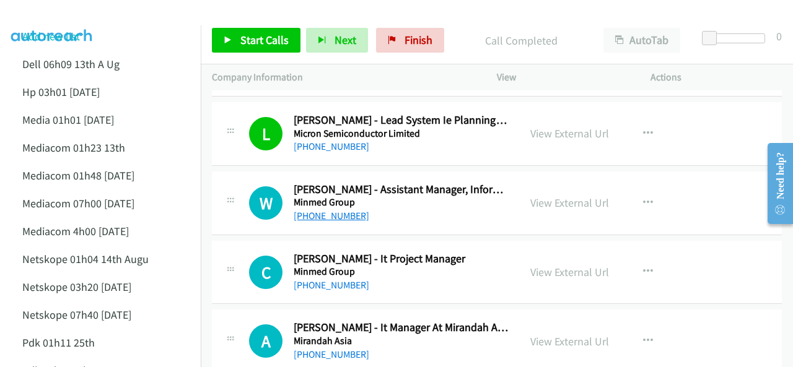
click at [326, 210] on link "[PHONE_NUMBER]" at bounding box center [332, 216] width 76 height 12
click at [67, 14] on img at bounding box center [52, 21] width 93 height 43
click at [69, 17] on img at bounding box center [52, 21] width 93 height 43
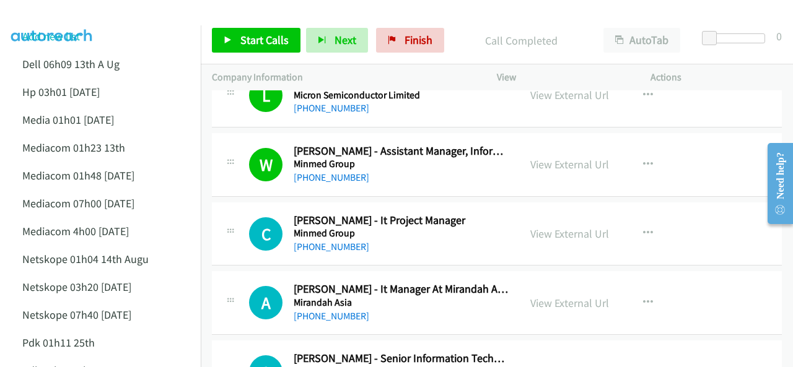
scroll to position [5078, 0]
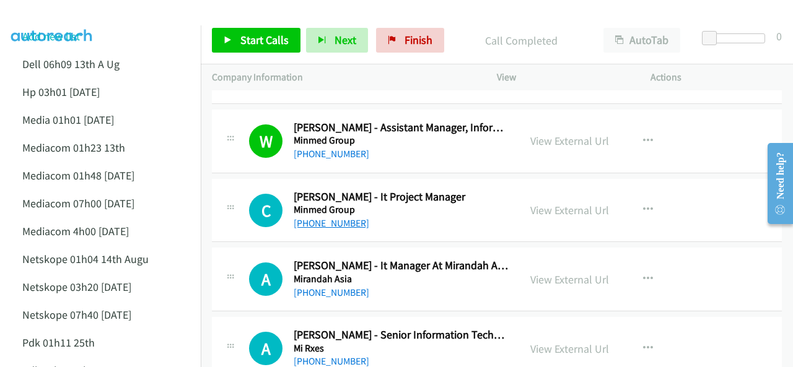
click at [323, 217] on link "[PHONE_NUMBER]" at bounding box center [332, 223] width 76 height 12
click at [90, 15] on img at bounding box center [52, 21] width 93 height 43
click at [313, 287] on link "[PHONE_NUMBER]" at bounding box center [332, 293] width 76 height 12
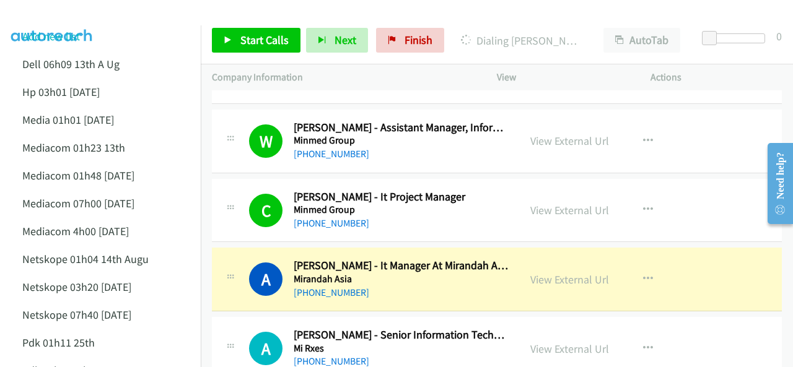
click at [92, 23] on img at bounding box center [52, 21] width 93 height 43
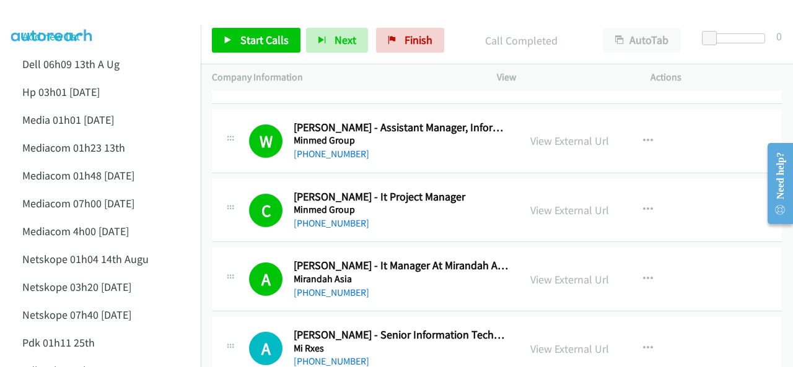
click at [112, 17] on div at bounding box center [390, 24] width 781 height 48
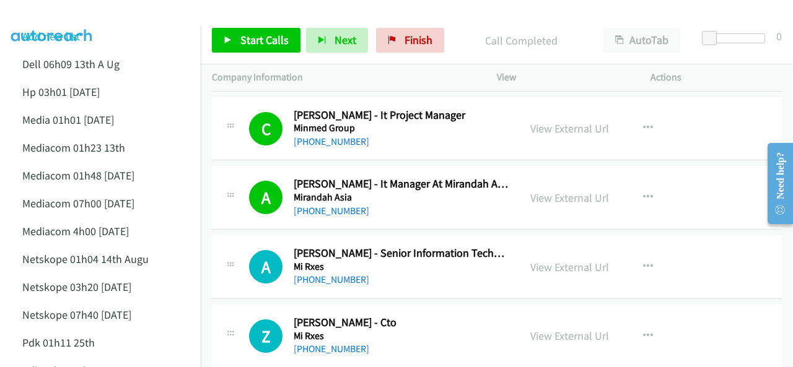
scroll to position [5202, 0]
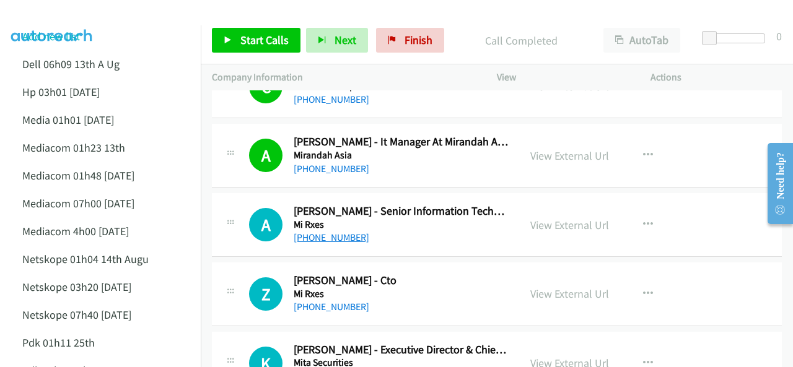
click at [313, 232] on link "[PHONE_NUMBER]" at bounding box center [332, 238] width 76 height 12
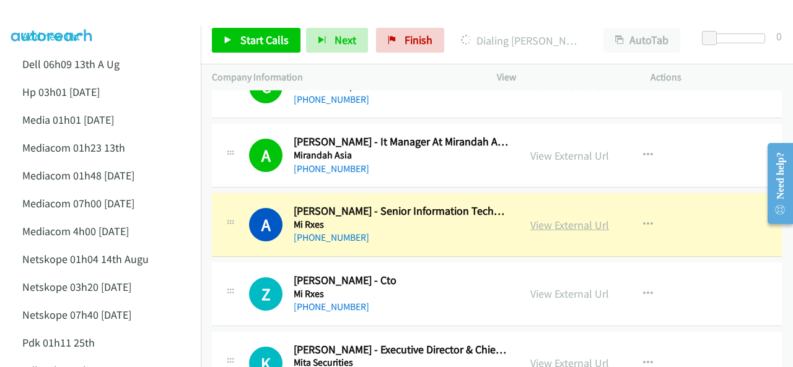
click at [542, 218] on link "View External Url" at bounding box center [569, 225] width 79 height 14
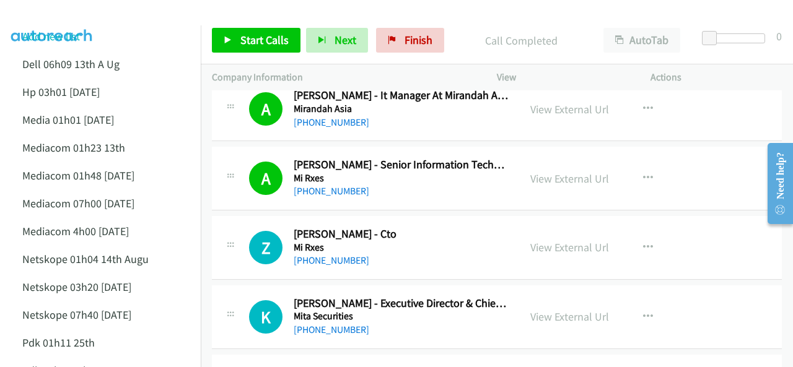
scroll to position [5264, 0]
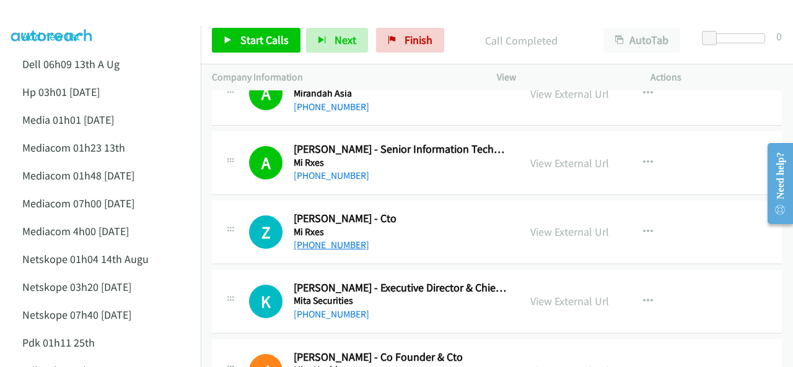
click at [321, 239] on link "[PHONE_NUMBER]" at bounding box center [332, 245] width 76 height 12
click at [67, 14] on img at bounding box center [52, 21] width 93 height 43
click at [326, 239] on link "[PHONE_NUMBER]" at bounding box center [332, 245] width 76 height 12
click at [42, 14] on img at bounding box center [52, 21] width 93 height 43
click at [319, 308] on link "[PHONE_NUMBER]" at bounding box center [332, 314] width 76 height 12
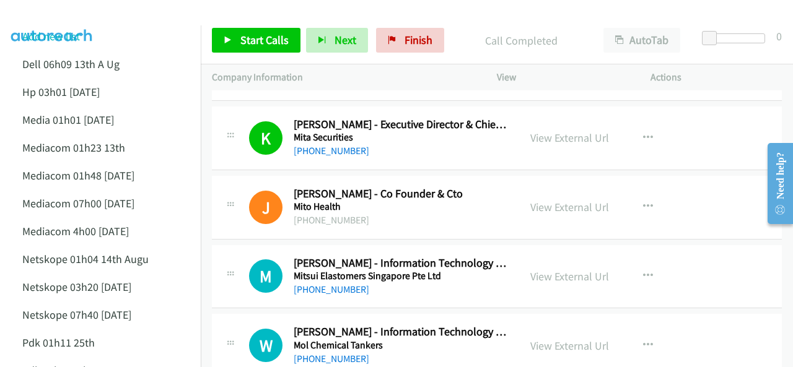
scroll to position [5449, 0]
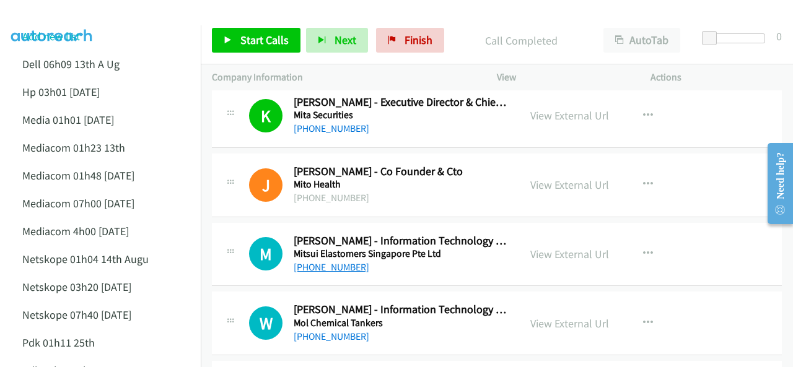
click at [310, 261] on link "[PHONE_NUMBER]" at bounding box center [332, 267] width 76 height 12
click at [78, 19] on img at bounding box center [52, 21] width 93 height 43
click at [74, 18] on img at bounding box center [52, 21] width 93 height 43
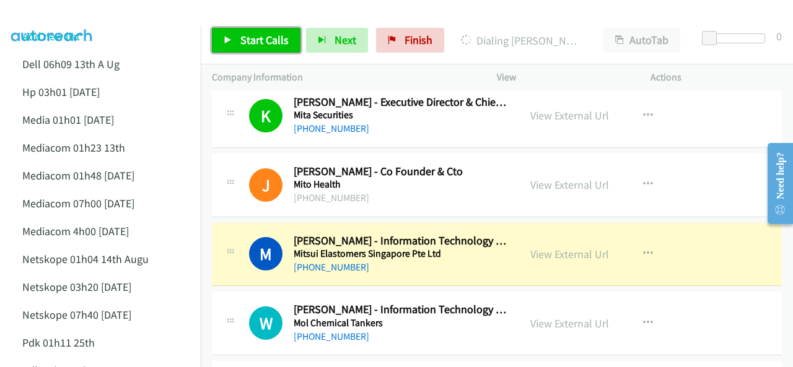
click at [255, 40] on span "Start Calls" at bounding box center [264, 40] width 48 height 14
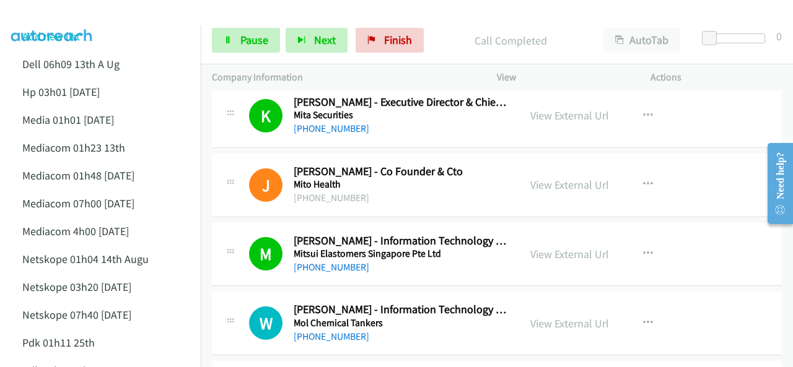
click at [61, 18] on img at bounding box center [52, 21] width 93 height 43
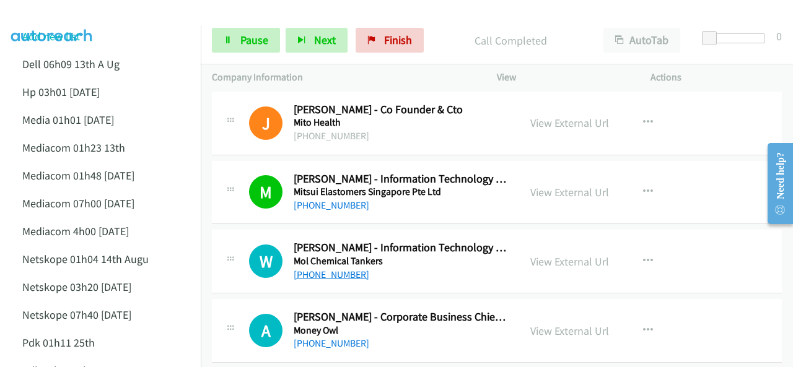
click at [327, 269] on link "[PHONE_NUMBER]" at bounding box center [332, 275] width 76 height 12
click at [67, 10] on img at bounding box center [52, 21] width 93 height 43
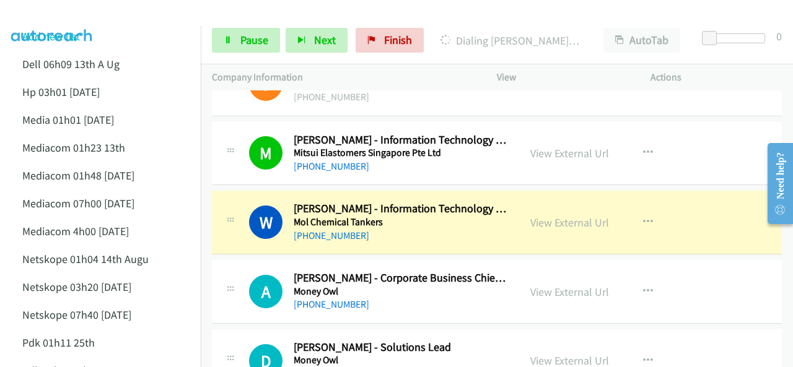
scroll to position [5573, 0]
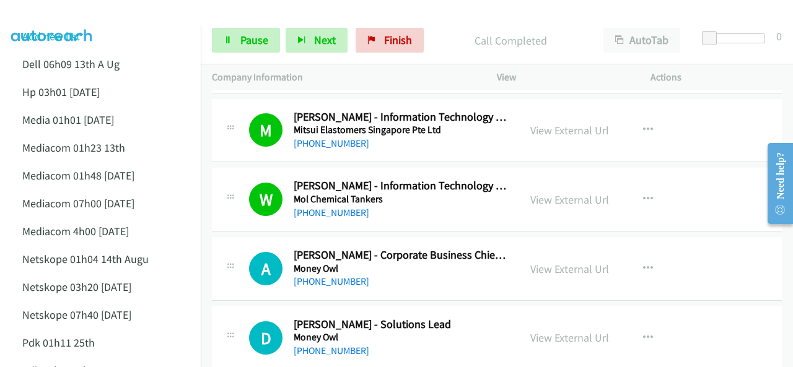
click at [74, 14] on img at bounding box center [52, 21] width 93 height 43
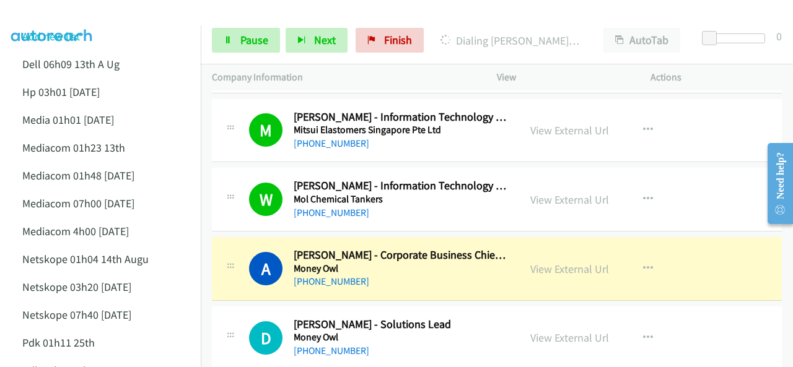
click at [69, 14] on img at bounding box center [52, 21] width 93 height 43
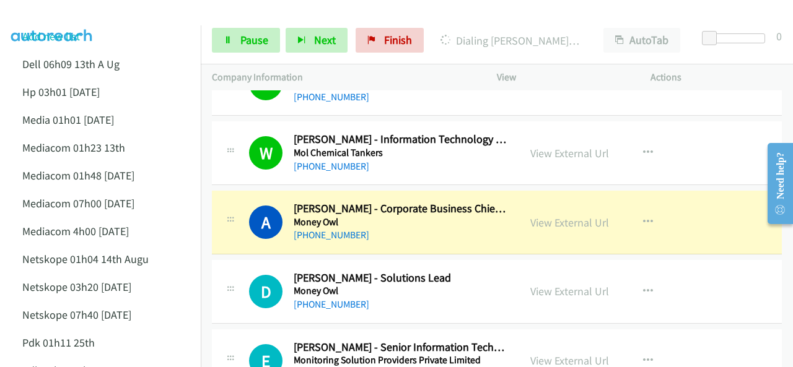
scroll to position [5635, 0]
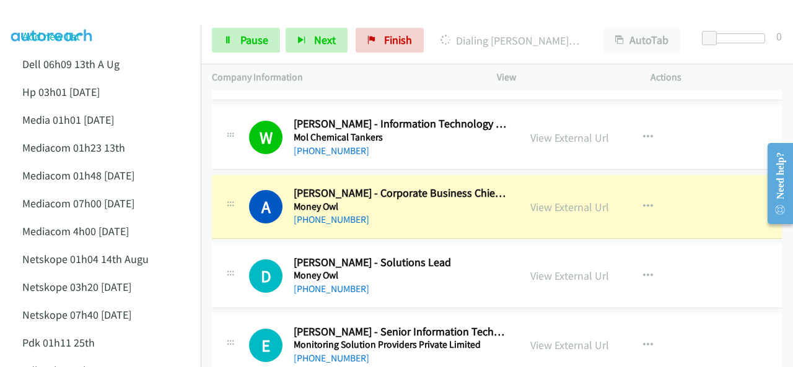
click at [83, 20] on img at bounding box center [52, 21] width 93 height 43
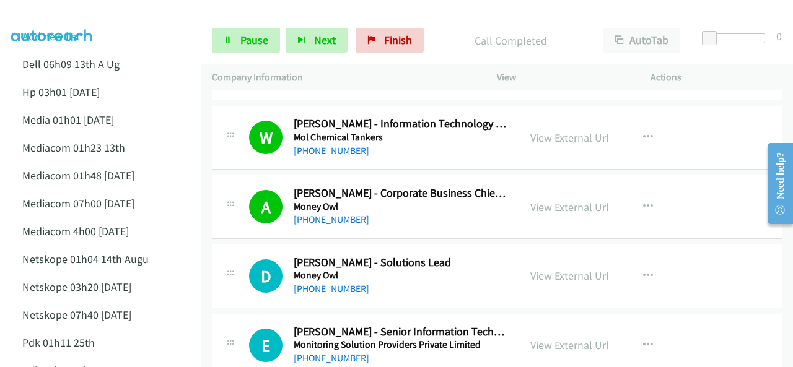
scroll to position [5697, 0]
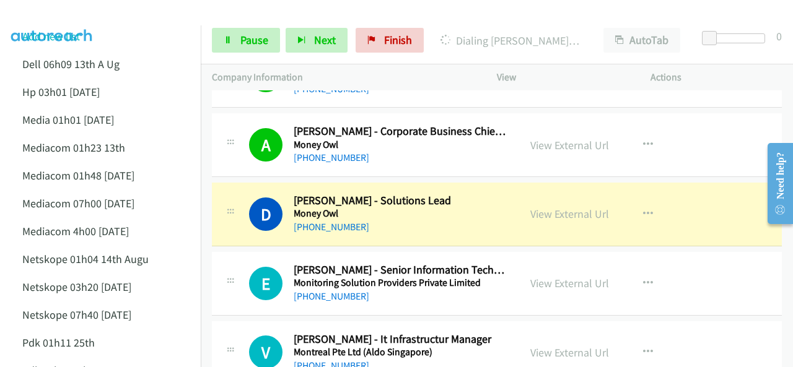
click at [68, 20] on img at bounding box center [52, 21] width 93 height 43
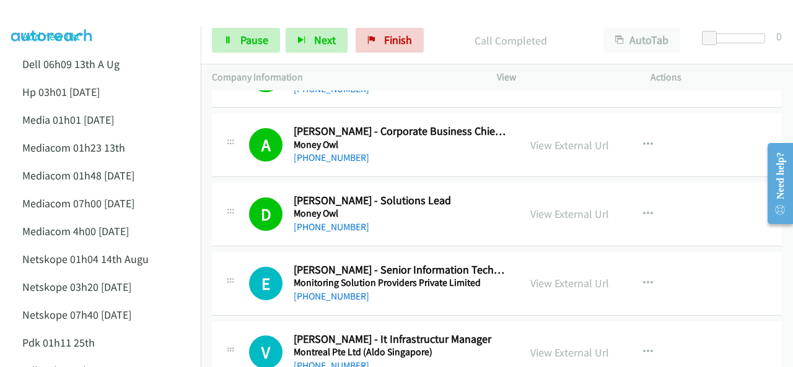
click at [82, 15] on img at bounding box center [52, 21] width 93 height 43
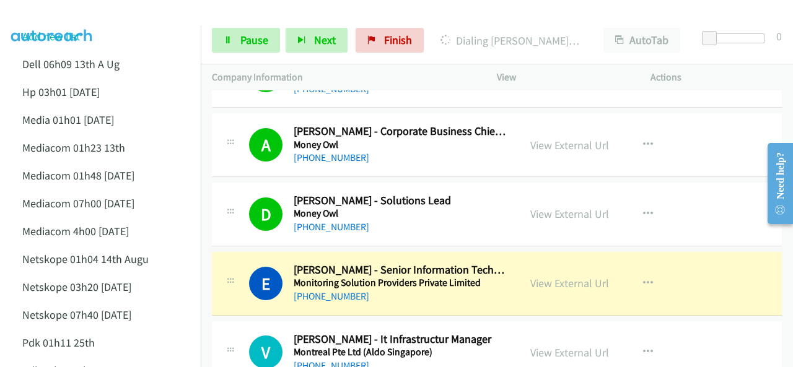
click at [84, 19] on img at bounding box center [52, 21] width 93 height 43
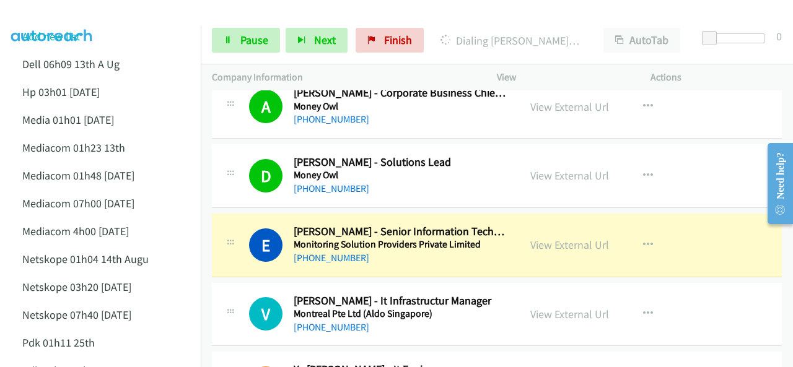
scroll to position [5759, 0]
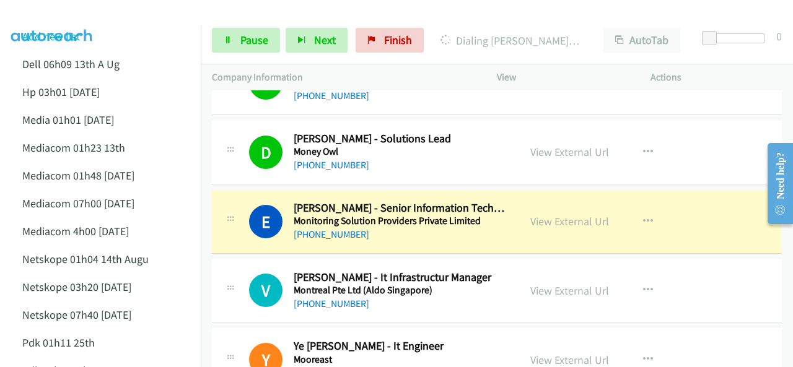
click at [100, 22] on div at bounding box center [390, 24] width 781 height 48
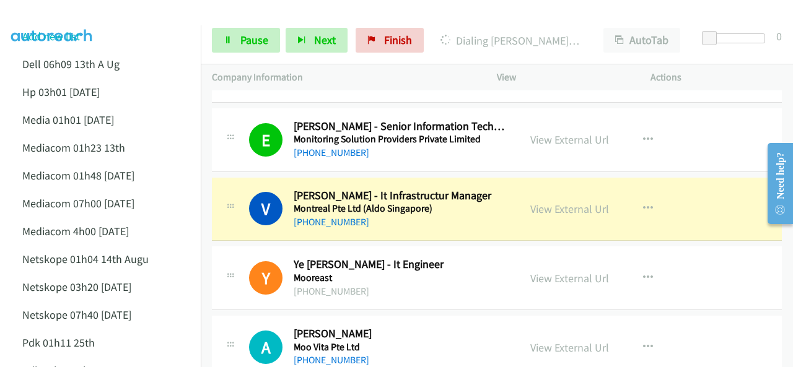
scroll to position [5821, 0]
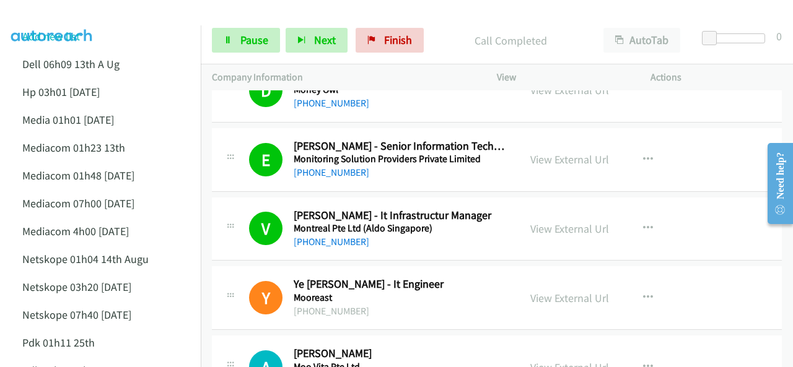
click at [83, 14] on img at bounding box center [52, 21] width 93 height 43
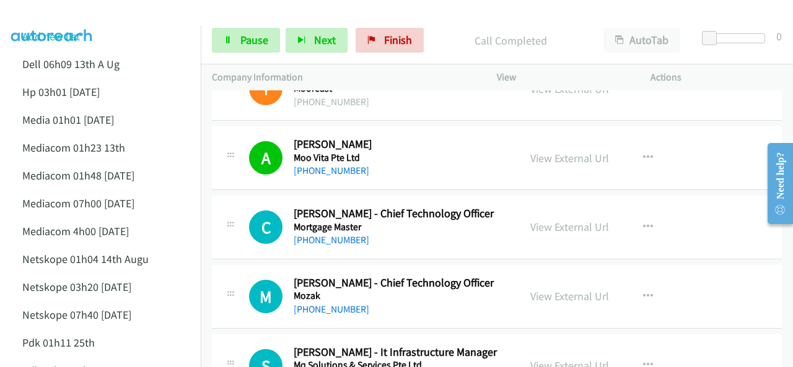
scroll to position [6069, 0]
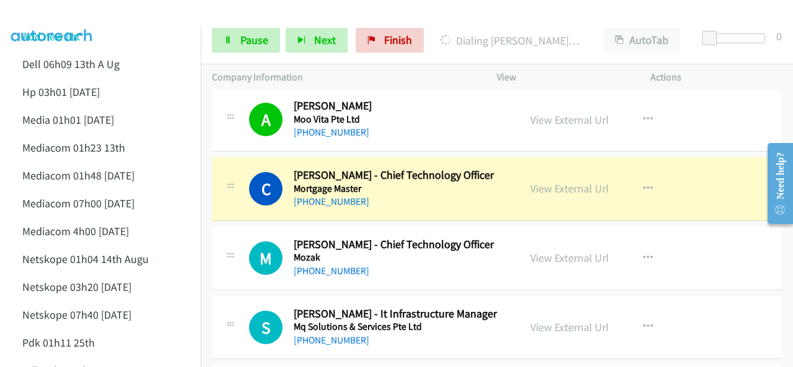
drag, startPoint x: 70, startPoint y: 16, endPoint x: 78, endPoint y: 19, distance: 8.4
click at [69, 16] on img at bounding box center [52, 21] width 93 height 43
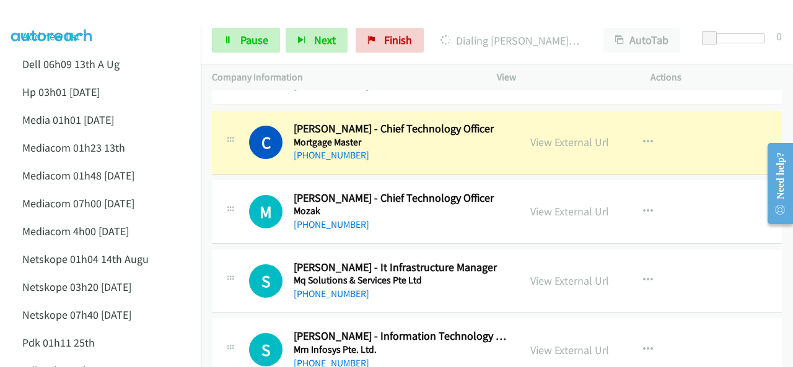
scroll to position [6130, 0]
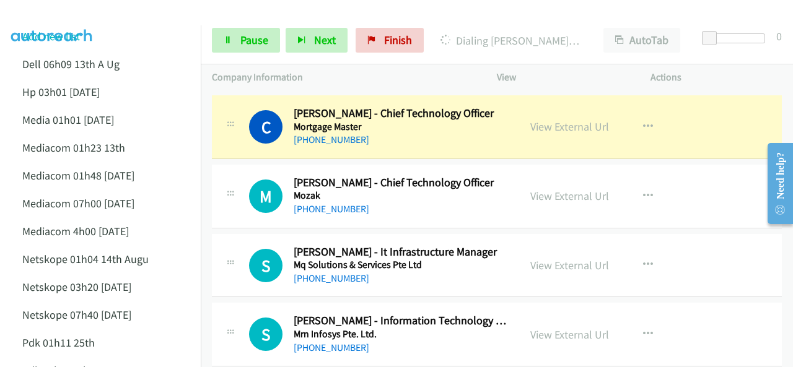
click at [90, 19] on img at bounding box center [52, 21] width 93 height 43
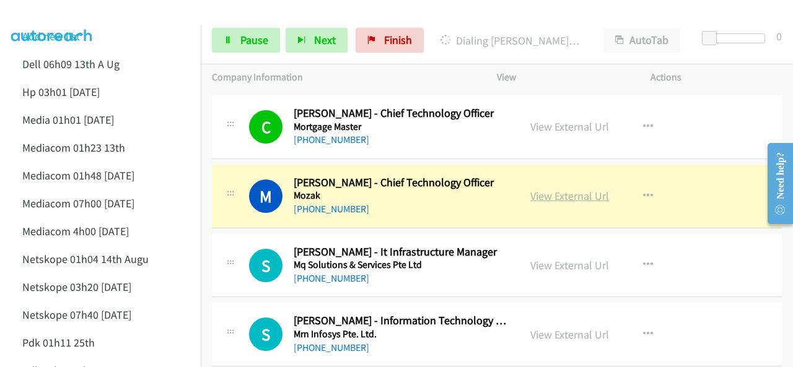
click at [547, 189] on link "View External Url" at bounding box center [569, 196] width 79 height 14
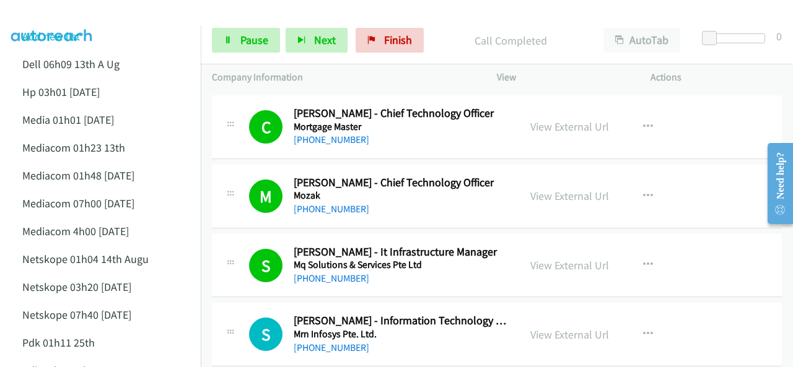
click at [76, 18] on img at bounding box center [52, 21] width 93 height 43
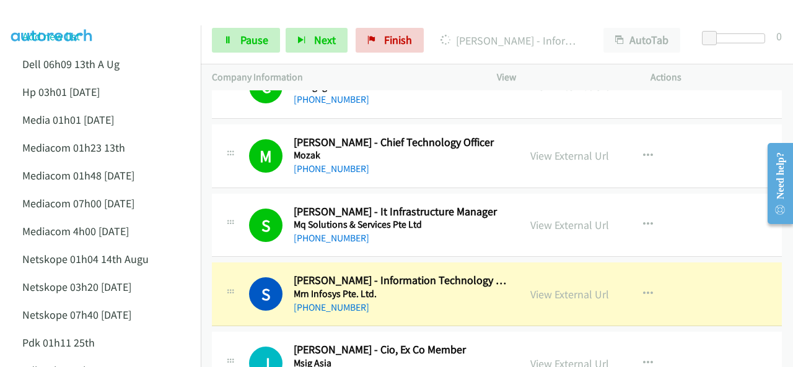
scroll to position [6192, 0]
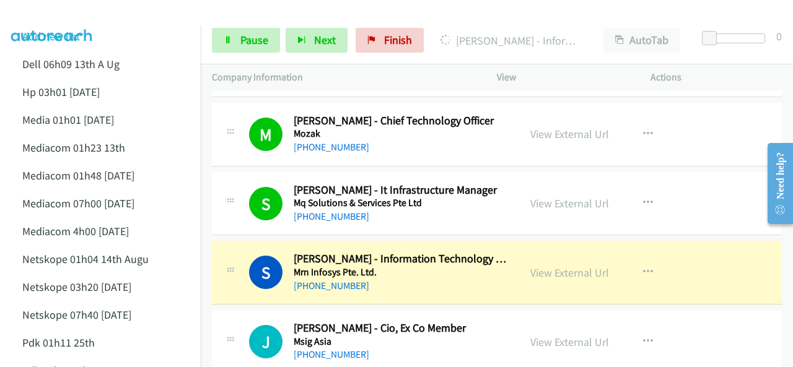
click at [64, 13] on img at bounding box center [52, 21] width 93 height 43
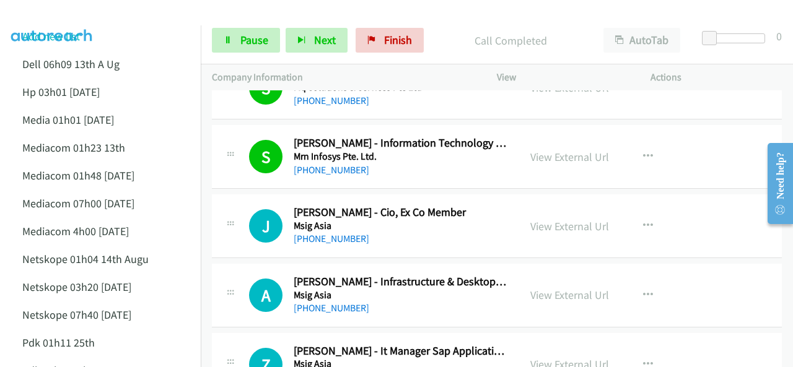
scroll to position [6316, 0]
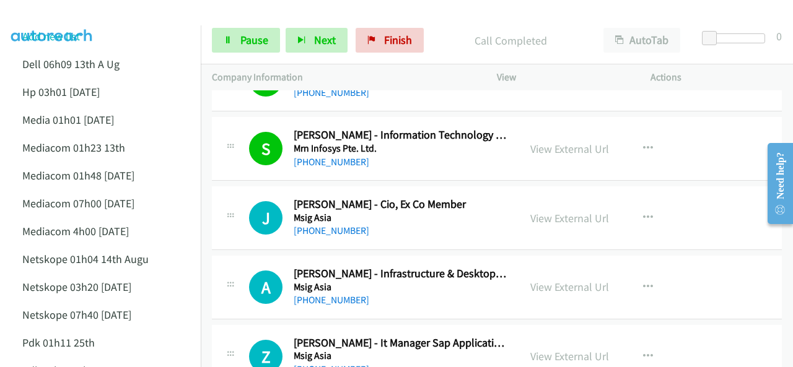
click at [70, 15] on img at bounding box center [52, 21] width 93 height 43
click at [46, 11] on img at bounding box center [52, 21] width 93 height 43
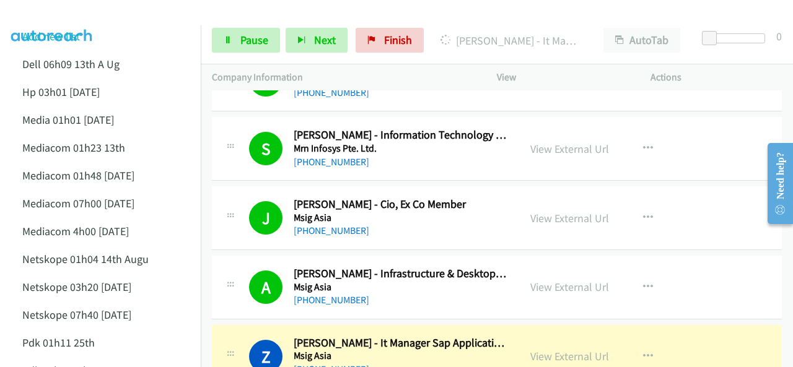
click at [98, 33] on li "Add new list" at bounding box center [111, 36] width 201 height 28
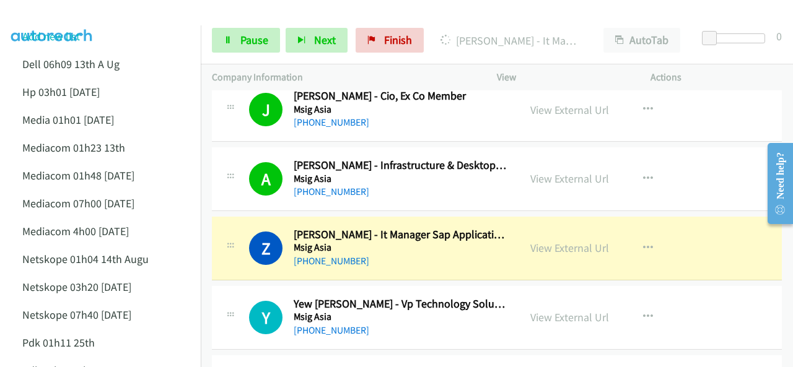
scroll to position [6440, 0]
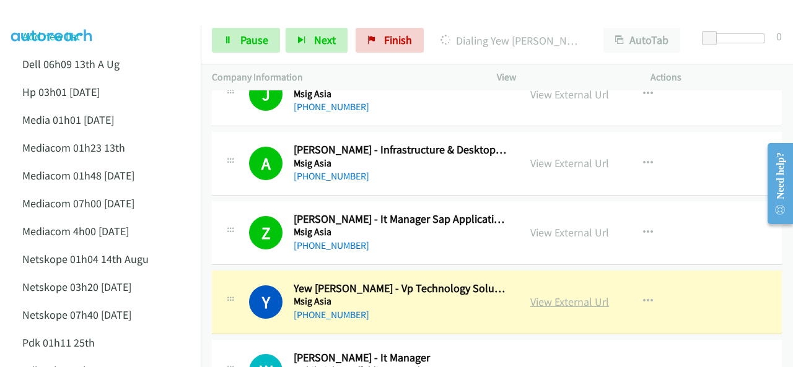
click at [543, 295] on link "View External Url" at bounding box center [569, 302] width 79 height 14
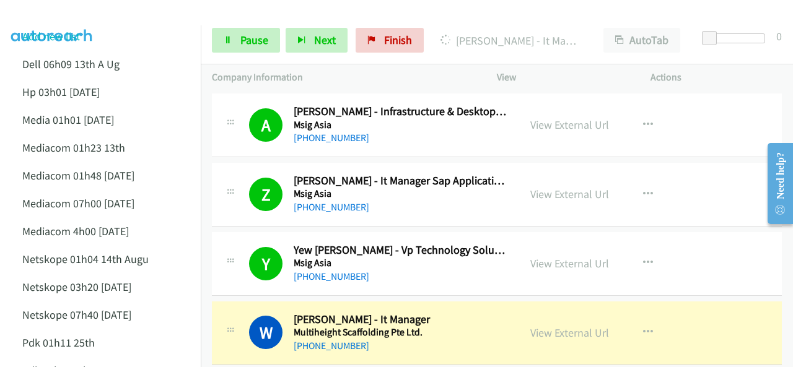
scroll to position [6502, 0]
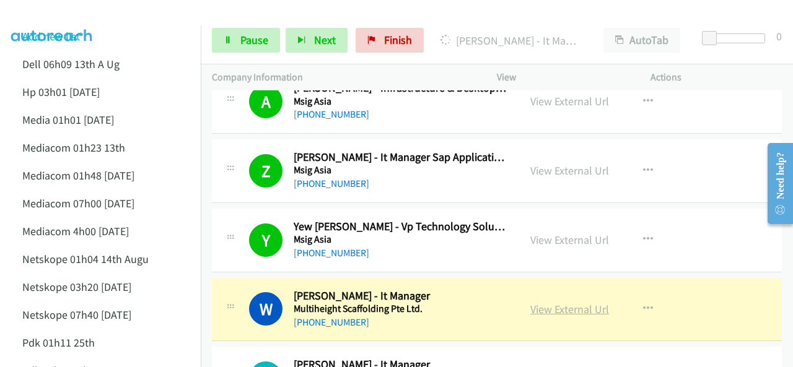
click at [565, 302] on link "View External Url" at bounding box center [569, 309] width 79 height 14
click at [248, 40] on span "Pause" at bounding box center [254, 40] width 28 height 14
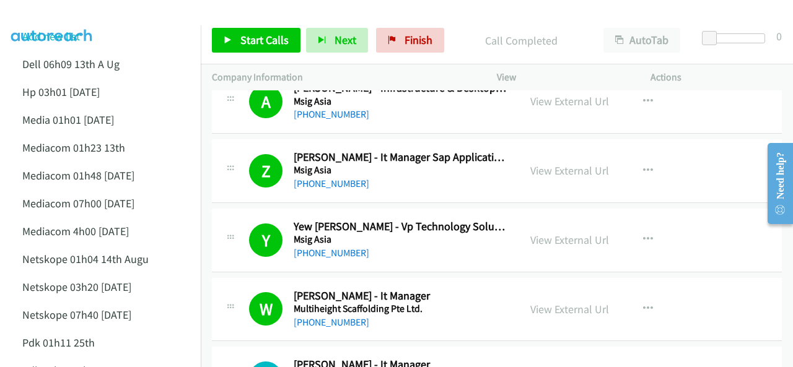
click at [87, 13] on img at bounding box center [52, 21] width 93 height 43
click at [155, 15] on div at bounding box center [390, 24] width 781 height 48
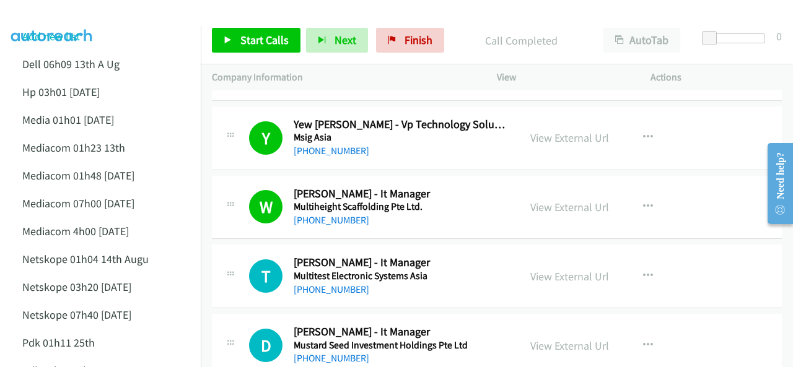
scroll to position [6626, 0]
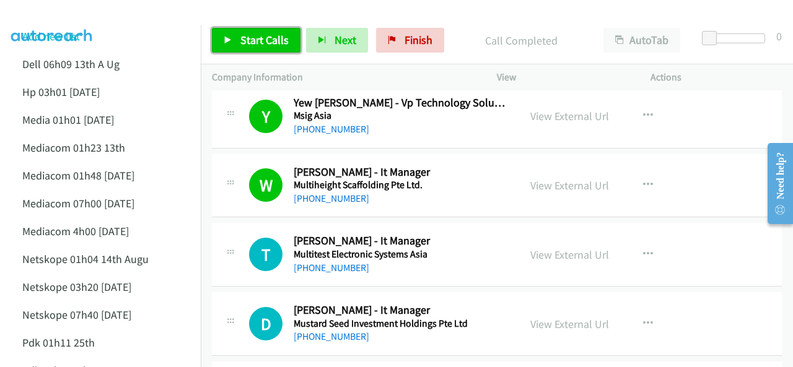
click at [245, 39] on span "Start Calls" at bounding box center [264, 40] width 48 height 14
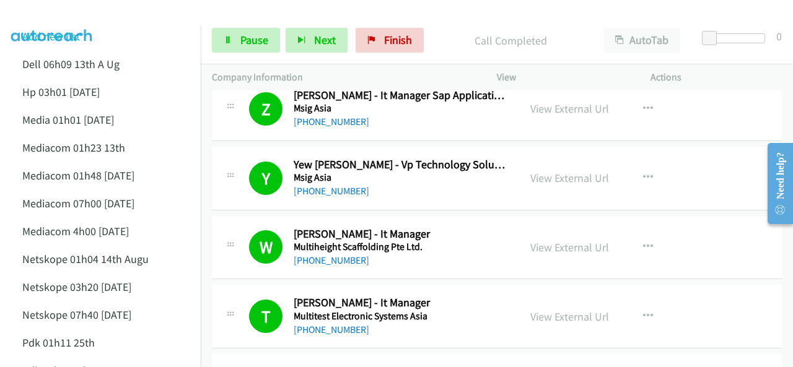
scroll to position [6688, 0]
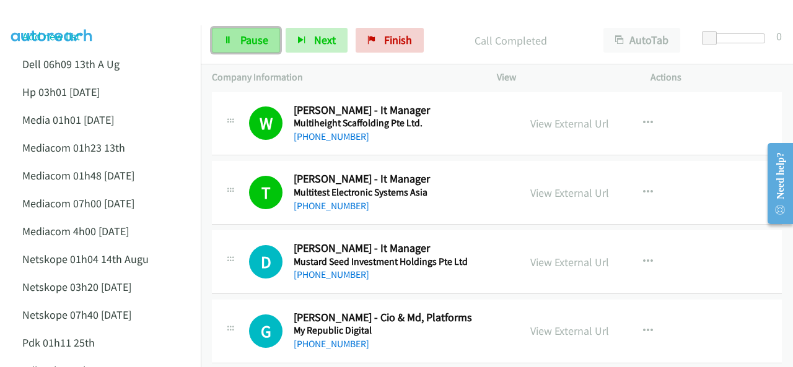
click at [233, 38] on link "Pause" at bounding box center [246, 40] width 68 height 25
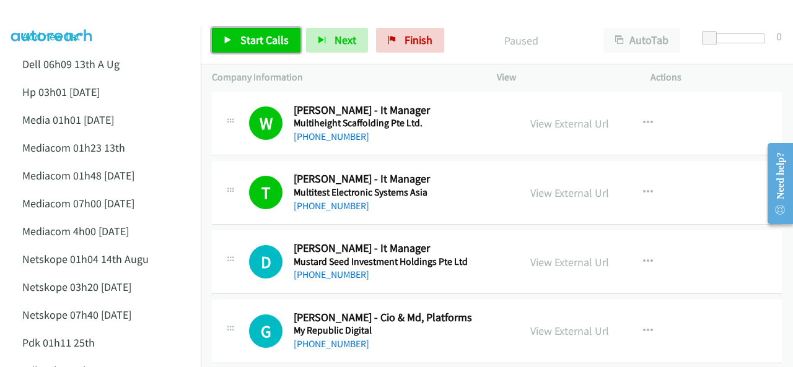
click at [241, 38] on span "Start Calls" at bounding box center [264, 40] width 48 height 14
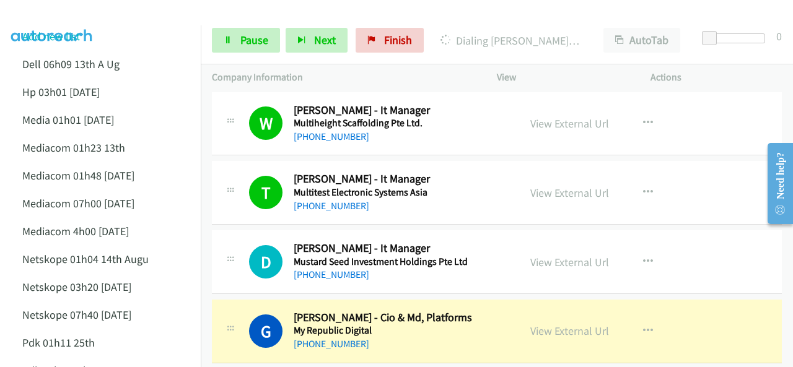
click at [85, 15] on img at bounding box center [52, 21] width 93 height 43
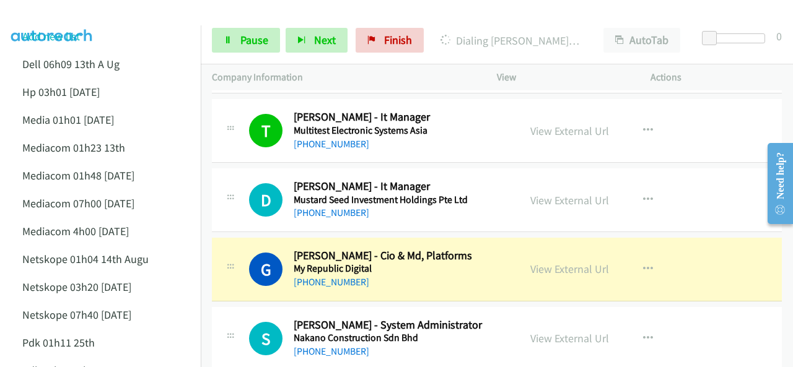
scroll to position [6812, 0]
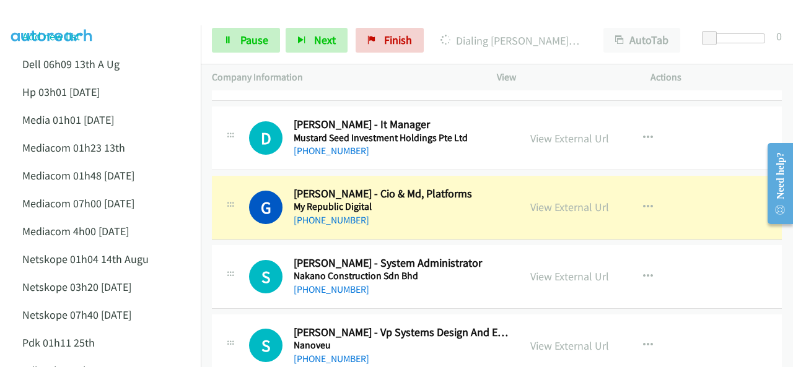
click at [115, 22] on div at bounding box center [390, 24] width 781 height 48
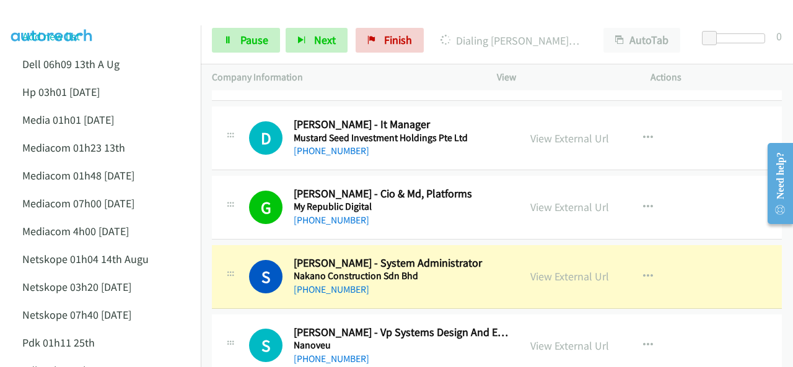
click at [80, 12] on img at bounding box center [52, 21] width 93 height 43
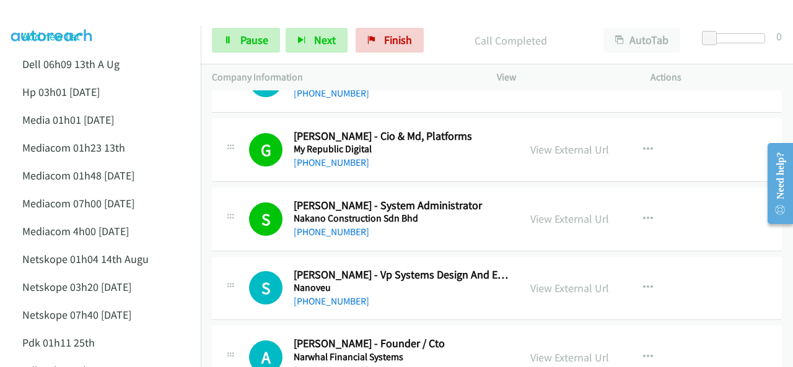
scroll to position [6935, 0]
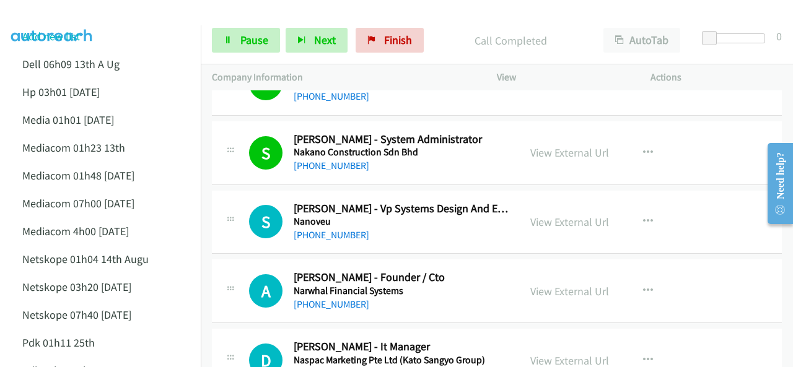
click at [92, 14] on img at bounding box center [52, 21] width 93 height 43
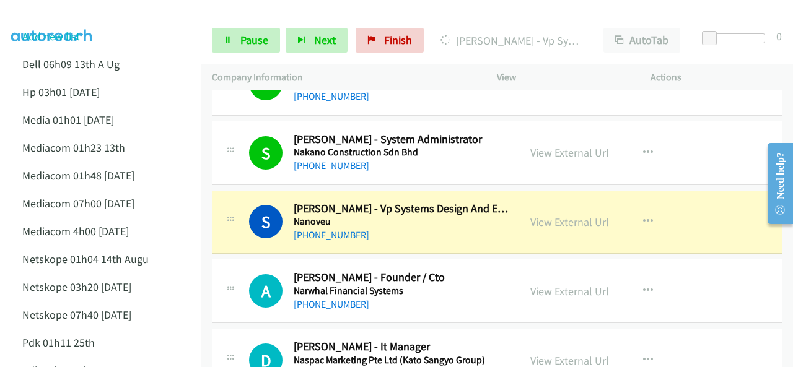
click at [549, 215] on link "View External Url" at bounding box center [569, 222] width 79 height 14
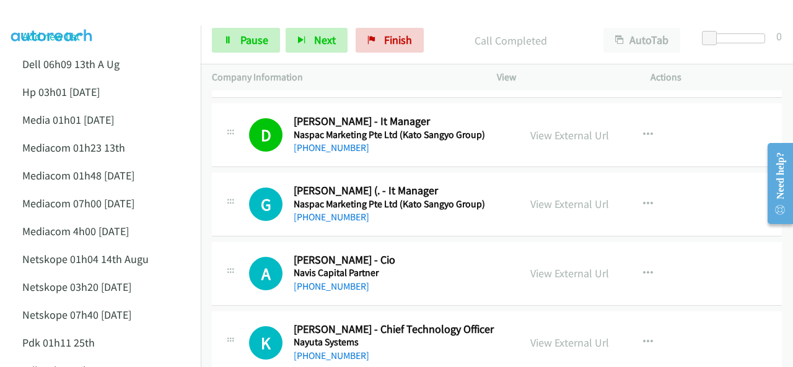
scroll to position [7183, 0]
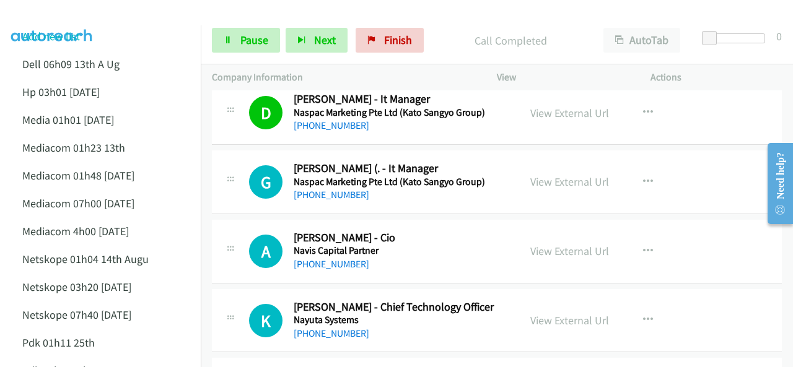
click at [244, 24] on div "Start Calls Pause Next Finish Call Completed AutoTab AutoTab 0" at bounding box center [497, 41] width 592 height 48
click at [240, 46] on span "Pause" at bounding box center [254, 40] width 28 height 14
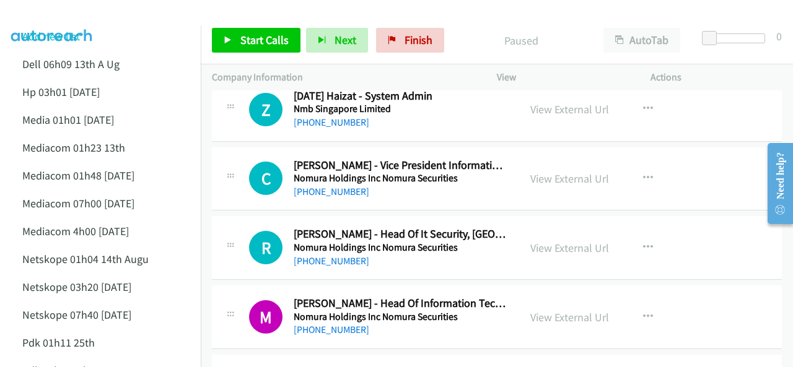
scroll to position [7679, 0]
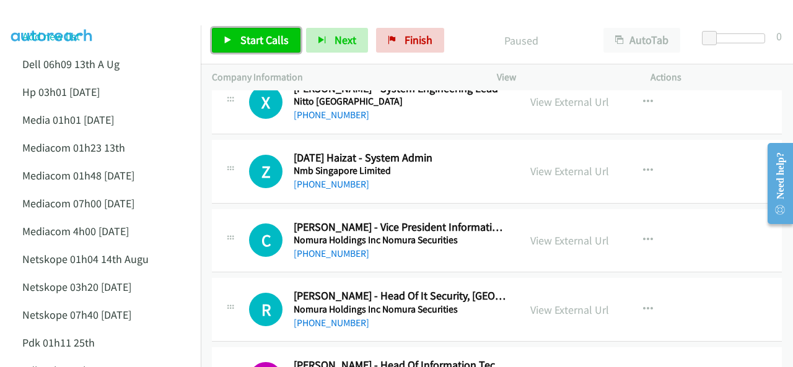
click at [248, 40] on span "Start Calls" at bounding box center [264, 40] width 48 height 14
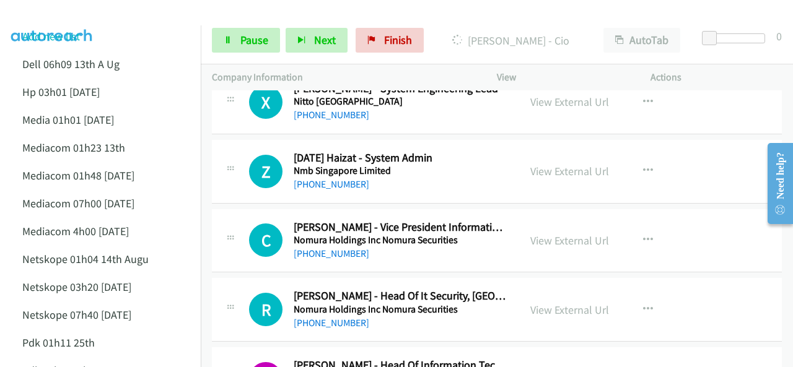
click at [26, 13] on img at bounding box center [52, 21] width 93 height 43
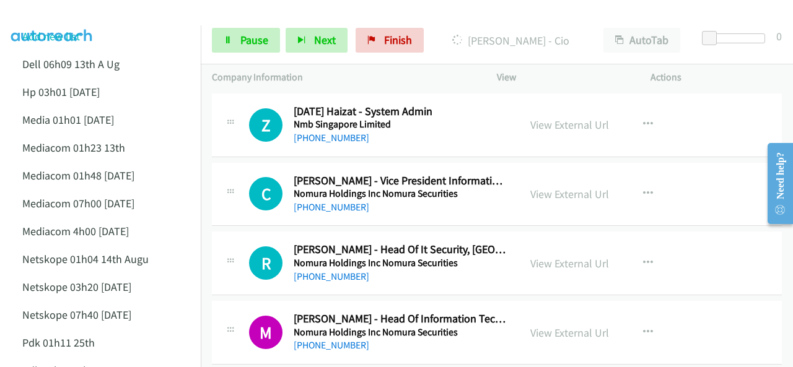
scroll to position [7741, 0]
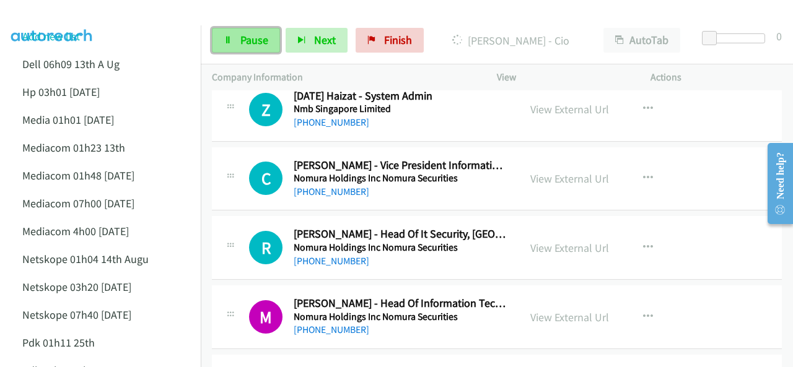
click at [253, 30] on link "Pause" at bounding box center [246, 40] width 68 height 25
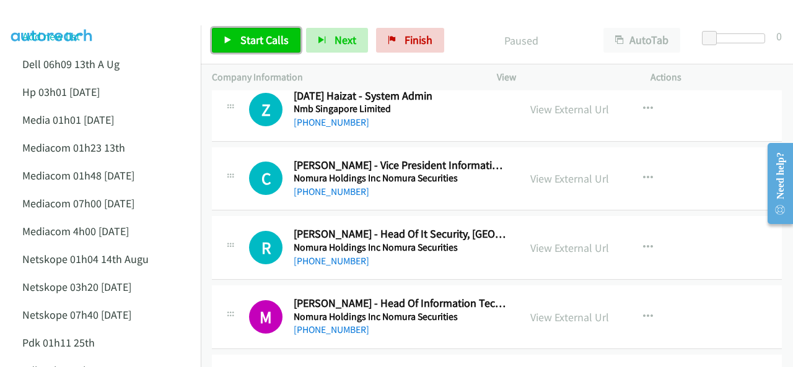
click at [245, 37] on span "Start Calls" at bounding box center [264, 40] width 48 height 14
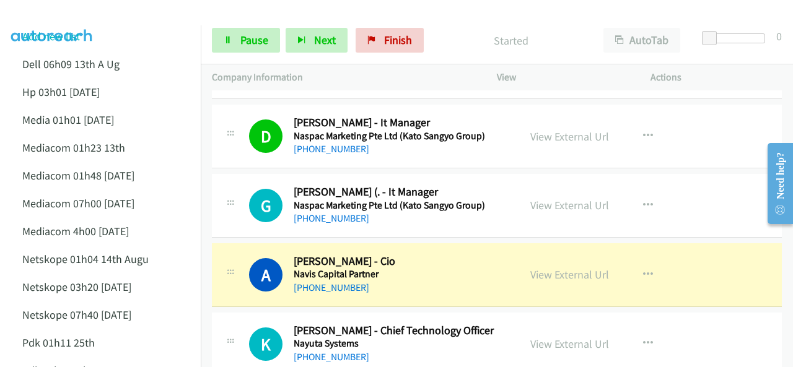
scroll to position [7183, 0]
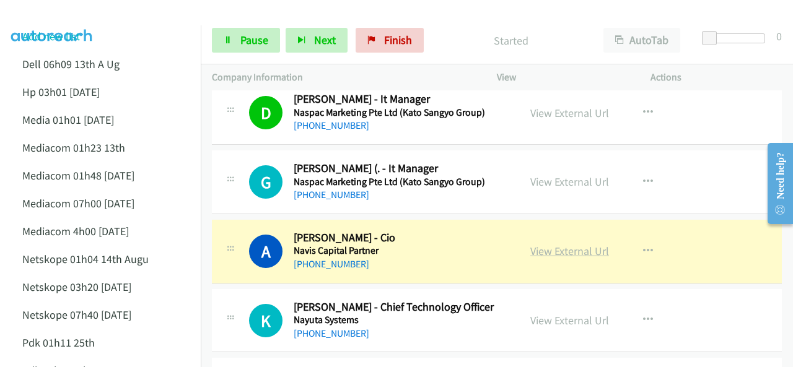
click at [534, 244] on link "View External Url" at bounding box center [569, 251] width 79 height 14
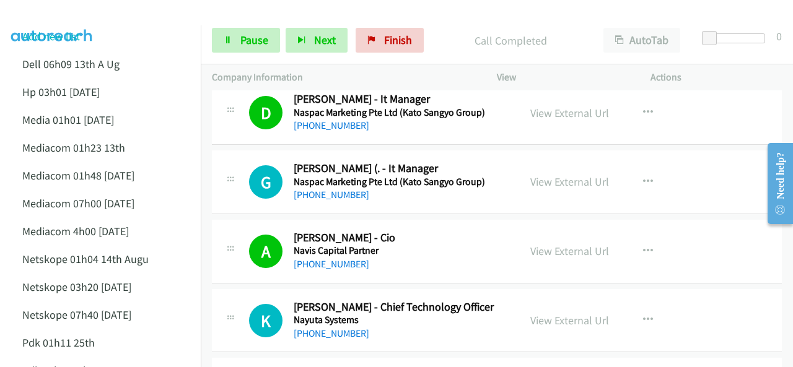
click at [74, 16] on img at bounding box center [52, 21] width 93 height 43
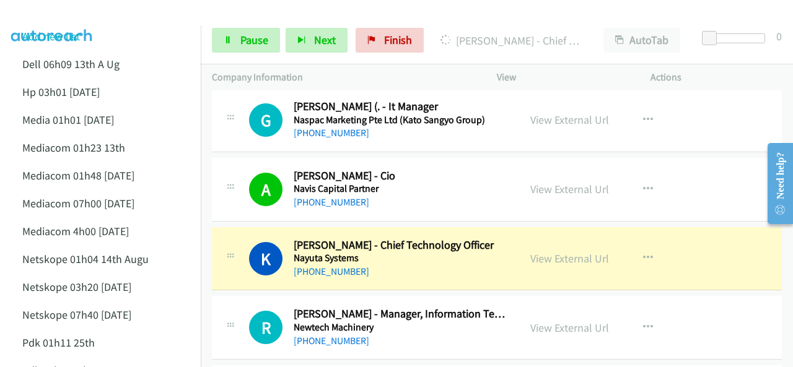
scroll to position [7307, 0]
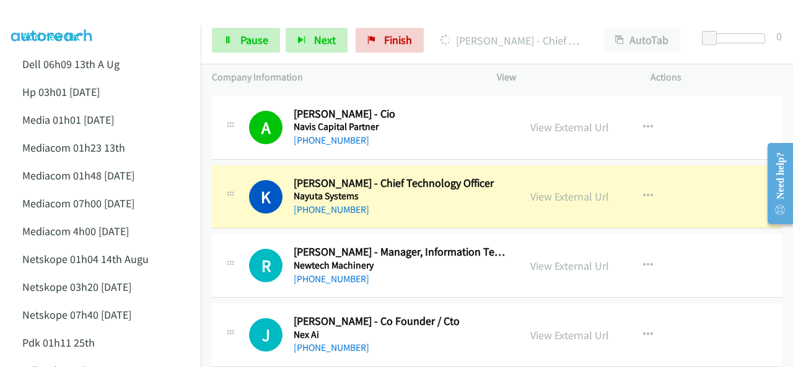
click at [118, 24] on div at bounding box center [390, 24] width 781 height 48
click at [81, 17] on img at bounding box center [52, 21] width 93 height 43
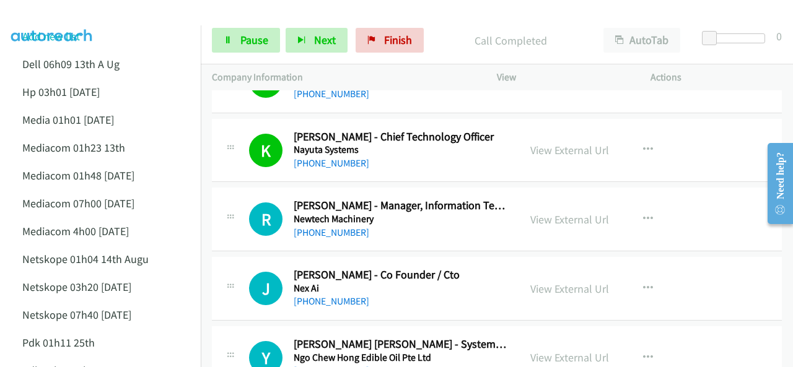
scroll to position [7369, 0]
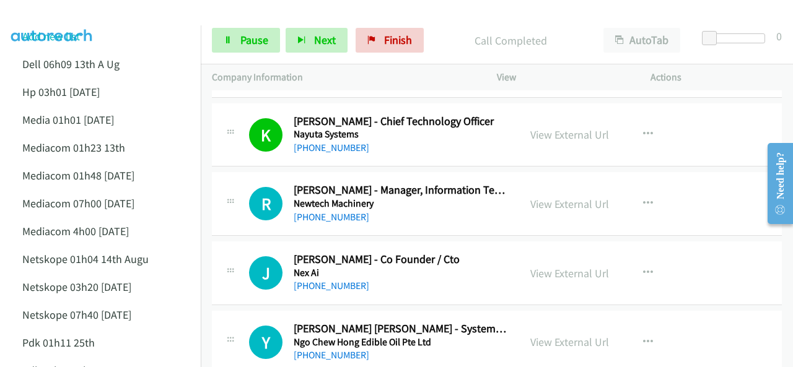
click at [89, 20] on img at bounding box center [52, 21] width 93 height 43
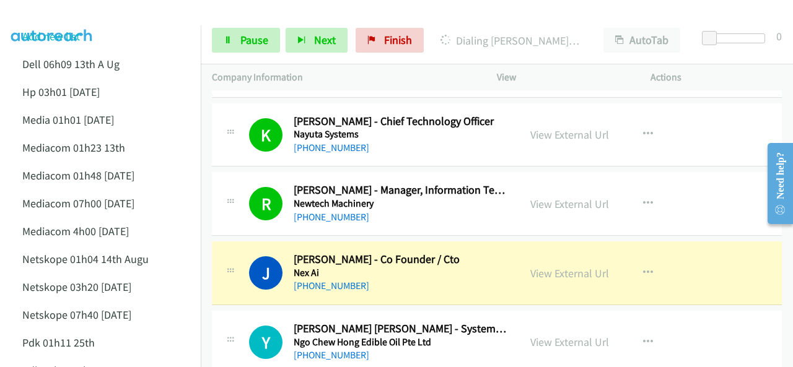
click at [8, 14] on img at bounding box center [52, 21] width 93 height 43
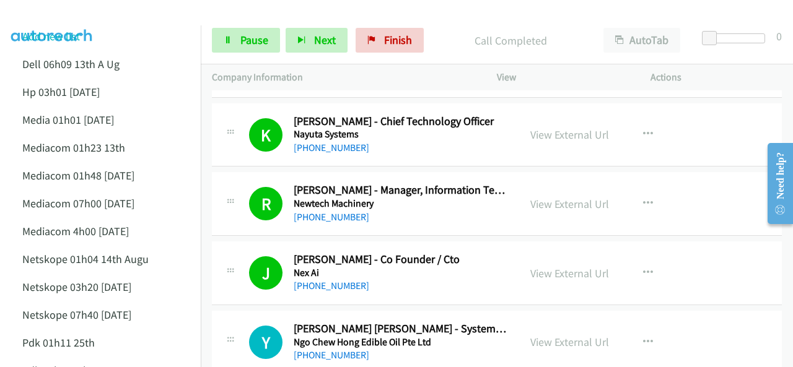
scroll to position [7431, 0]
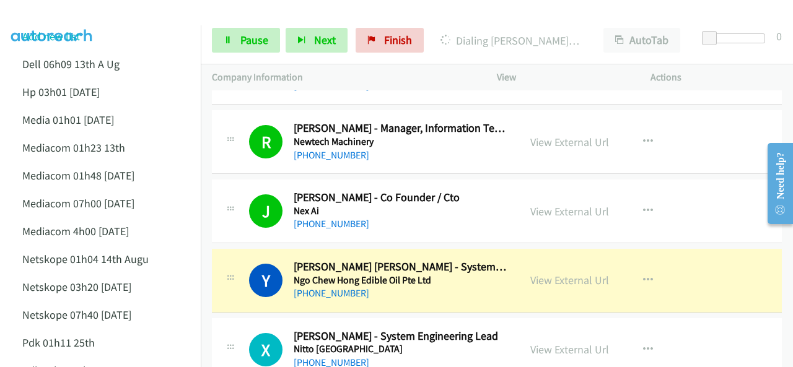
click at [90, 17] on img at bounding box center [52, 21] width 93 height 43
click at [94, 18] on img at bounding box center [52, 21] width 93 height 43
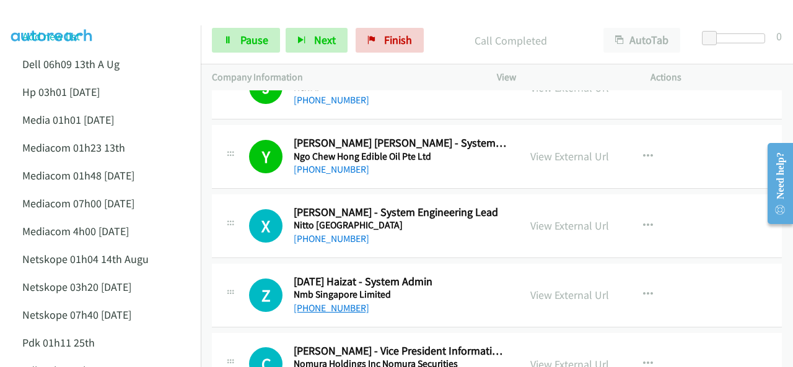
scroll to position [7617, 0]
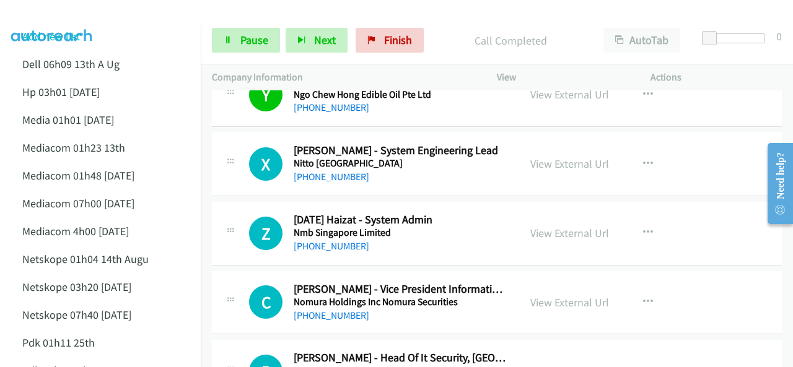
click at [89, 18] on img at bounding box center [52, 21] width 93 height 43
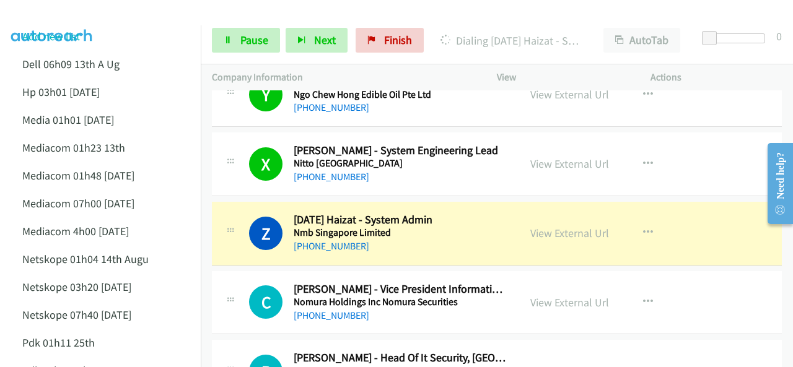
click at [46, 9] on img at bounding box center [52, 21] width 93 height 43
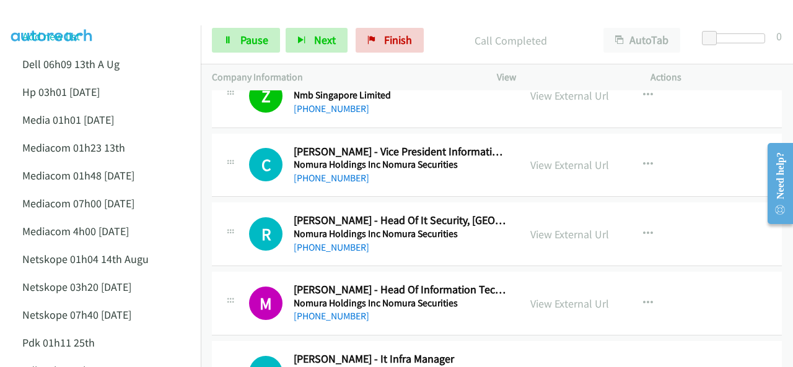
scroll to position [7741, 0]
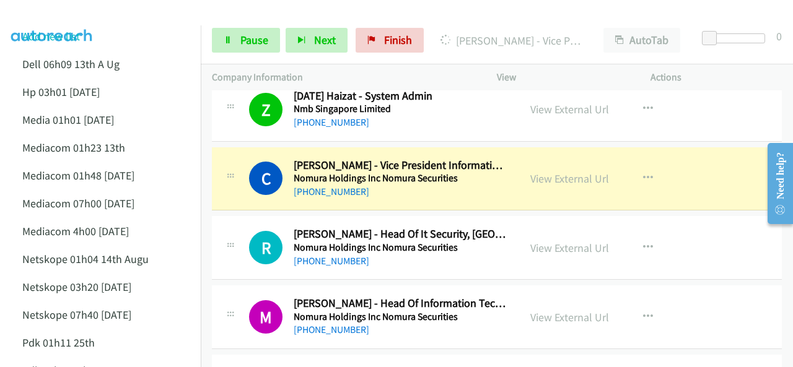
click at [77, 20] on img at bounding box center [52, 21] width 93 height 43
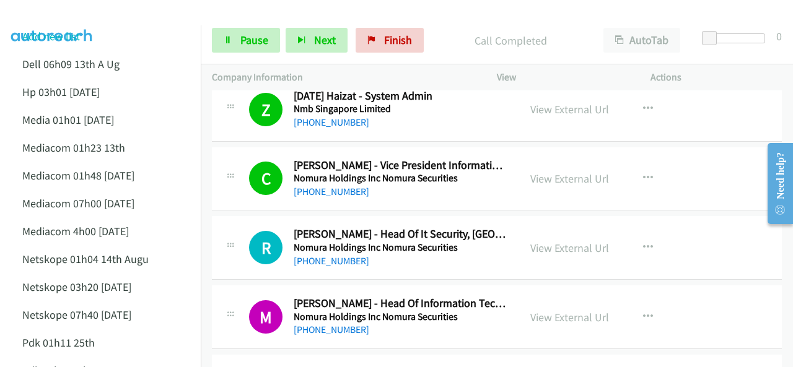
click at [63, 19] on img at bounding box center [52, 21] width 93 height 43
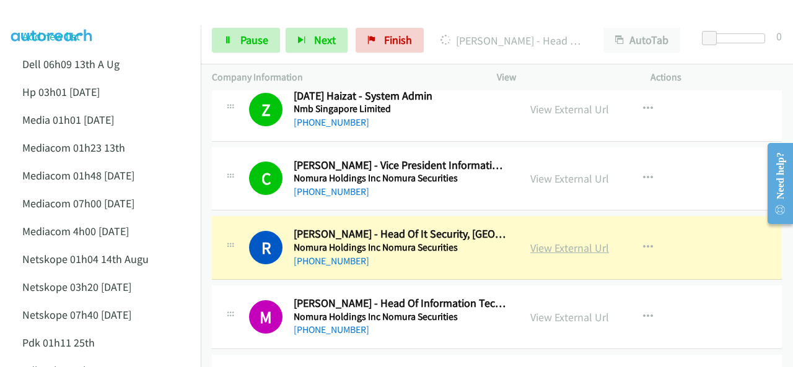
click at [552, 241] on link "View External Url" at bounding box center [569, 248] width 79 height 14
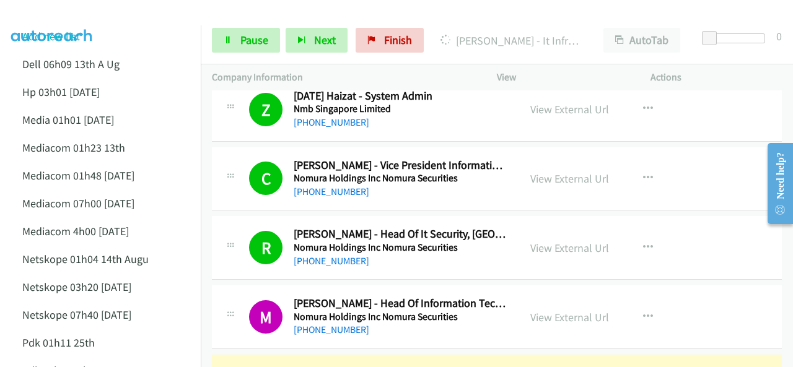
scroll to position [7926, 0]
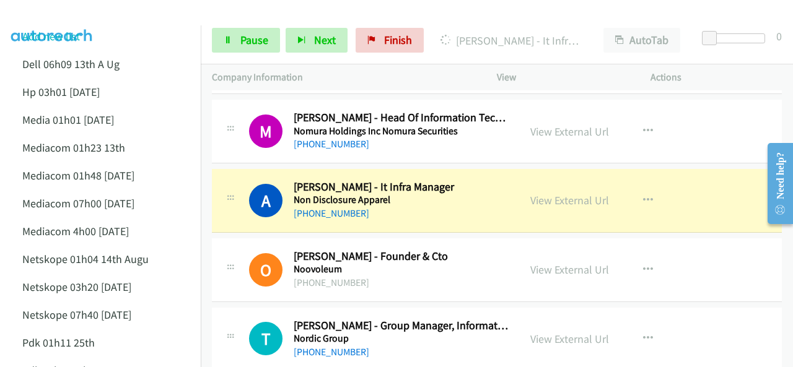
click at [113, 37] on li "Add new list" at bounding box center [111, 36] width 201 height 28
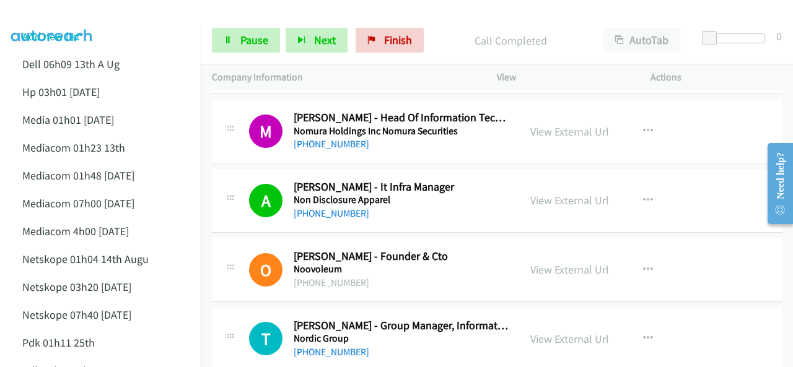
scroll to position [7988, 0]
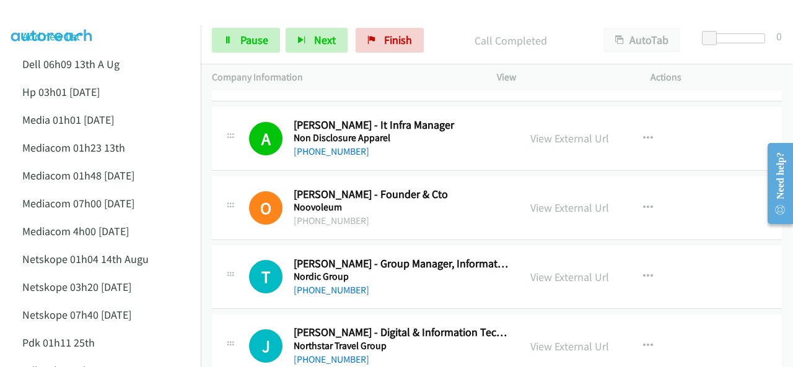
click at [128, 27] on li "Add new list" at bounding box center [111, 36] width 201 height 28
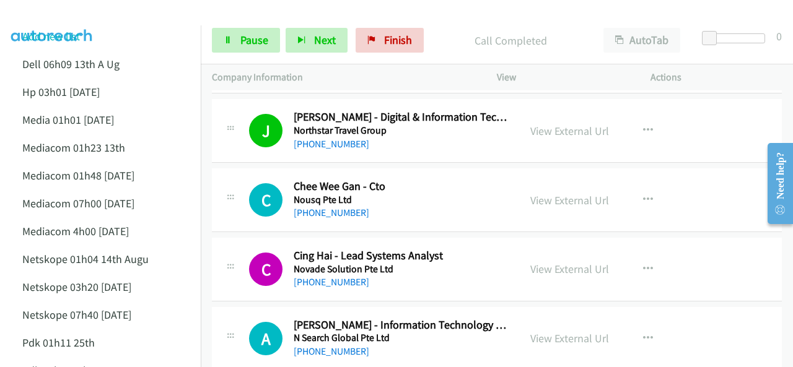
scroll to position [8236, 0]
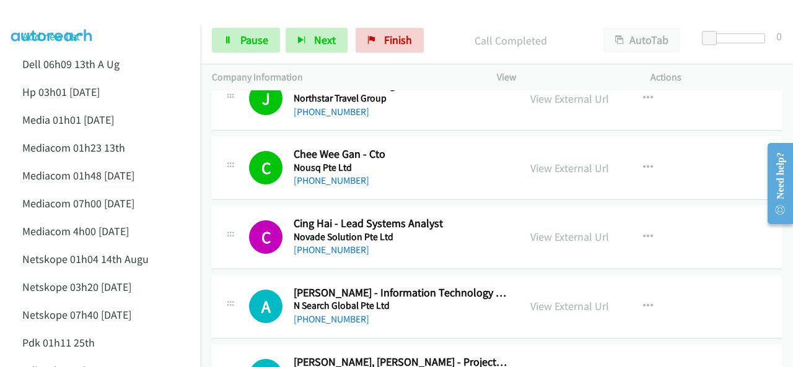
click at [72, 20] on img at bounding box center [52, 21] width 93 height 43
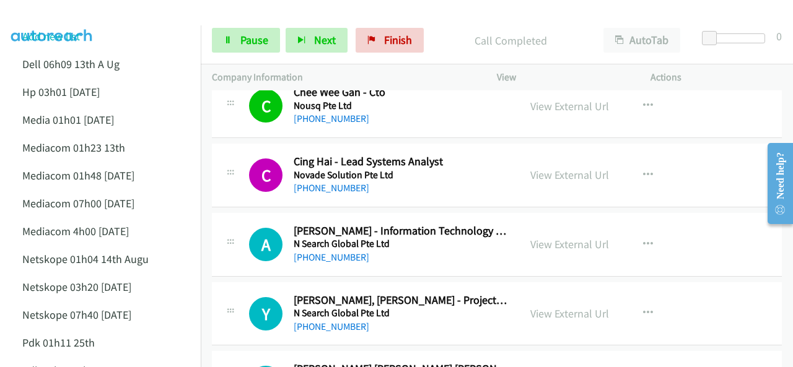
scroll to position [8360, 0]
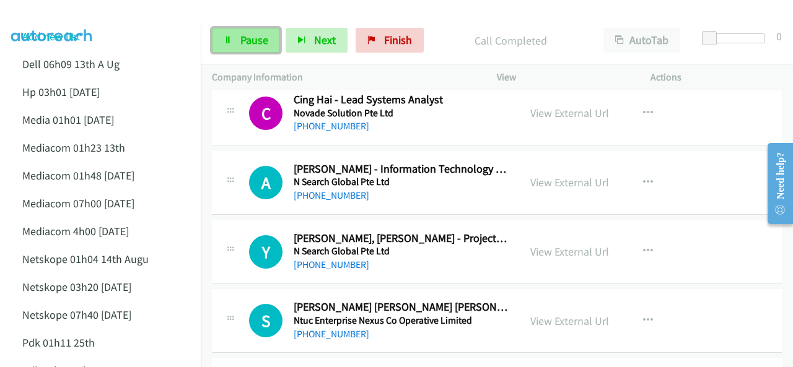
click at [239, 50] on link "Pause" at bounding box center [246, 40] width 68 height 25
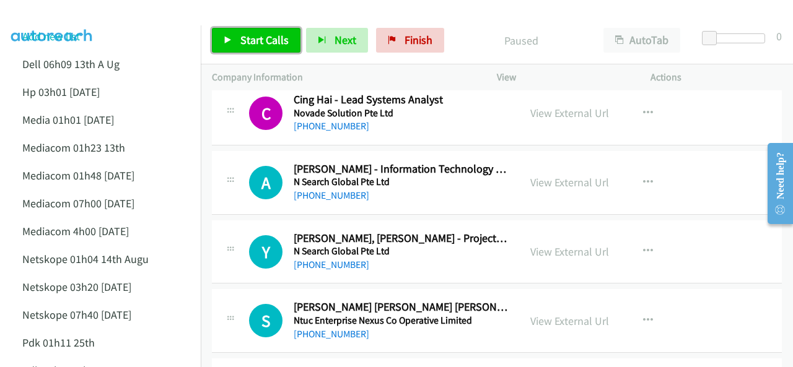
click at [247, 33] on span "Start Calls" at bounding box center [264, 40] width 48 height 14
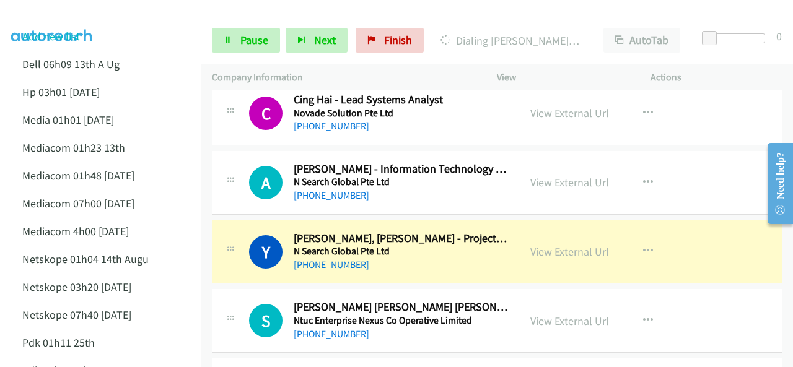
click at [77, 14] on img at bounding box center [52, 21] width 93 height 43
click at [531, 245] on link "View External Url" at bounding box center [569, 252] width 79 height 14
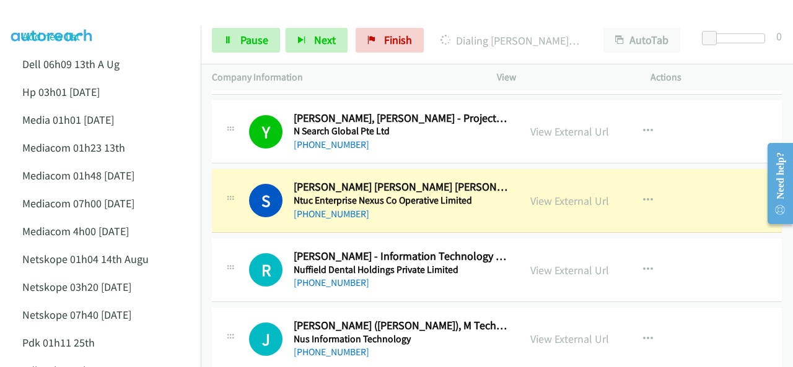
scroll to position [8484, 0]
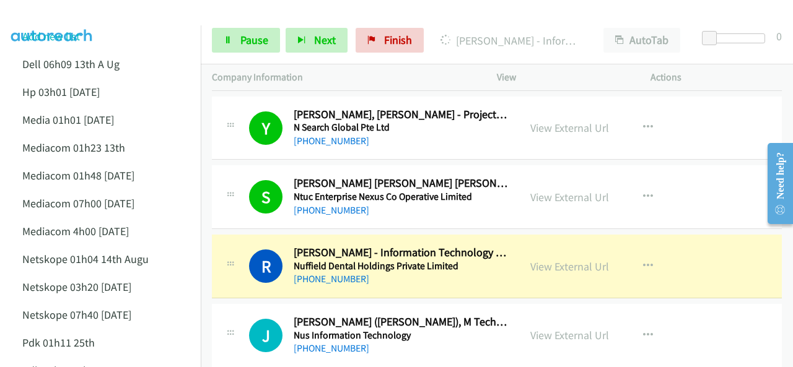
click at [97, 14] on img at bounding box center [52, 21] width 93 height 43
click at [85, 9] on img at bounding box center [52, 21] width 93 height 43
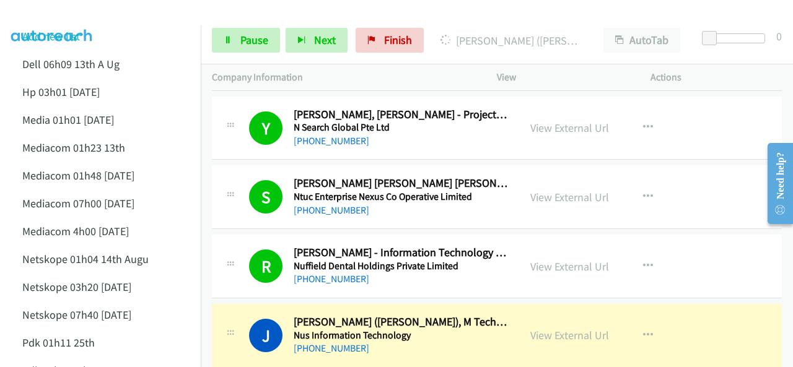
click at [103, 24] on div at bounding box center [390, 24] width 781 height 48
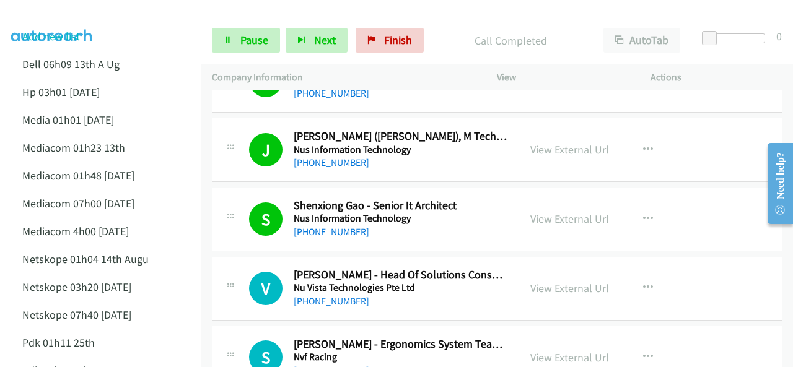
scroll to position [8793, 0]
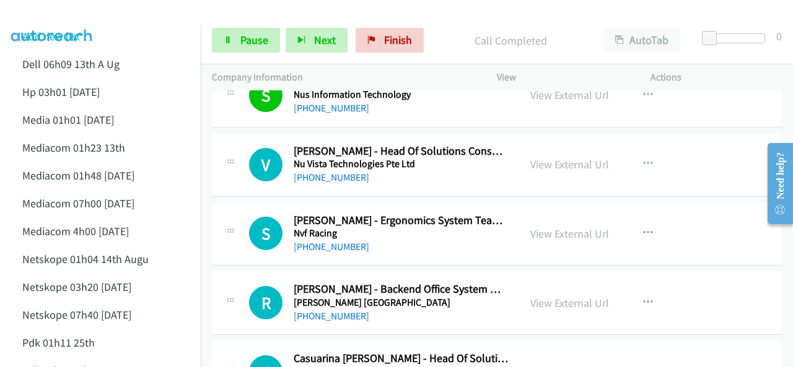
click at [90, 19] on img at bounding box center [52, 21] width 93 height 43
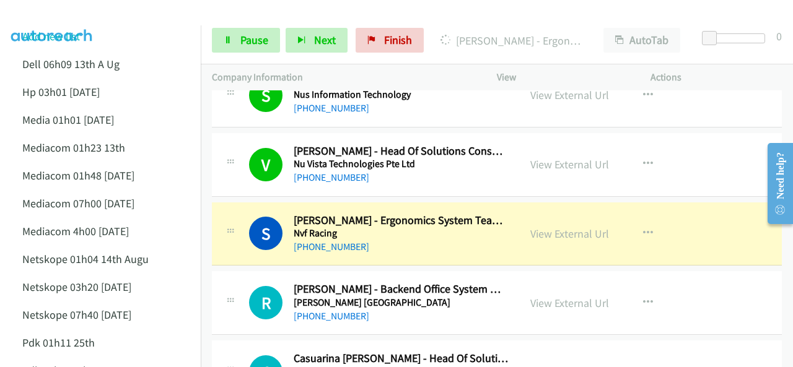
click at [84, 18] on img at bounding box center [52, 21] width 93 height 43
click at [79, 17] on img at bounding box center [52, 21] width 93 height 43
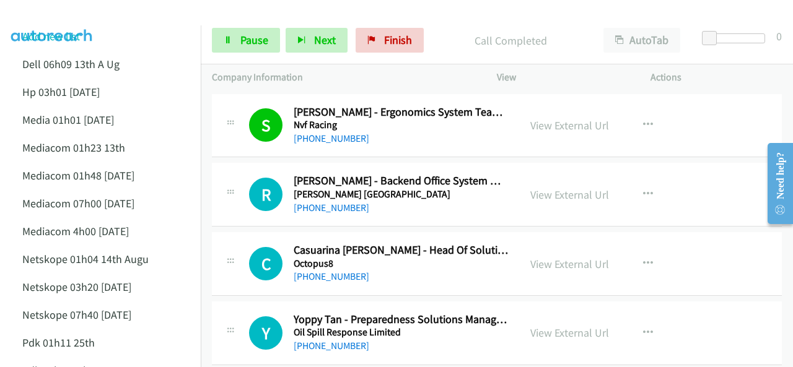
scroll to position [8917, 0]
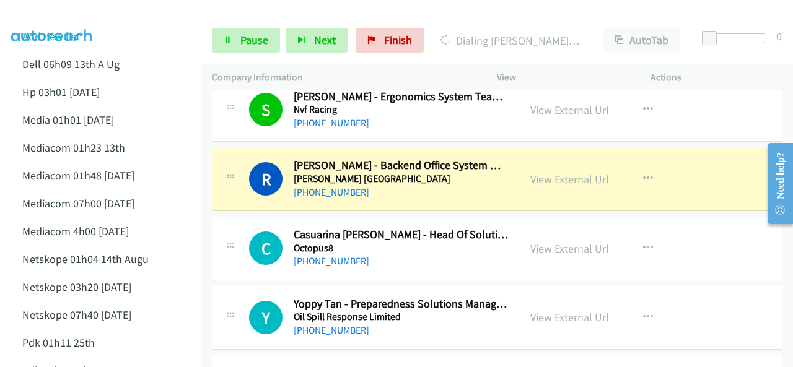
click at [113, 14] on div at bounding box center [390, 24] width 781 height 48
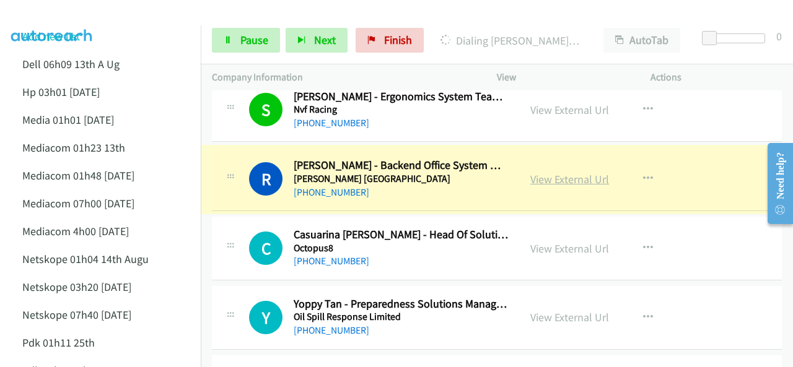
click at [553, 172] on link "View External Url" at bounding box center [569, 179] width 79 height 14
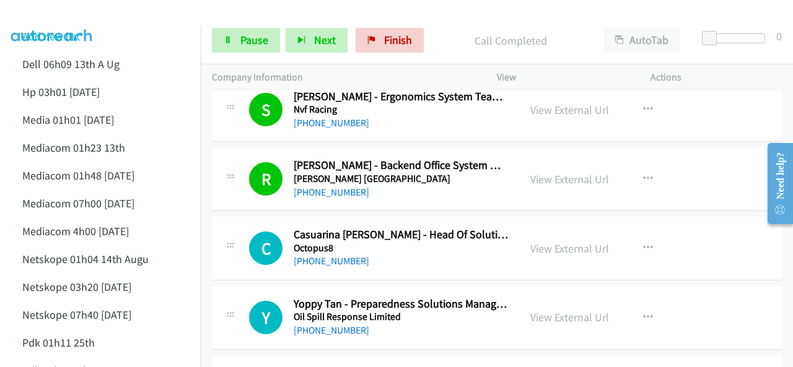
click at [73, 17] on img at bounding box center [52, 21] width 93 height 43
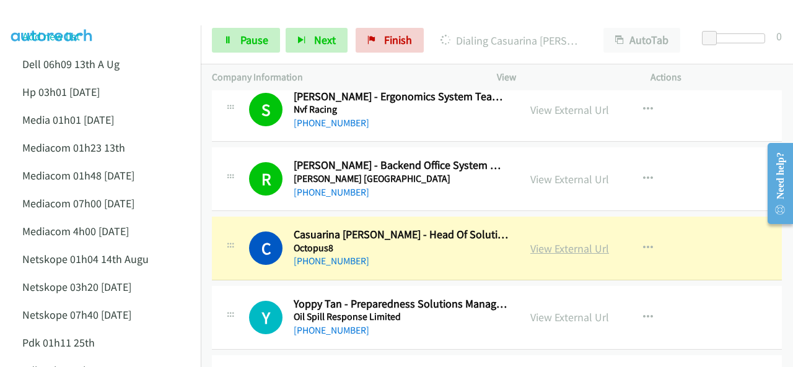
click at [556, 242] on link "View External Url" at bounding box center [569, 249] width 79 height 14
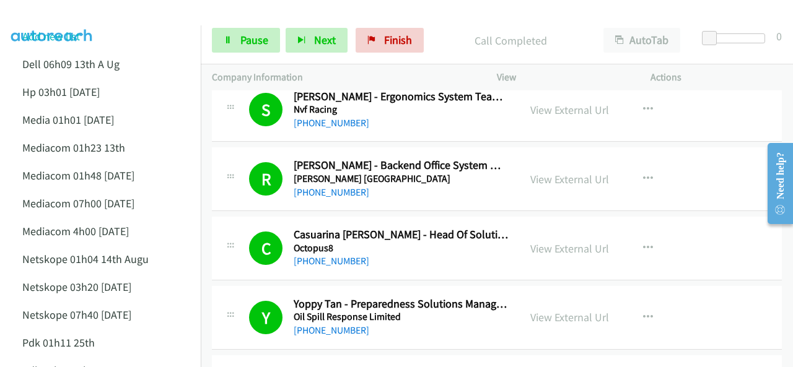
click at [64, 27] on li "Add new list" at bounding box center [111, 36] width 201 height 28
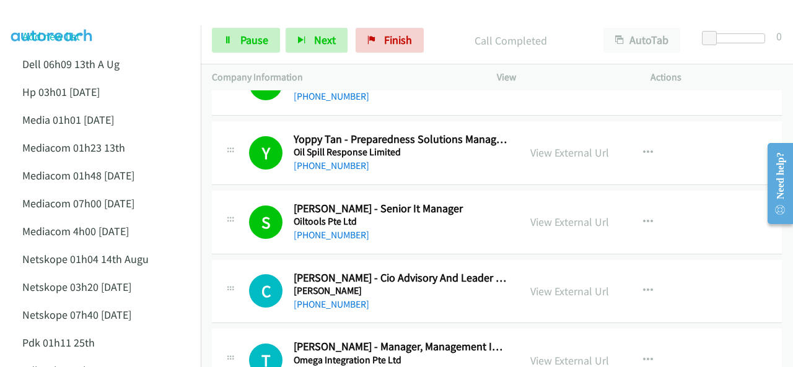
scroll to position [9103, 0]
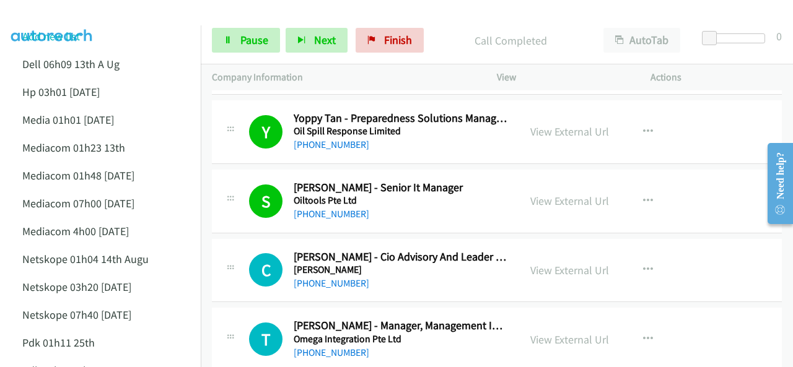
click at [80, 15] on img at bounding box center [52, 21] width 93 height 43
click at [241, 48] on link "Pause" at bounding box center [246, 40] width 68 height 25
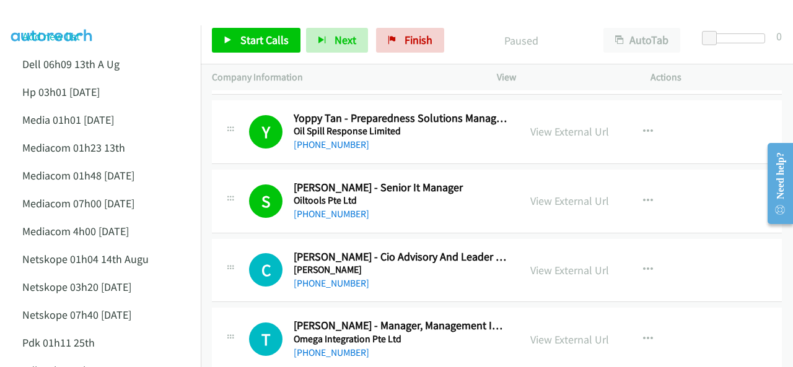
click at [52, 20] on img at bounding box center [52, 21] width 93 height 43
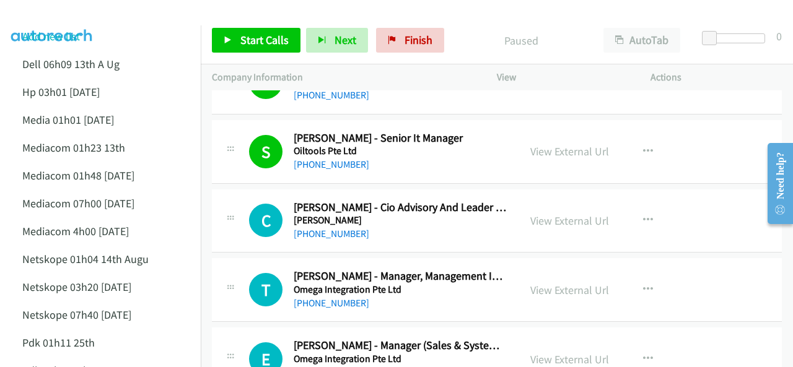
scroll to position [9165, 0]
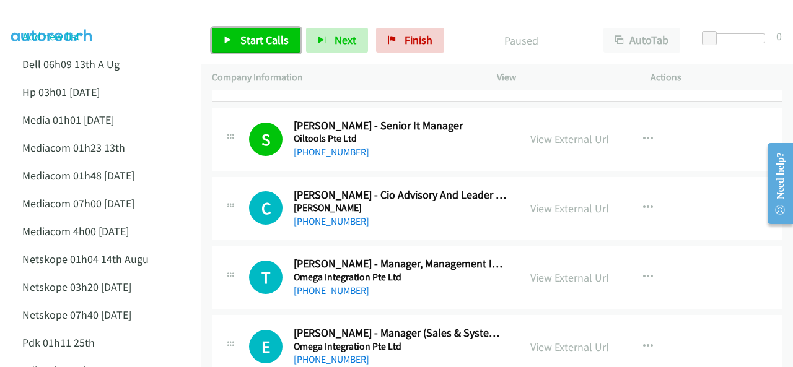
click at [261, 40] on span "Start Calls" at bounding box center [264, 40] width 48 height 14
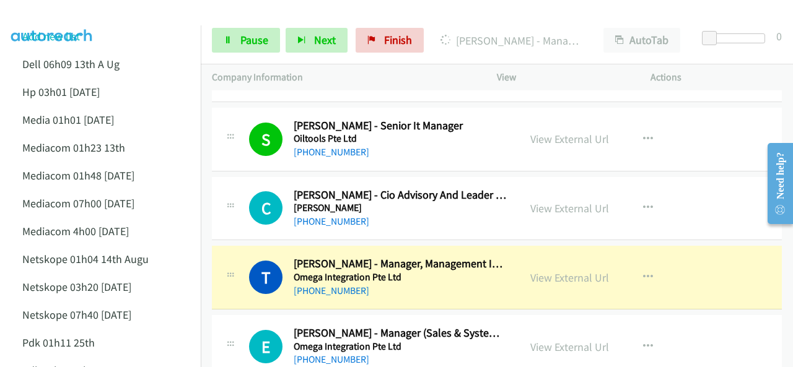
click at [67, 17] on img at bounding box center [52, 21] width 93 height 43
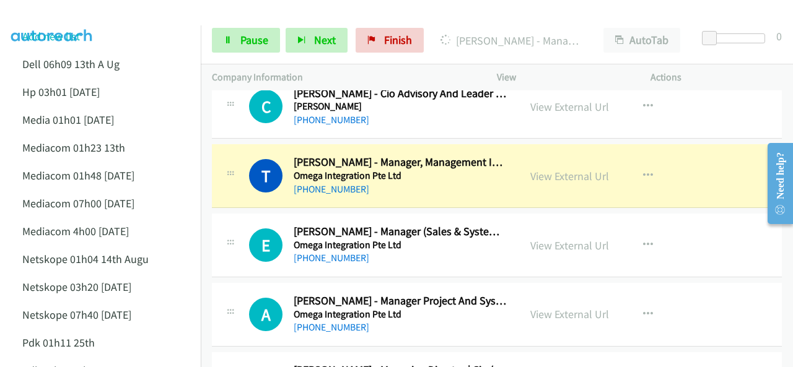
scroll to position [9289, 0]
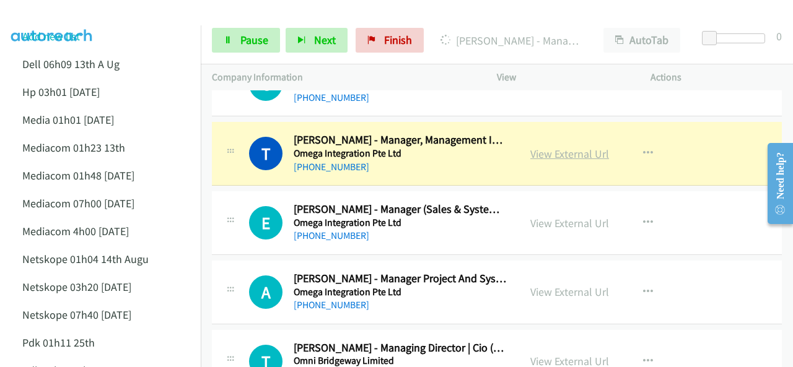
click at [563, 147] on link "View External Url" at bounding box center [569, 154] width 79 height 14
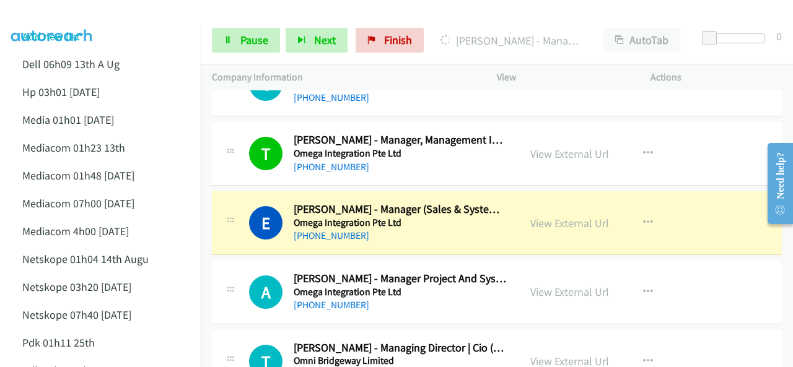
click at [64, 12] on img at bounding box center [52, 21] width 93 height 43
click at [141, 23] on div at bounding box center [390, 24] width 781 height 48
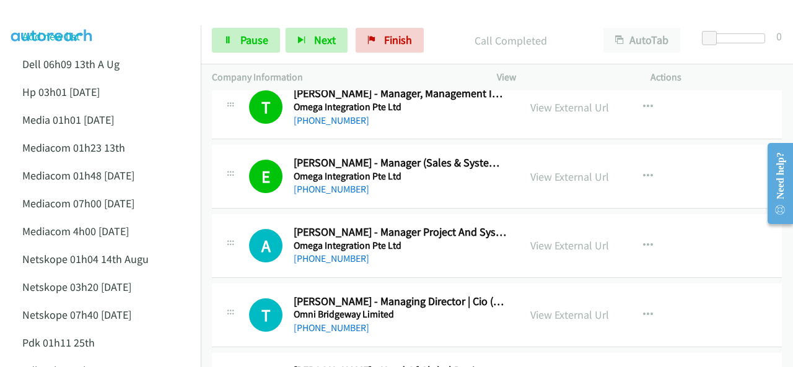
scroll to position [9351, 0]
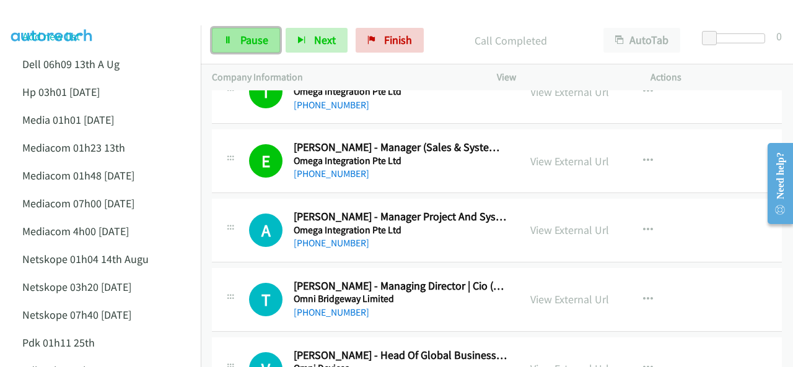
click at [243, 39] on span "Pause" at bounding box center [254, 40] width 28 height 14
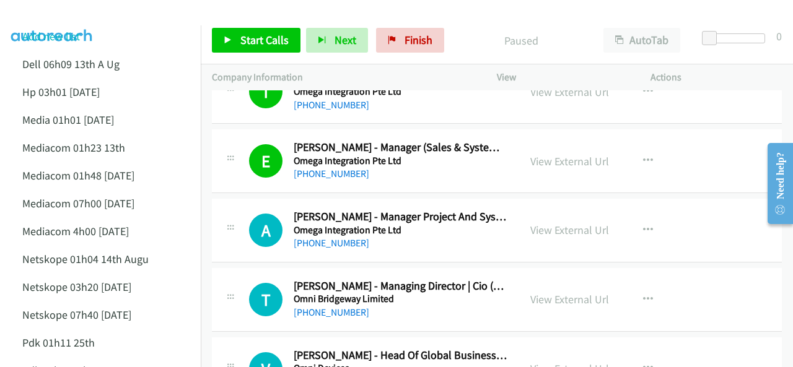
click at [107, 27] on li "Add new list" at bounding box center [111, 36] width 201 height 28
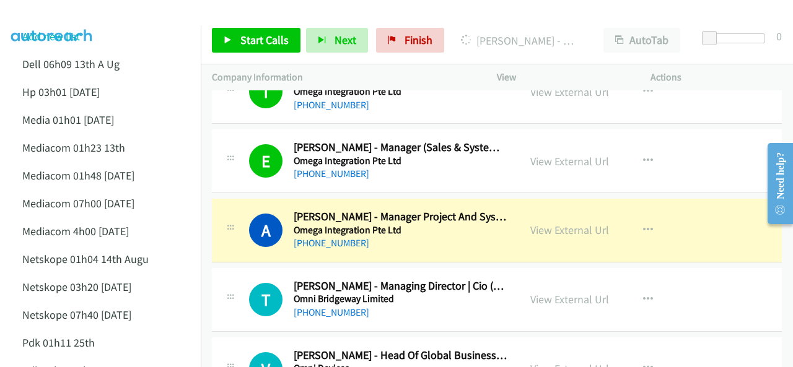
click at [97, 10] on img at bounding box center [52, 21] width 93 height 43
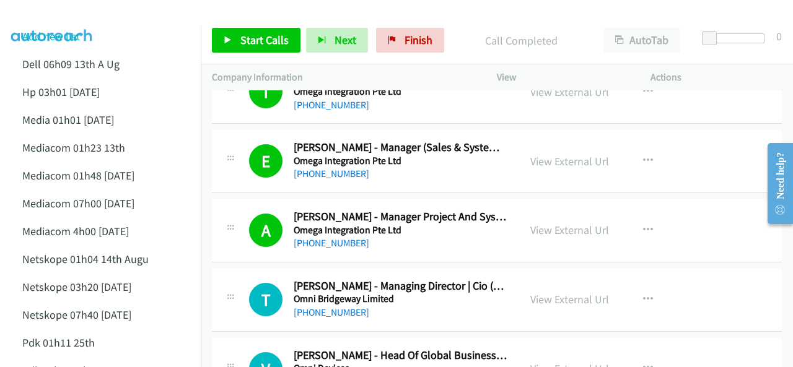
drag, startPoint x: 81, startPoint y: 13, endPoint x: 74, endPoint y: 5, distance: 10.2
click at [81, 13] on img at bounding box center [52, 21] width 93 height 43
